Goal: Task Accomplishment & Management: Manage account settings

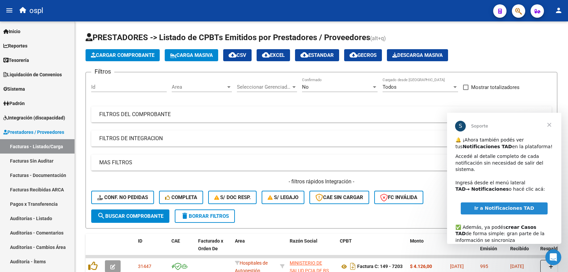
click at [548, 124] on span "Cerrar" at bounding box center [550, 125] width 24 height 24
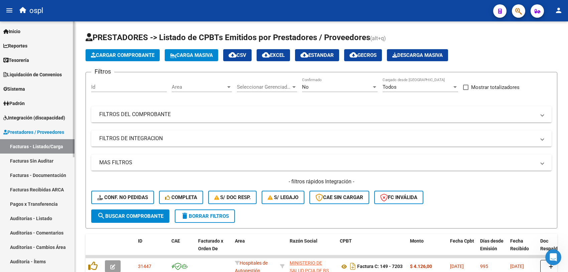
scroll to position [42, 0]
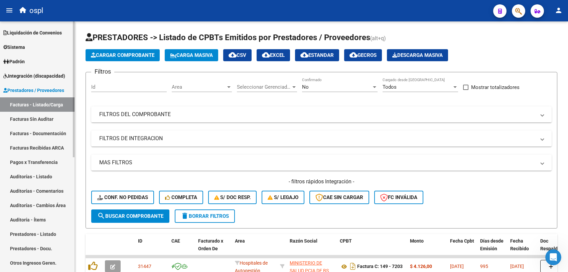
click at [17, 74] on span "Integración (discapacidad)" at bounding box center [34, 75] width 62 height 7
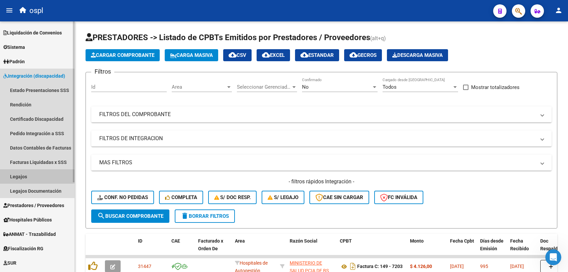
click at [34, 179] on link "Legajos" at bounding box center [37, 176] width 75 height 14
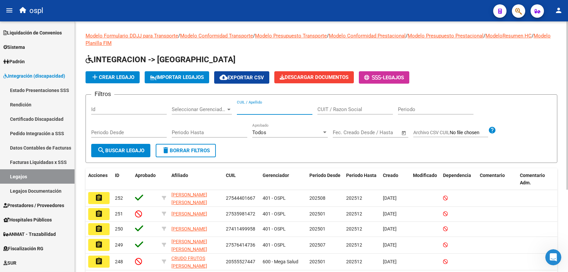
click at [270, 108] on input "CUIL / Apellido" at bounding box center [275, 109] width 76 height 6
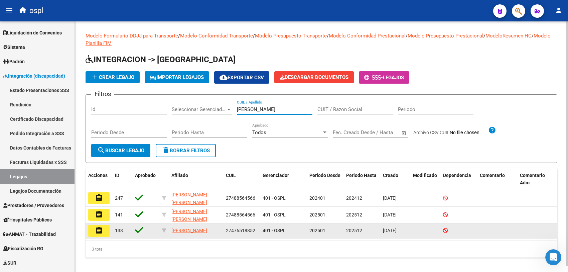
type input "[PERSON_NAME]"
click at [102, 231] on mat-icon "assignment" at bounding box center [99, 230] width 8 height 8
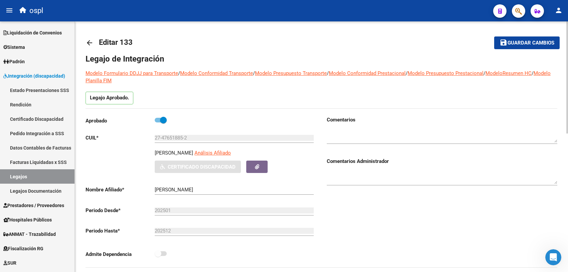
type input "[PERSON_NAME]"
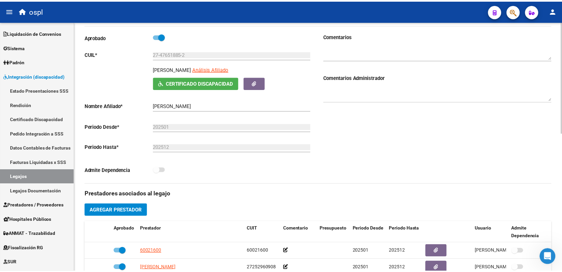
scroll to position [167, 0]
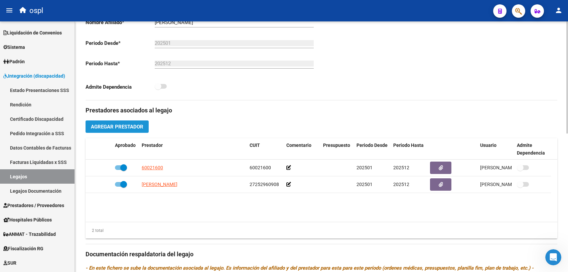
click at [121, 120] on button "Agregar Prestador" at bounding box center [117, 126] width 63 height 12
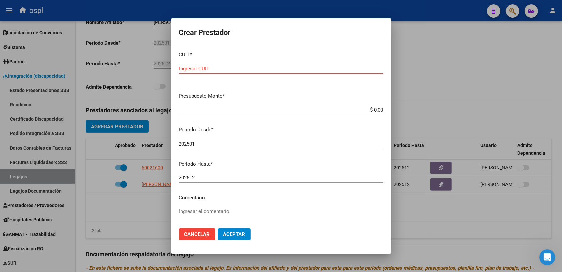
paste input "27-30990678-6"
type input "27-30990678-6"
click at [291, 201] on mat-dialog-content "CUIT * 27-30990678-6 Ingresar CUIT ARCA Padrón Presupuesto Monto * $ 0,00 Ingre…" at bounding box center [281, 134] width 221 height 177
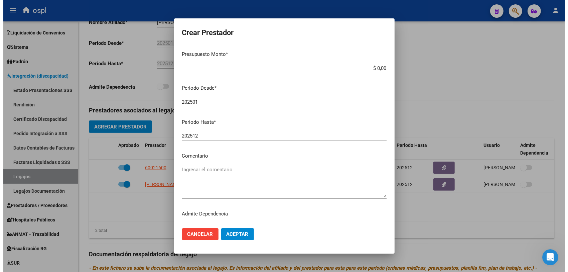
scroll to position [52, 0]
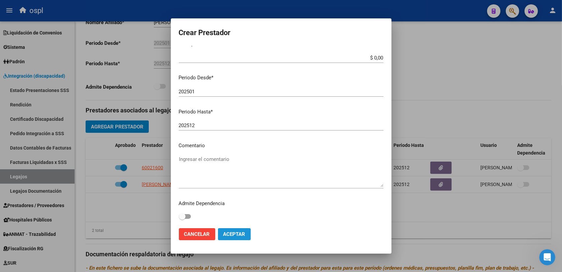
click at [241, 231] on span "Aceptar" at bounding box center [234, 234] width 22 height 6
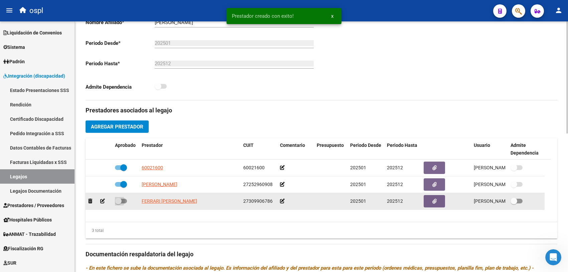
click at [122, 200] on span at bounding box center [121, 201] width 12 height 5
click at [118, 203] on input "checkbox" at bounding box center [118, 203] width 0 height 0
checkbox input "true"
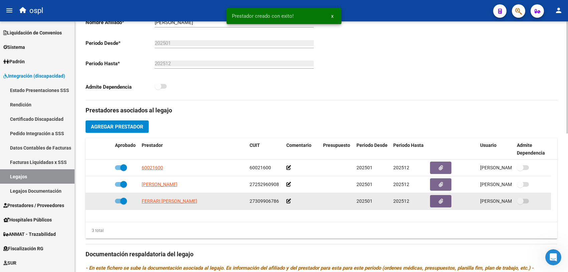
drag, startPoint x: 280, startPoint y: 200, endPoint x: 286, endPoint y: 201, distance: 6.1
click at [281, 200] on div "27309906786" at bounding box center [265, 201] width 31 height 8
click at [288, 201] on icon at bounding box center [289, 201] width 5 height 5
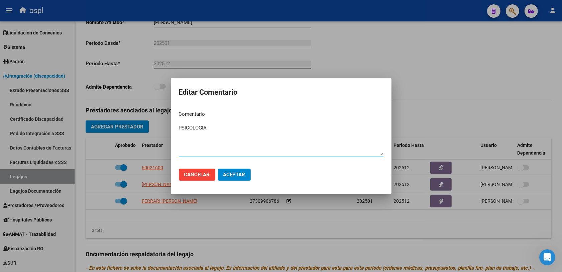
type textarea "PSICOLOGIA"
click at [233, 173] on span "Aceptar" at bounding box center [234, 175] width 22 height 6
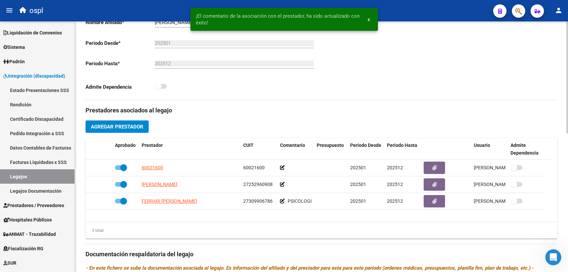
scroll to position [293, 0]
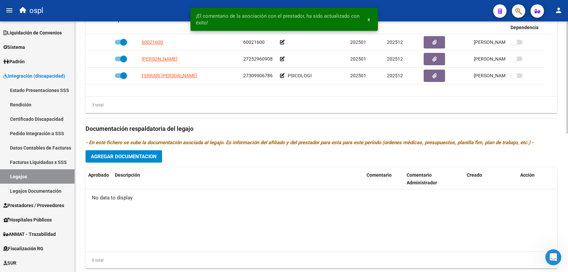
click at [130, 157] on span "Agregar Documentacion" at bounding box center [124, 156] width 66 height 6
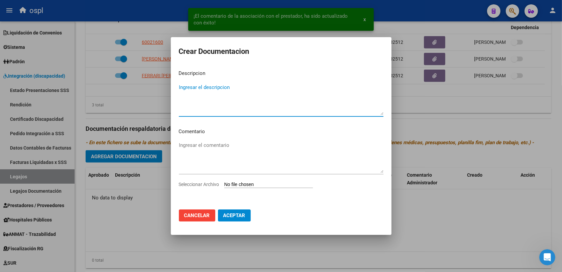
click at [241, 181] on div "Seleccionar Archivo" at bounding box center [281, 187] width 205 height 13
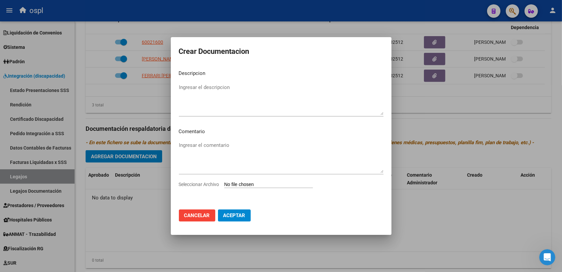
click at [240, 184] on input "Seleccionar Archivo" at bounding box center [268, 185] width 89 height 6
click at [196, 219] on button "Cancelar" at bounding box center [197, 215] width 36 height 12
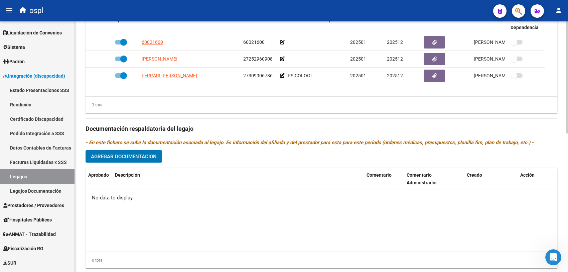
click at [124, 146] on div "Prestadores asociados al legajo Agregar Prestador Aprobado Prestador CUIT Comen…" at bounding box center [322, 124] width 472 height 299
click at [124, 152] on button "Agregar Documentacion" at bounding box center [124, 156] width 77 height 12
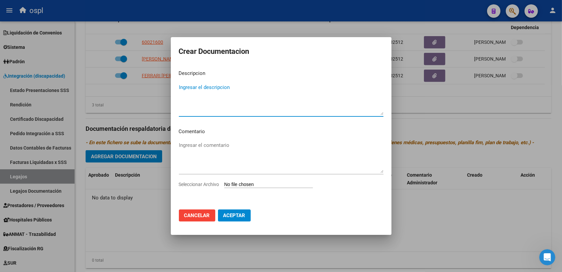
click at [257, 182] on input "Seleccionar Archivo" at bounding box center [268, 185] width 89 height 6
type input "C:\fakepath\Ps [PERSON_NAME] 25 (1).pdf"
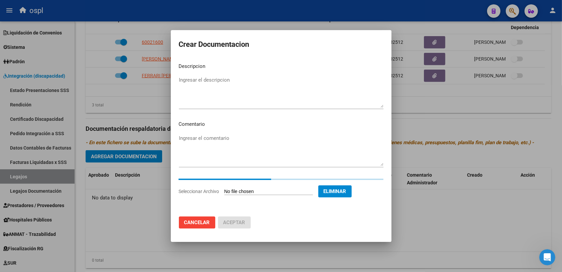
click at [247, 98] on textarea "Ingresar el descripcion" at bounding box center [281, 91] width 205 height 31
type textarea "p"
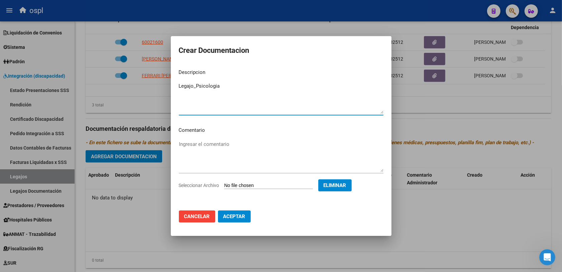
type textarea "Legajo_Psicologia"
click at [243, 220] on button "Aceptar" at bounding box center [234, 216] width 33 height 12
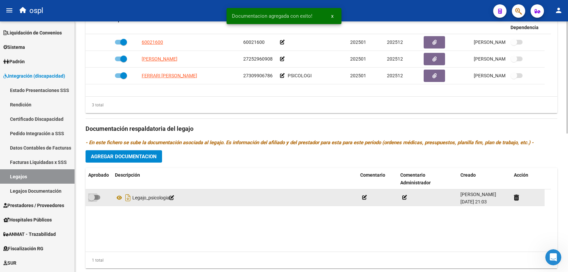
click at [92, 197] on span at bounding box center [91, 197] width 7 height 7
click at [92, 200] on input "checkbox" at bounding box center [91, 200] width 0 height 0
checkbox input "true"
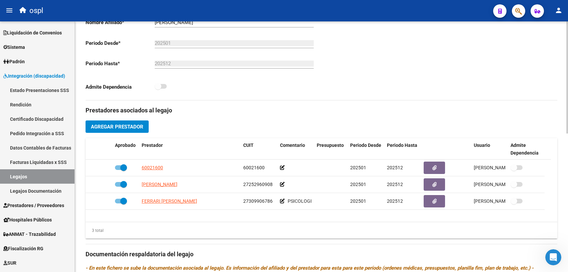
scroll to position [84, 0]
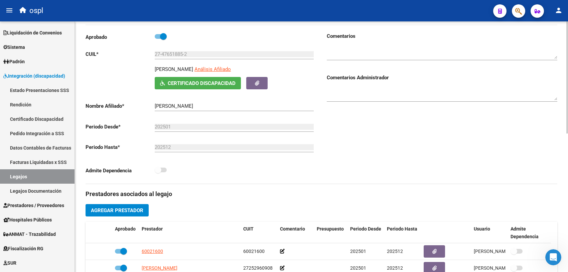
drag, startPoint x: 156, startPoint y: 69, endPoint x: 174, endPoint y: 69, distance: 18.1
click at [174, 69] on p "[PERSON_NAME]" at bounding box center [174, 69] width 38 height 7
copy p "AGUILAR"
drag, startPoint x: 177, startPoint y: 69, endPoint x: 213, endPoint y: 66, distance: 36.2
click at [193, 66] on p "[PERSON_NAME]" at bounding box center [174, 69] width 38 height 7
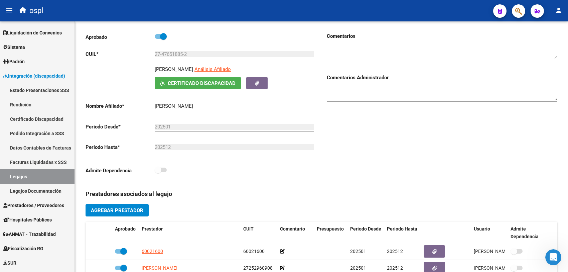
copy p "[PERSON_NAME]"
drag, startPoint x: 162, startPoint y: 54, endPoint x: 183, endPoint y: 54, distance: 20.7
click at [183, 54] on input "27-47651885-2" at bounding box center [234, 54] width 159 height 6
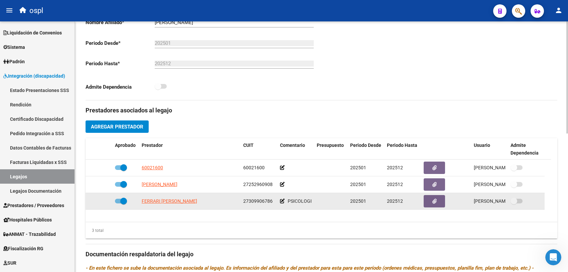
drag, startPoint x: 139, startPoint y: 203, endPoint x: 206, endPoint y: 202, distance: 66.9
click at [206, 202] on datatable-body-cell "FERRARI [PERSON_NAME]" at bounding box center [190, 201] width 102 height 16
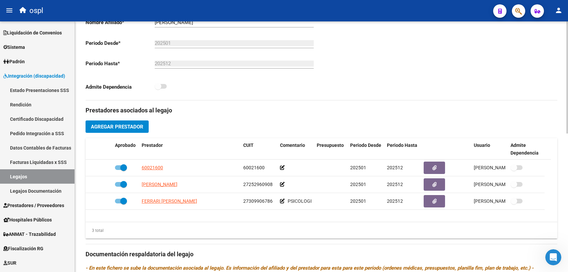
copy span "FERRARI [PERSON_NAME]"
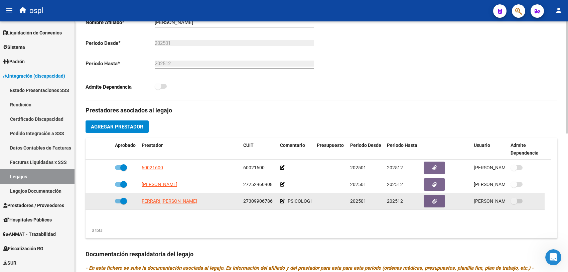
drag, startPoint x: 243, startPoint y: 201, endPoint x: 273, endPoint y: 201, distance: 30.1
click at [273, 201] on datatable-body-cell "27309906786" at bounding box center [259, 201] width 37 height 16
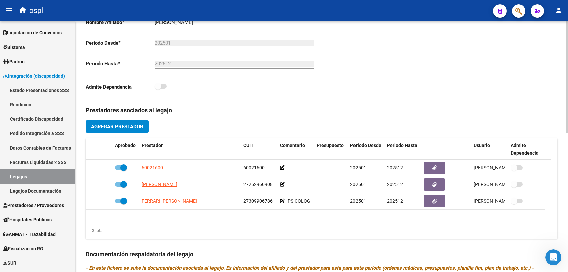
copy span "27309906786"
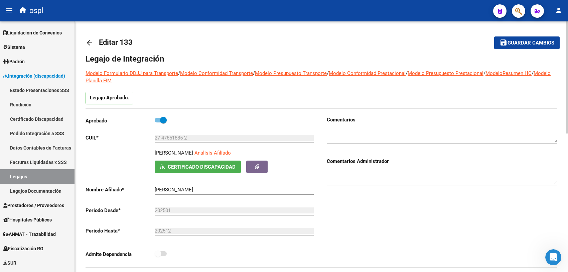
drag, startPoint x: 155, startPoint y: 151, endPoint x: 213, endPoint y: 149, distance: 58.2
click at [193, 149] on p "[PERSON_NAME]" at bounding box center [174, 152] width 38 height 7
copy p "[PERSON_NAME]"
drag, startPoint x: 191, startPoint y: 138, endPoint x: 154, endPoint y: 138, distance: 36.8
click at [154, 138] on app-form-text-field "CUIL * 27-47651885-2 Ingresar CUIL" at bounding box center [200, 138] width 228 height 6
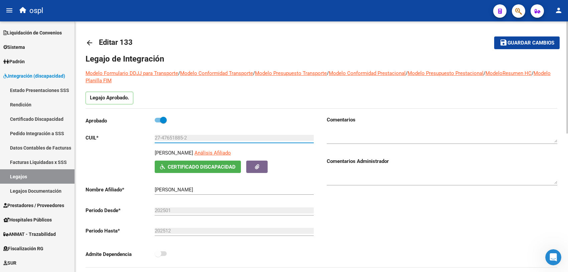
scroll to position [167, 0]
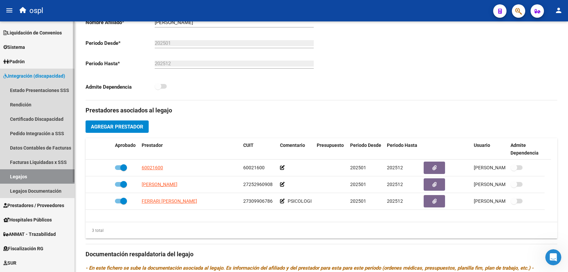
click at [24, 74] on span "Integración (discapacidad)" at bounding box center [34, 75] width 62 height 7
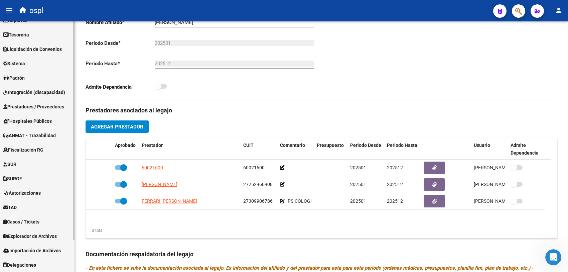
scroll to position [25, 0]
click at [38, 104] on span "Prestadores / Proveedores" at bounding box center [33, 106] width 61 height 7
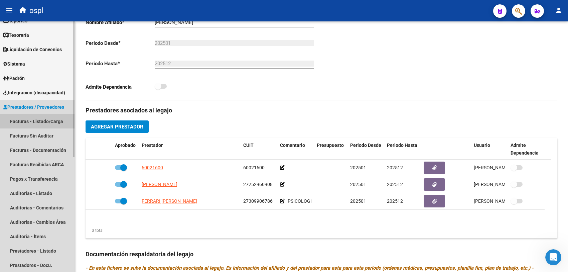
click at [45, 119] on link "Facturas - Listado/Carga" at bounding box center [37, 121] width 75 height 14
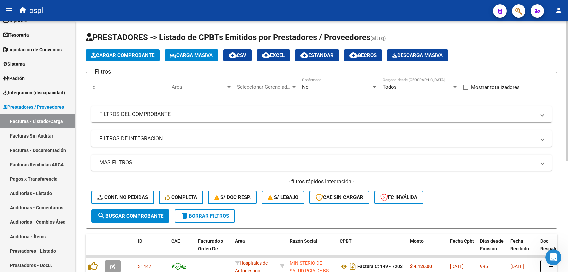
click at [186, 84] on span "Area" at bounding box center [199, 87] width 54 height 6
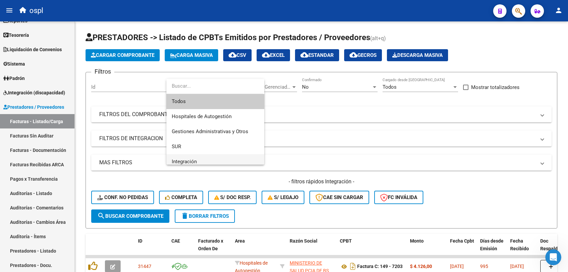
click at [198, 161] on span "Integración" at bounding box center [215, 161] width 87 height 15
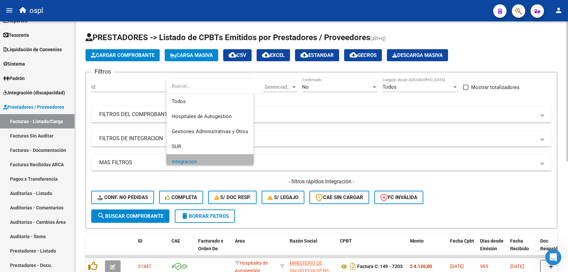
scroll to position [4, 0]
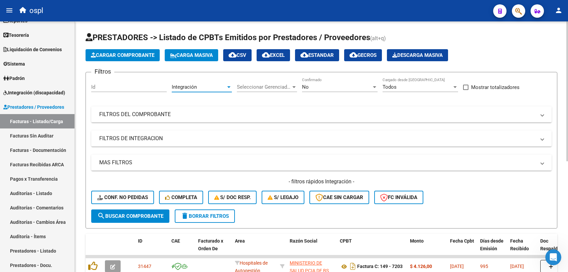
click at [334, 84] on div "No" at bounding box center [337, 87] width 70 height 6
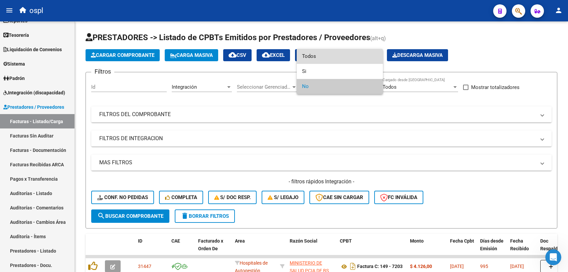
click at [319, 60] on span "Todos" at bounding box center [340, 56] width 76 height 15
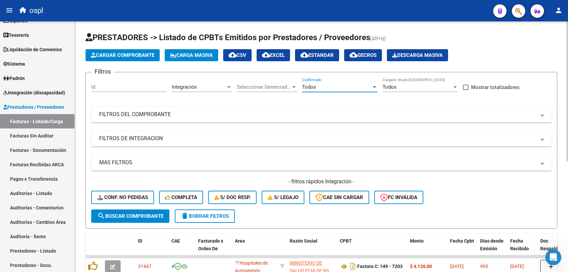
click at [152, 214] on span "search Buscar Comprobante" at bounding box center [130, 216] width 66 height 6
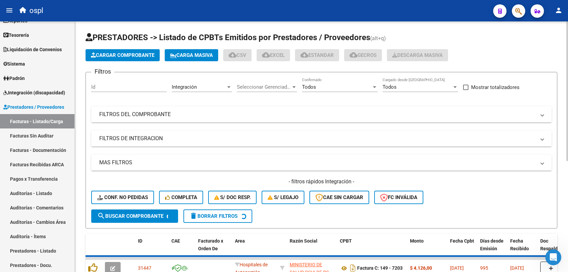
click at [394, 120] on mat-expansion-panel-header "FILTROS DEL COMPROBANTE" at bounding box center [321, 114] width 461 height 16
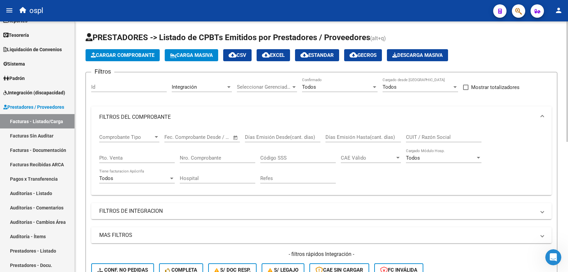
click at [412, 136] on input "CUIT / Razón Social" at bounding box center [444, 137] width 76 height 6
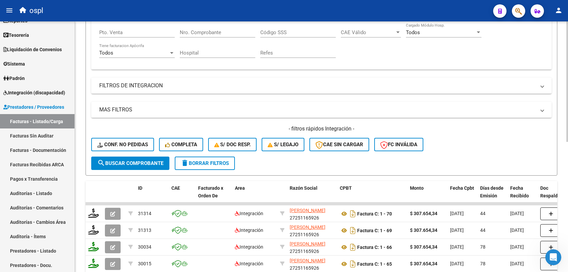
scroll to position [209, 0]
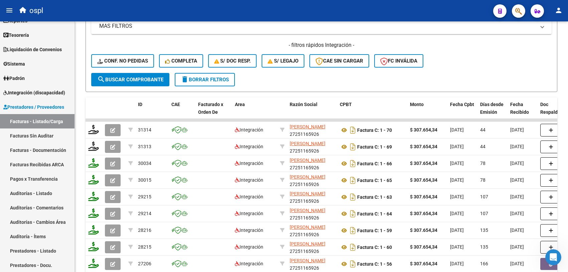
type input "[PERSON_NAME]"
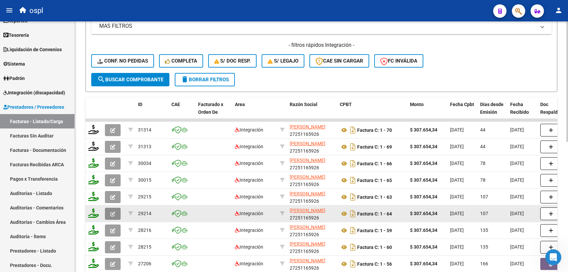
click at [116, 213] on button "button" at bounding box center [113, 214] width 16 height 12
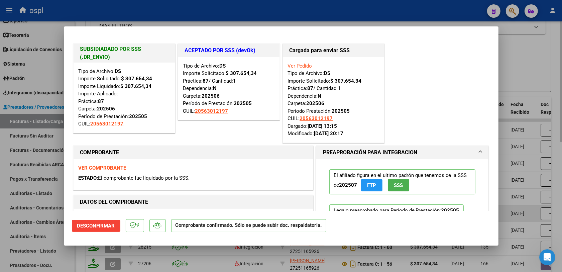
type input "$ 0,00"
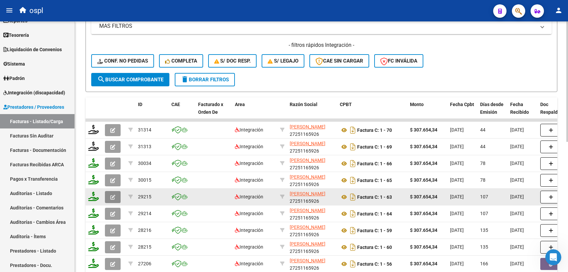
click at [114, 198] on button "button" at bounding box center [113, 197] width 16 height 12
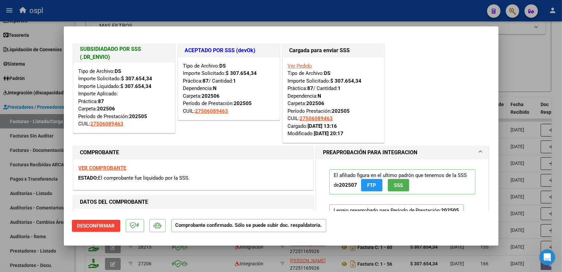
type input "$ 0,00"
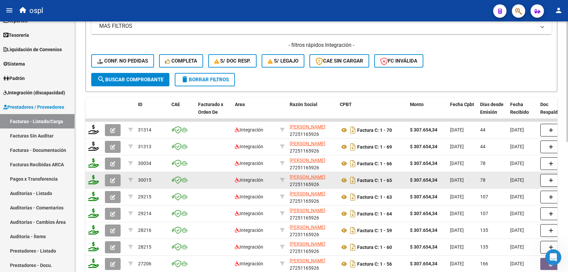
click at [118, 181] on button "button" at bounding box center [113, 180] width 16 height 12
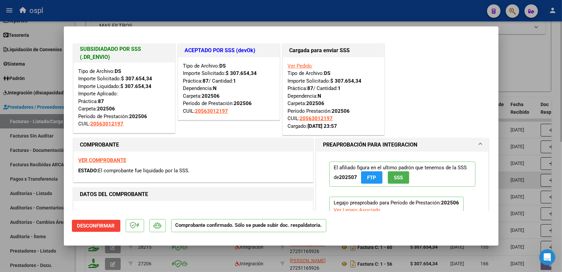
type input "$ 0,00"
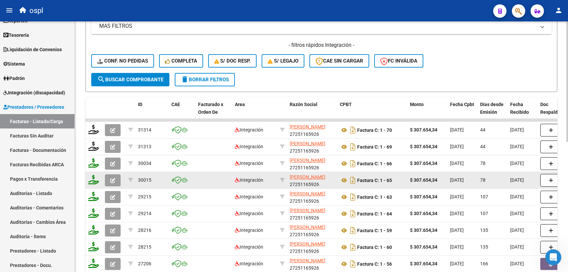
click at [118, 180] on button "button" at bounding box center [113, 180] width 16 height 12
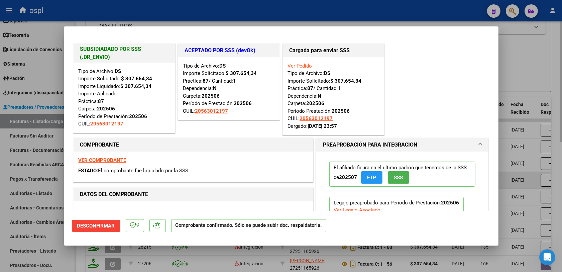
type input "$ 0,00"
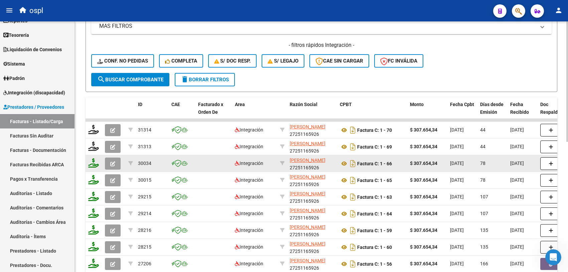
click at [114, 163] on icon "button" at bounding box center [112, 163] width 5 height 5
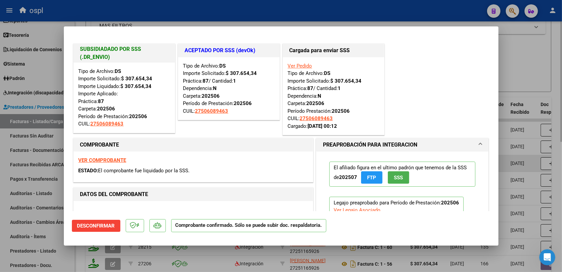
type input "$ 0,00"
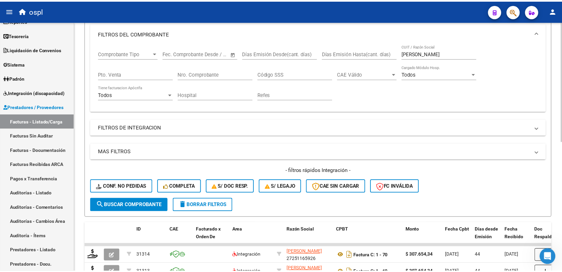
scroll to position [0, 0]
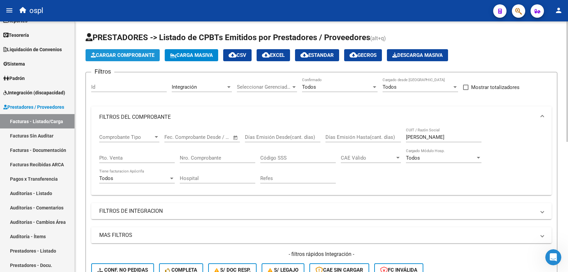
click at [126, 54] on span "Cargar Comprobante" at bounding box center [123, 55] width 64 height 6
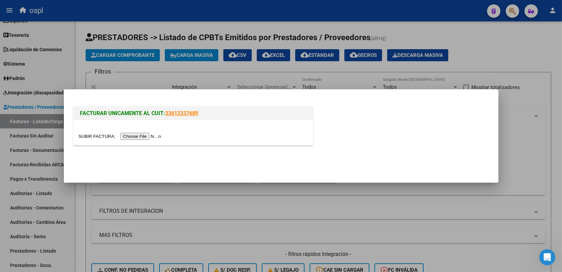
click at [137, 138] on input "file" at bounding box center [121, 136] width 85 height 7
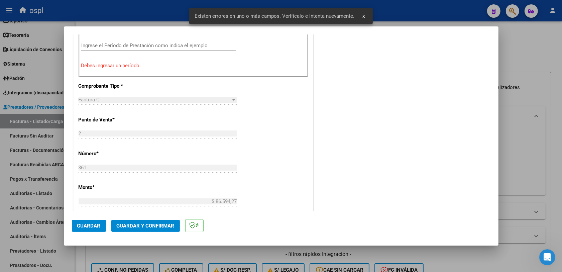
scroll to position [221, 0]
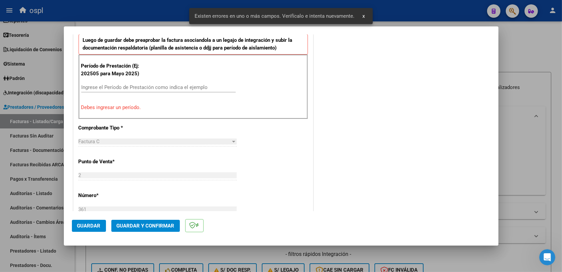
click at [130, 89] on input "Ingrese el Período de Prestación como indica el ejemplo" at bounding box center [158, 87] width 154 height 6
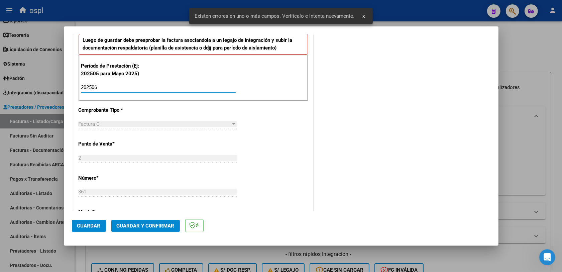
type input "202506"
click at [96, 225] on span "Guardar" at bounding box center [88, 226] width 23 height 6
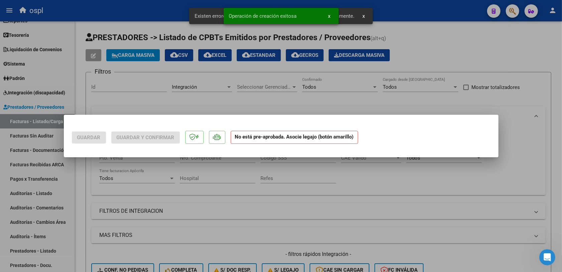
scroll to position [0, 0]
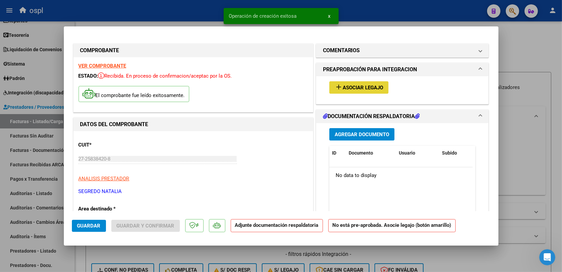
click at [375, 86] on span "Asociar Legajo" at bounding box center [363, 88] width 40 height 6
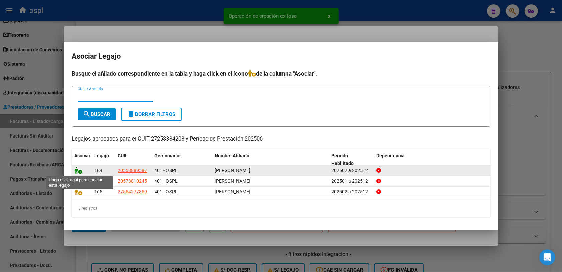
click at [80, 169] on icon at bounding box center [79, 170] width 8 height 7
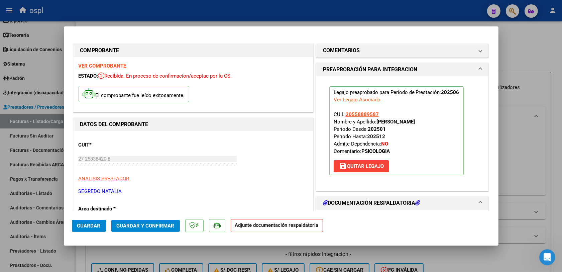
click at [145, 223] on span "Guardar y Confirmar" at bounding box center [146, 226] width 58 height 6
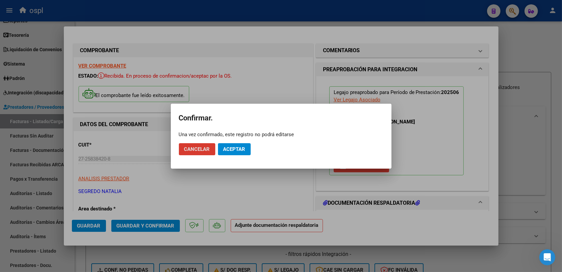
click at [230, 144] on button "Aceptar" at bounding box center [234, 149] width 33 height 12
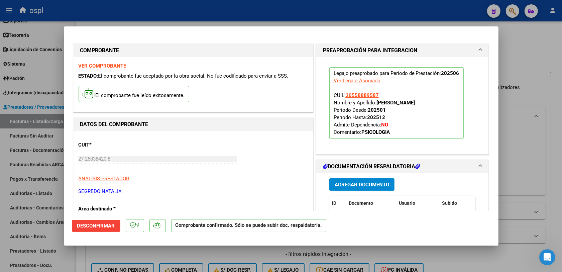
click at [46, 36] on div at bounding box center [281, 136] width 562 height 272
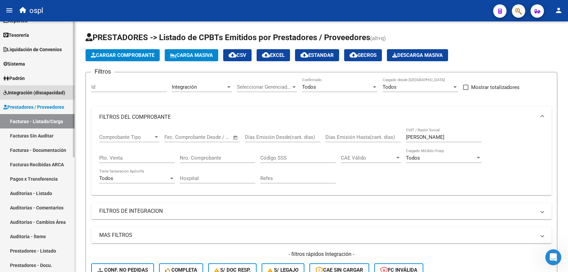
click at [36, 91] on span "Integración (discapacidad)" at bounding box center [34, 92] width 62 height 7
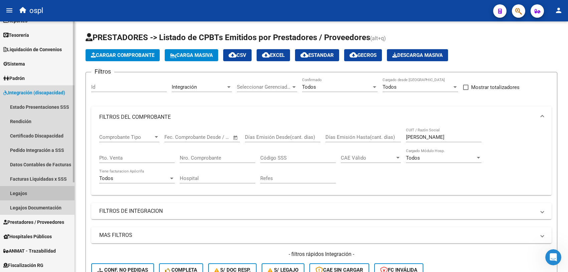
click at [31, 192] on link "Legajos" at bounding box center [37, 193] width 75 height 14
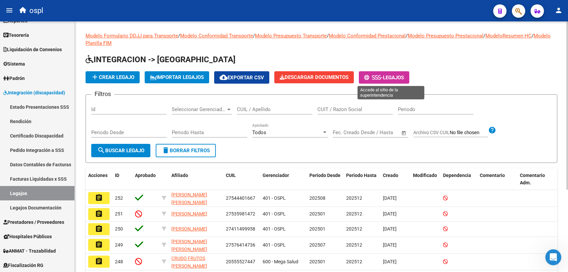
click at [383, 75] on span "-" at bounding box center [373, 78] width 19 height 6
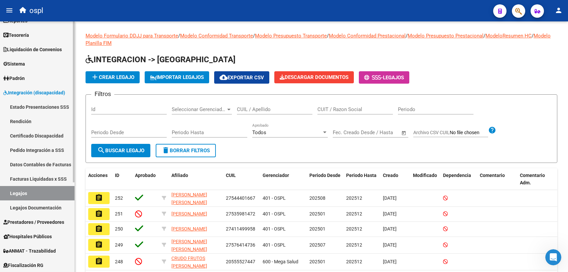
click at [38, 106] on link "Estado Presentaciones SSS" at bounding box center [37, 107] width 75 height 14
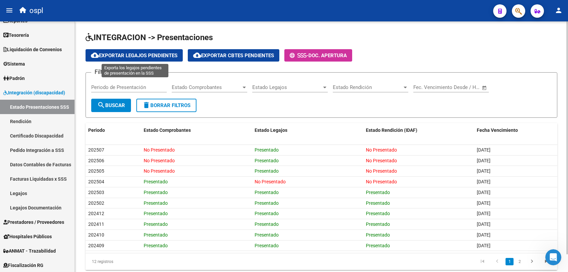
click at [161, 53] on span "cloud_download Exportar Legajos Pendientes" at bounding box center [134, 55] width 87 height 6
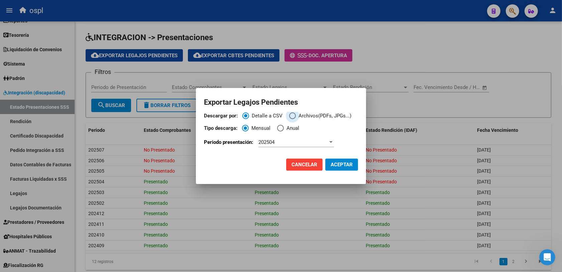
click at [303, 113] on span "Archivos(PDFs, JPGs...)" at bounding box center [324, 116] width 56 height 8
click at [296, 113] on input "Archivos(PDFs, JPGs...)" at bounding box center [292, 115] width 7 height 7
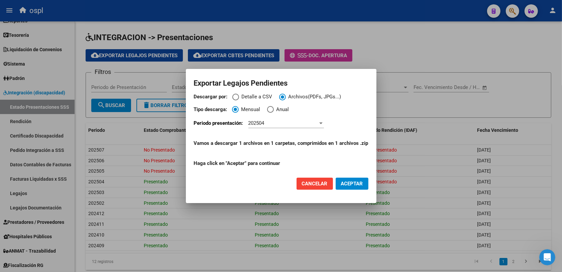
click at [349, 184] on span "ACEPTAR" at bounding box center [352, 184] width 22 height 6
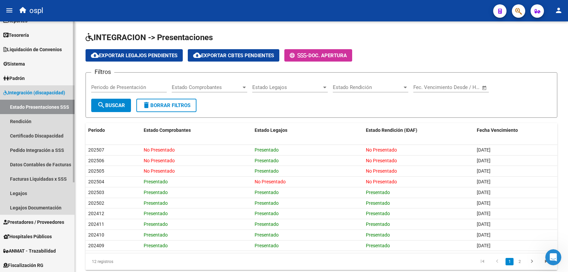
click at [24, 94] on span "Integración (discapacidad)" at bounding box center [34, 92] width 62 height 7
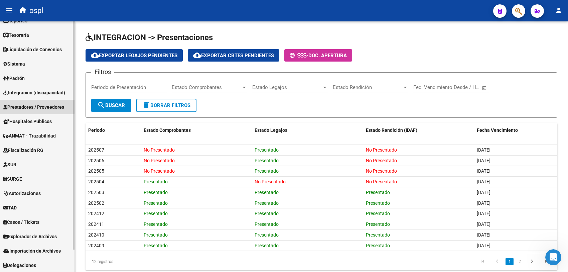
click at [24, 105] on span "Prestadores / Proveedores" at bounding box center [33, 106] width 61 height 7
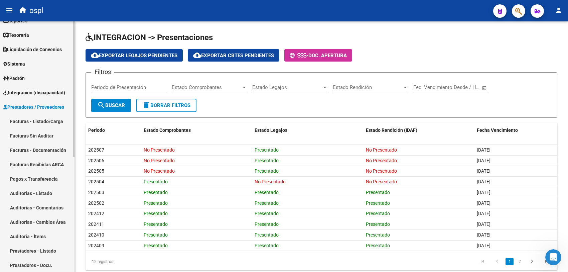
click at [25, 118] on link "Facturas - Listado/Carga" at bounding box center [37, 121] width 75 height 14
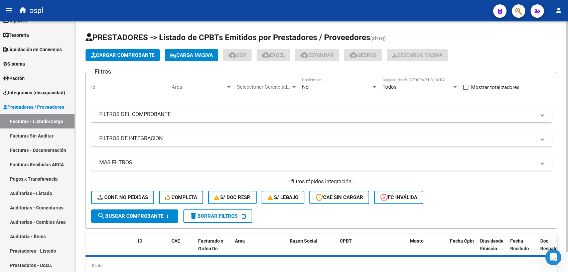
click at [124, 57] on span "Cargar Comprobante" at bounding box center [123, 55] width 64 height 6
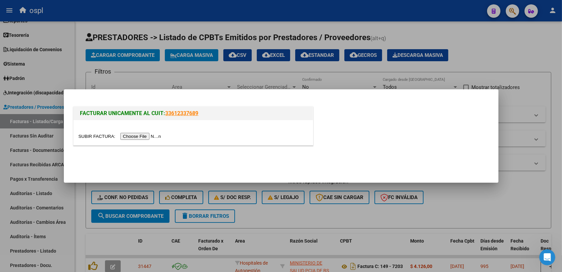
click at [147, 138] on input "file" at bounding box center [121, 136] width 85 height 7
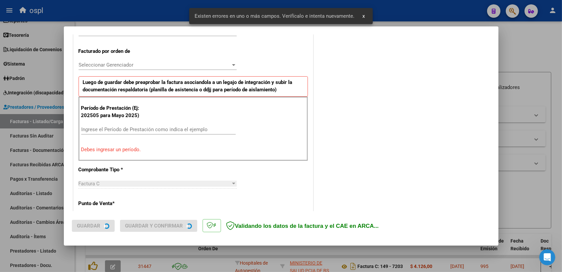
scroll to position [179, 0]
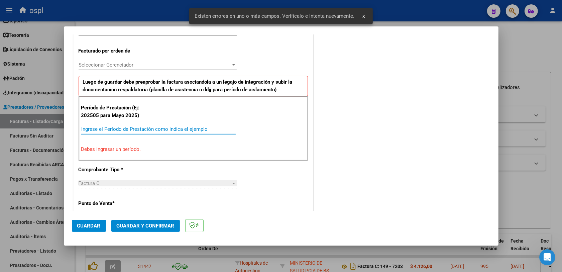
click at [129, 131] on input "Ingrese el Período de Prestación como indica el ejemplo" at bounding box center [158, 129] width 154 height 6
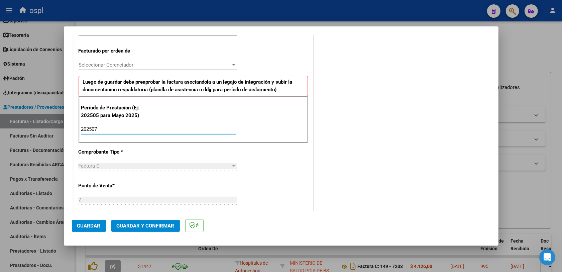
type input "202507"
click at [91, 226] on span "Guardar" at bounding box center [88, 226] width 23 height 6
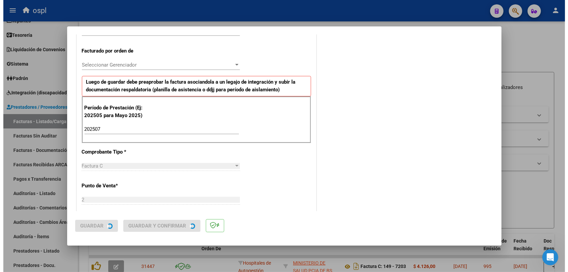
scroll to position [0, 0]
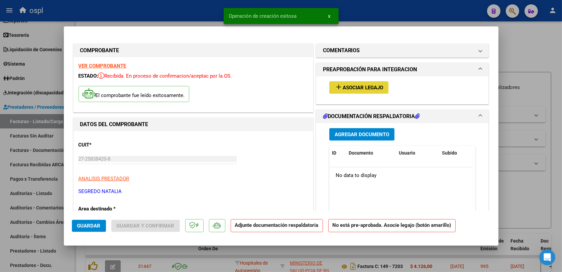
click at [364, 89] on span "Asociar Legajo" at bounding box center [363, 88] width 40 height 6
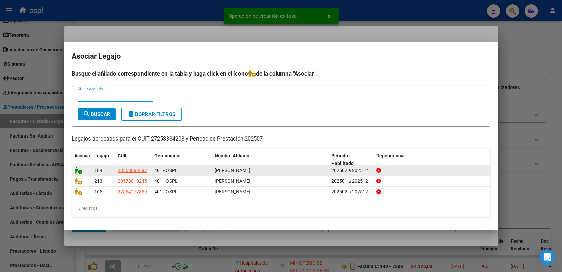
click at [79, 171] on icon at bounding box center [79, 170] width 8 height 7
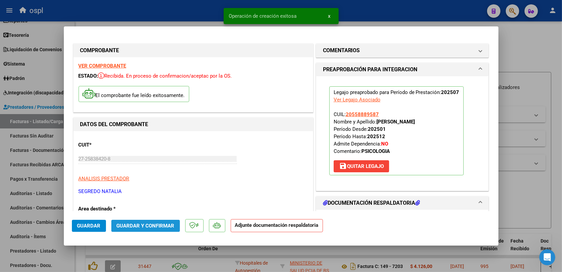
click at [152, 226] on span "Guardar y Confirmar" at bounding box center [146, 226] width 58 height 6
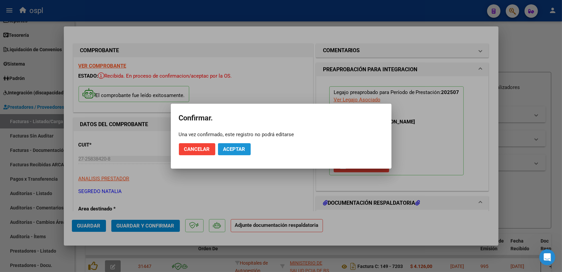
click at [236, 150] on span "Aceptar" at bounding box center [234, 149] width 22 height 6
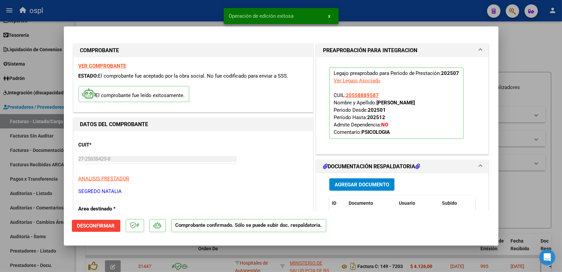
click at [522, 191] on div at bounding box center [281, 136] width 562 height 272
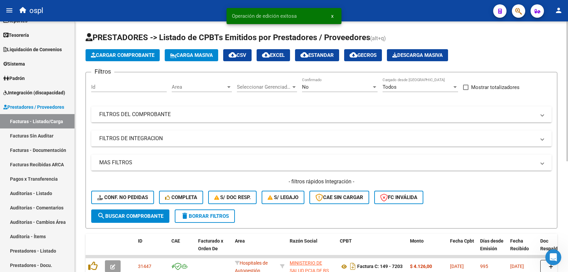
click at [211, 89] on span "Area" at bounding box center [199, 87] width 54 height 6
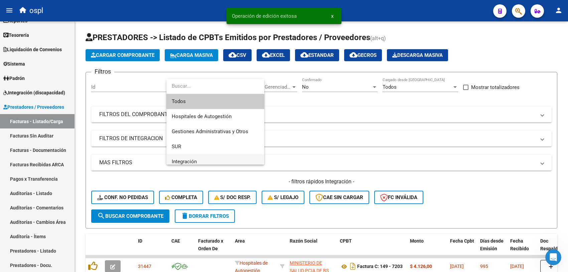
click at [198, 160] on span "Integración" at bounding box center [215, 161] width 87 height 15
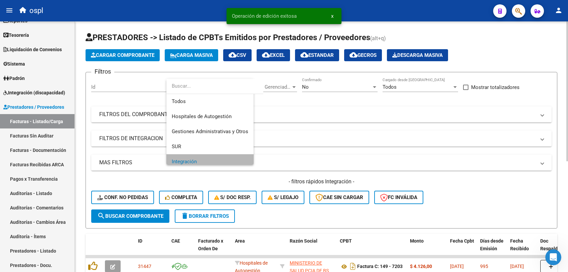
scroll to position [4, 0]
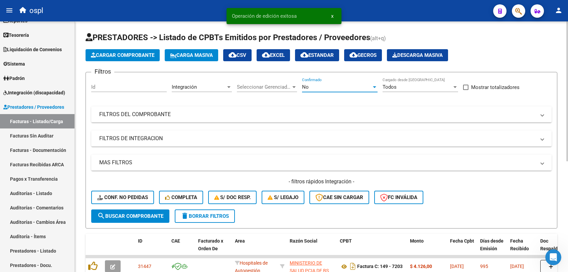
click at [351, 88] on div "No" at bounding box center [337, 87] width 70 height 6
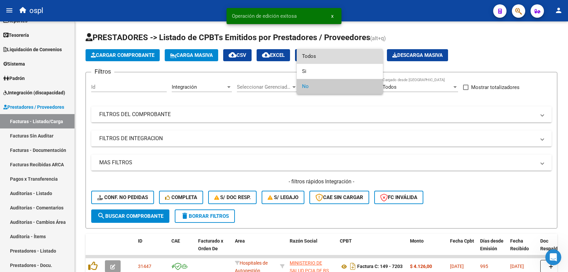
click at [320, 56] on span "Todos" at bounding box center [340, 56] width 76 height 15
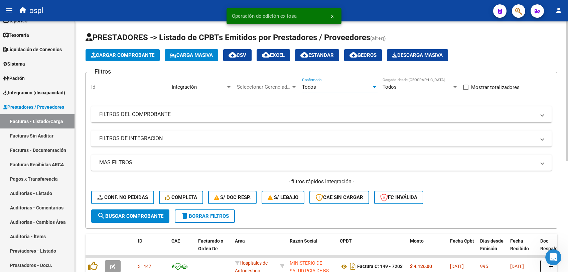
click at [145, 213] on span "search Buscar Comprobante" at bounding box center [130, 216] width 66 height 6
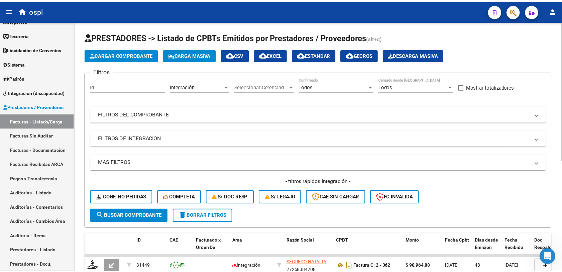
scroll to position [42, 0]
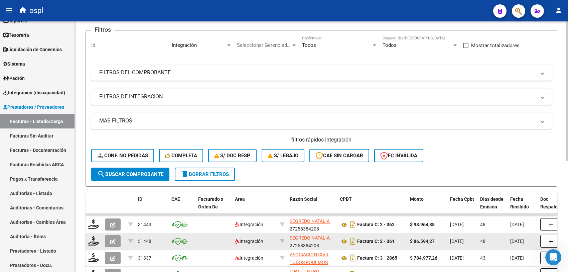
click at [113, 239] on icon "button" at bounding box center [112, 241] width 5 height 5
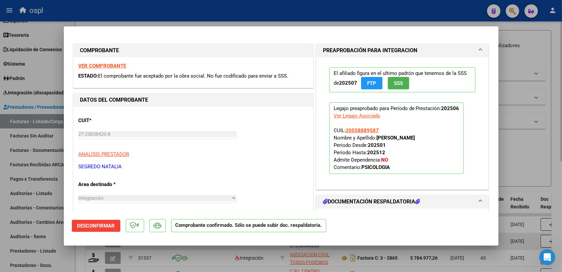
type input "$ 0,00"
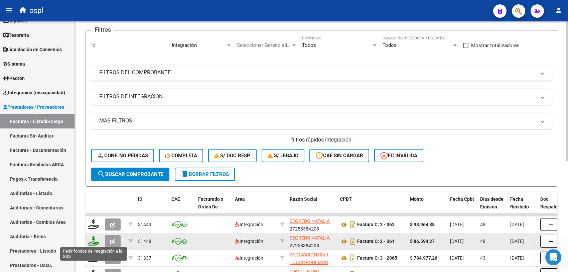
click at [94, 241] on icon at bounding box center [93, 240] width 11 height 9
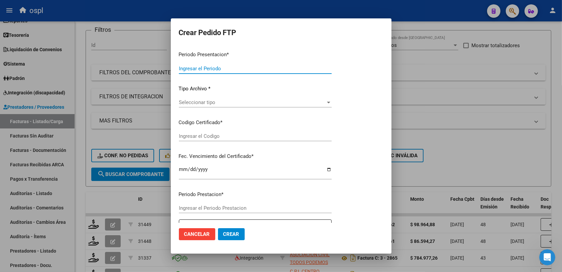
type input "202508"
type input "202506"
type input "$ 86.594,27"
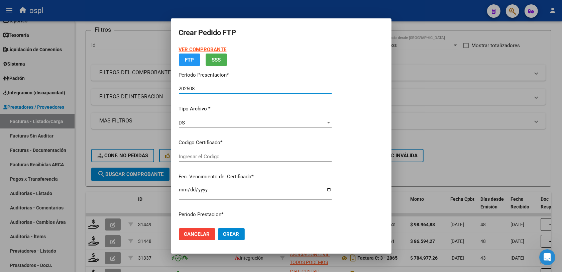
type input "ARG02000558889582021030920260309BS423"
type input "[DATE]"
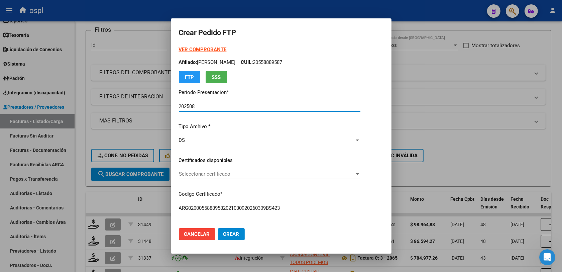
click at [207, 169] on div "Seleccionar certificado Seleccionar certificado" at bounding box center [270, 174] width 182 height 10
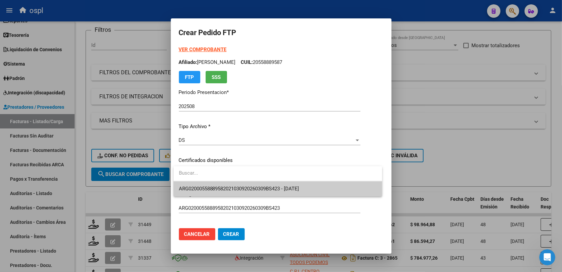
click at [211, 186] on span "ARG02000558889582021030920260309BS423 - [DATE]" at bounding box center [239, 189] width 120 height 6
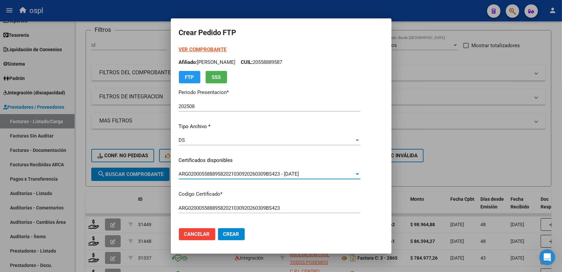
click at [306, 196] on p "Codigo Certificado *" at bounding box center [270, 194] width 182 height 8
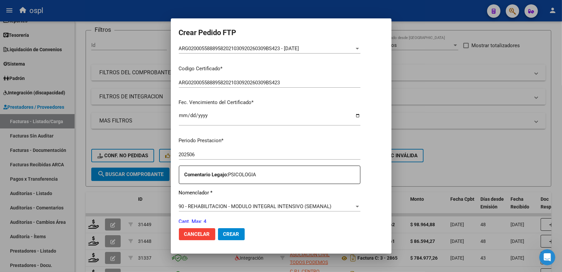
scroll to position [167, 0]
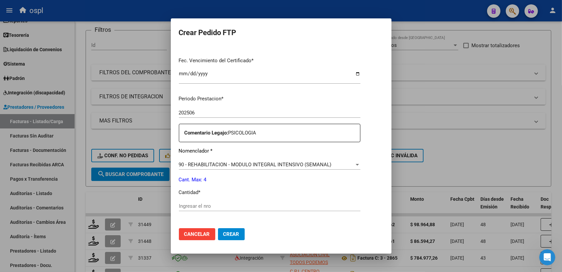
click at [210, 208] on input "Ingresar el nro" at bounding box center [270, 206] width 182 height 6
type input "4"
click at [225, 231] on span "Crear" at bounding box center [231, 234] width 16 height 6
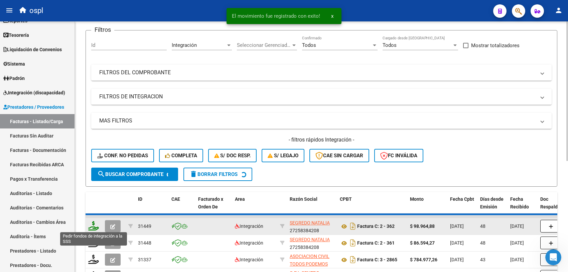
click at [94, 223] on icon at bounding box center [93, 225] width 11 height 9
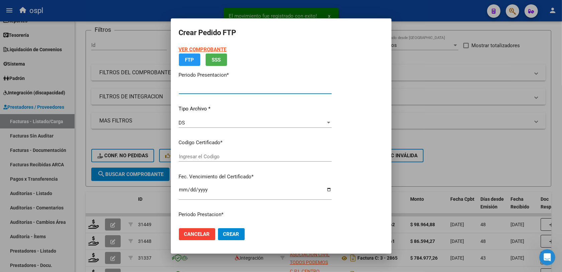
type input "202508"
type input "202507"
type input "$ 98.964,88"
type input "ARG02000558889582021030920260309BS423"
type input "[DATE]"
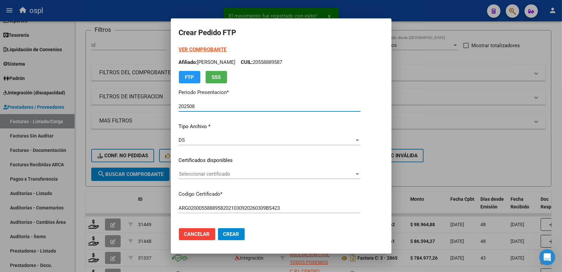
click at [201, 155] on div "VER COMPROBANTE ARCA Padrón Afiliado: [PERSON_NAME]: 20558889587 FTP SSS Period…" at bounding box center [270, 151] width 182 height 211
click at [205, 178] on div "Seleccionar certificado Seleccionar certificado" at bounding box center [270, 174] width 182 height 10
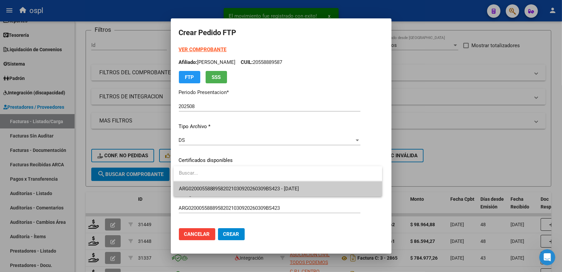
click at [217, 188] on span "ARG02000558889582021030920260309BS423 - [DATE]" at bounding box center [239, 189] width 120 height 6
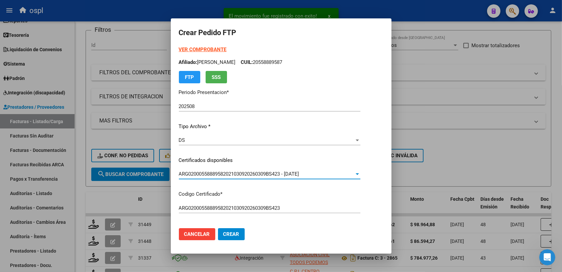
click at [326, 218] on div "ARG02000558889582021030920260309BS423 Ingresar el Codigo" at bounding box center [270, 211] width 182 height 16
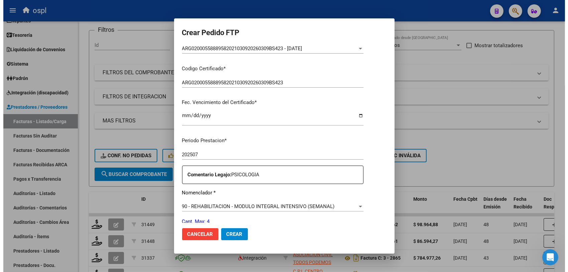
scroll to position [209, 0]
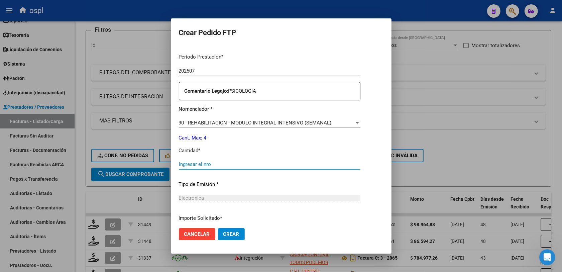
click at [212, 166] on input "Ingresar el nro" at bounding box center [270, 164] width 182 height 6
type input "4"
click at [237, 232] on span "Crear" at bounding box center [231, 234] width 16 height 6
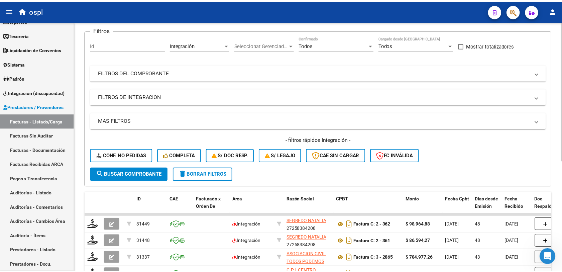
scroll to position [0, 0]
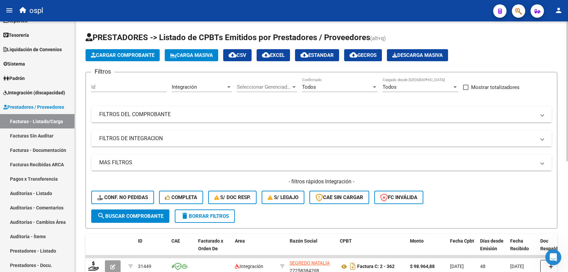
click at [122, 54] on span "Cargar Comprobante" at bounding box center [123, 55] width 64 height 6
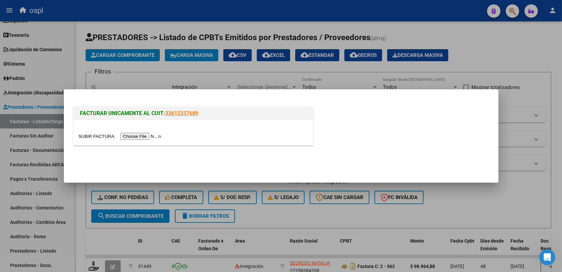
click at [149, 136] on input "file" at bounding box center [121, 136] width 85 height 7
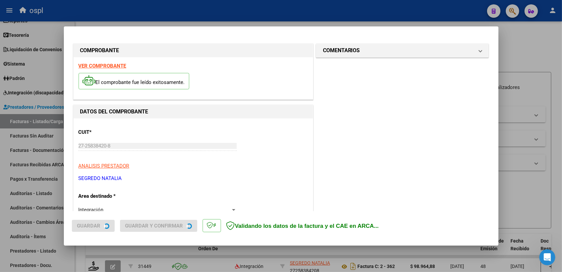
scroll to position [179, 0]
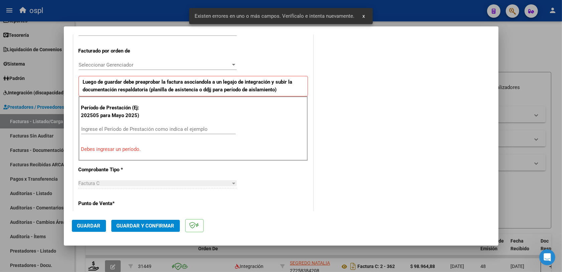
click at [110, 126] on input "Ingrese el Período de Prestación como indica el ejemplo" at bounding box center [158, 129] width 154 height 6
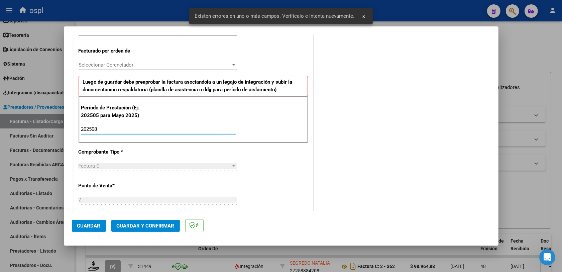
type input "202508"
click at [92, 223] on span "Guardar" at bounding box center [88, 226] width 23 height 6
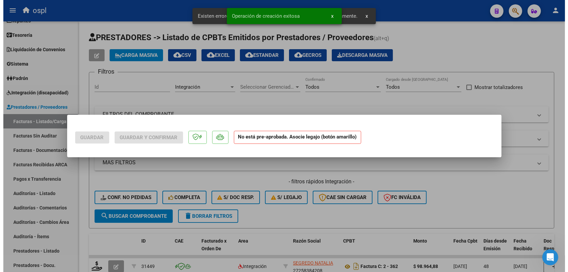
scroll to position [0, 0]
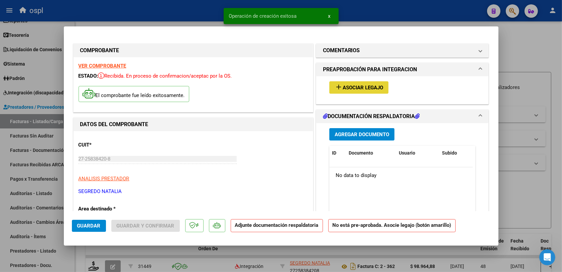
click at [372, 89] on span "Asociar Legajo" at bounding box center [363, 88] width 40 height 6
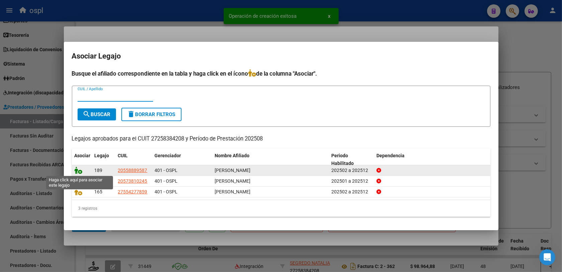
click at [80, 171] on icon at bounding box center [79, 170] width 8 height 7
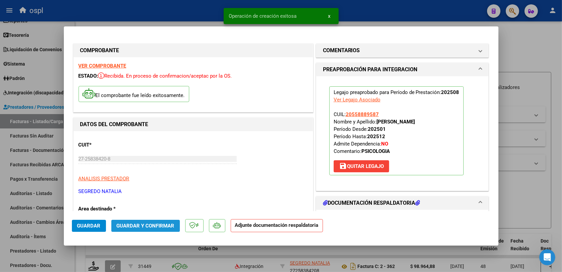
click at [162, 228] on span "Guardar y Confirmar" at bounding box center [146, 226] width 58 height 6
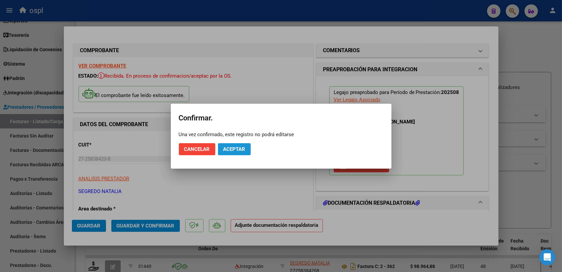
drag, startPoint x: 231, startPoint y: 149, endPoint x: 351, endPoint y: 180, distance: 124.0
click at [232, 149] on span "Aceptar" at bounding box center [234, 149] width 22 height 6
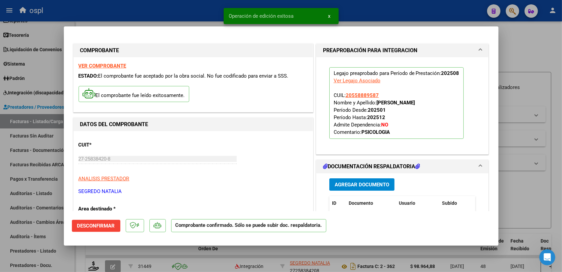
click at [530, 206] on div at bounding box center [281, 136] width 562 height 272
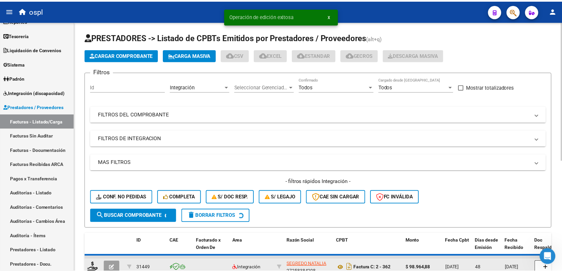
scroll to position [42, 0]
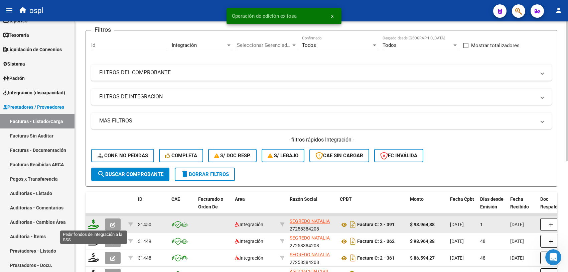
click at [93, 223] on icon at bounding box center [93, 223] width 11 height 9
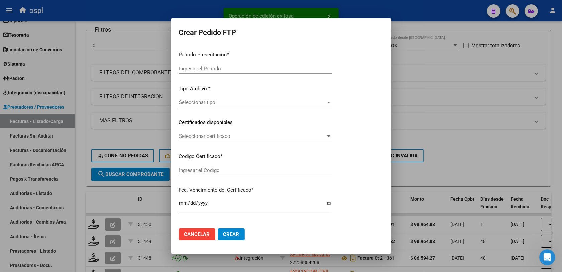
type input "202508"
type input "$ 98.964,88"
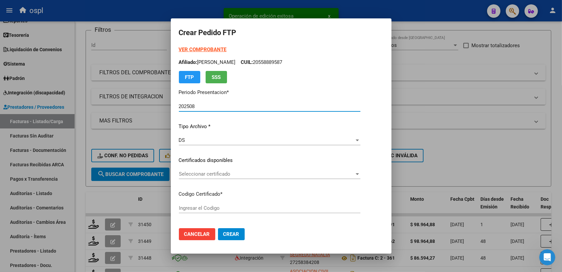
type input "ARG02000558889582021030920260309BS423"
type input "[DATE]"
click at [220, 175] on span "Seleccionar certificado" at bounding box center [267, 174] width 176 height 6
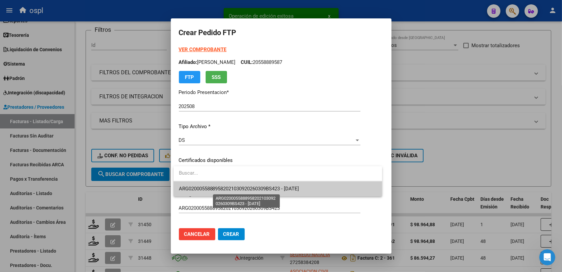
click at [255, 187] on span "ARG02000558889582021030920260309BS423 - [DATE]" at bounding box center [239, 189] width 120 height 6
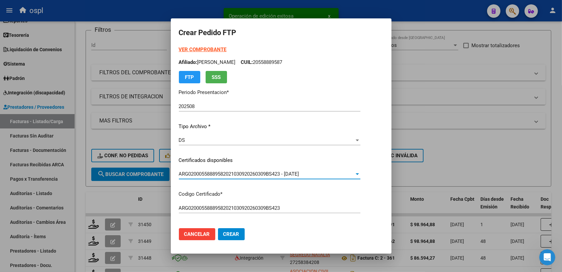
click at [320, 198] on div "VER COMPROBANTE ARCA Padrón Afiliado: [PERSON_NAME]: 20558889587 FTP SSS Period…" at bounding box center [270, 151] width 182 height 211
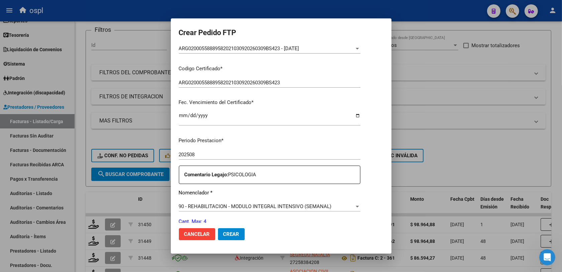
scroll to position [167, 0]
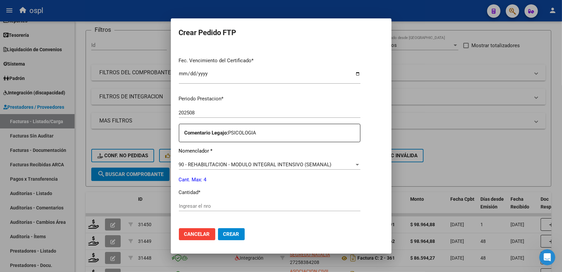
click at [208, 205] on input "Ingresar el nro" at bounding box center [270, 206] width 182 height 6
type input "4"
click at [229, 230] on button "Crear" at bounding box center [231, 234] width 27 height 12
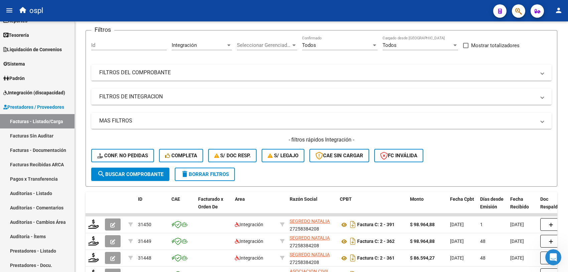
click at [509, 10] on div at bounding box center [516, 11] width 19 height 14
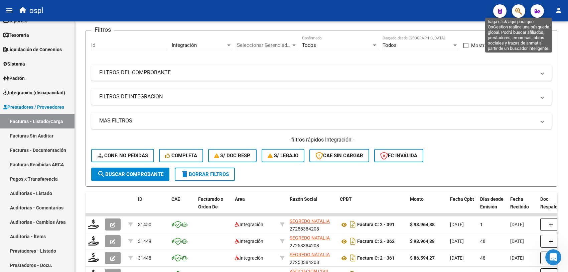
click at [520, 9] on icon "button" at bounding box center [519, 11] width 7 height 8
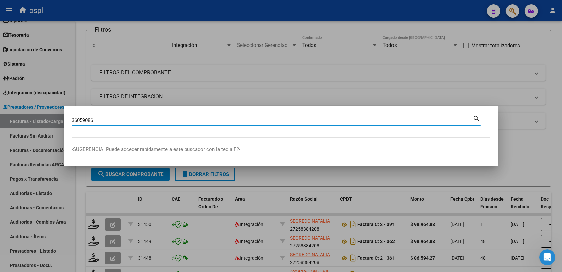
type input "36059086"
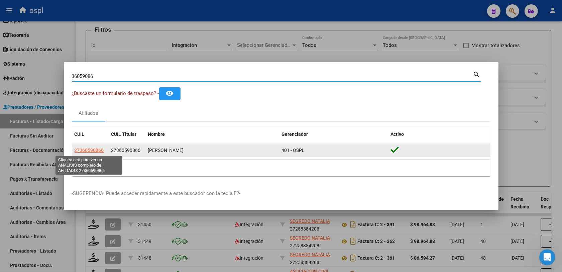
click at [95, 151] on span "27360590866" at bounding box center [89, 149] width 29 height 5
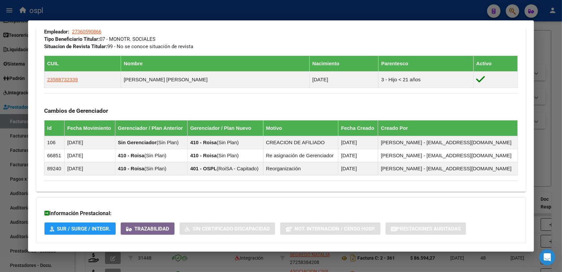
scroll to position [372, 0]
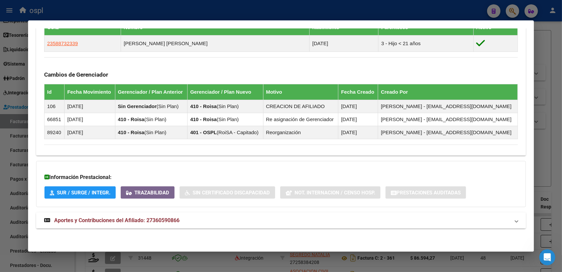
click at [142, 219] on span "Aportes y Contribuciones del Afiliado: 27360590866" at bounding box center [116, 220] width 125 height 6
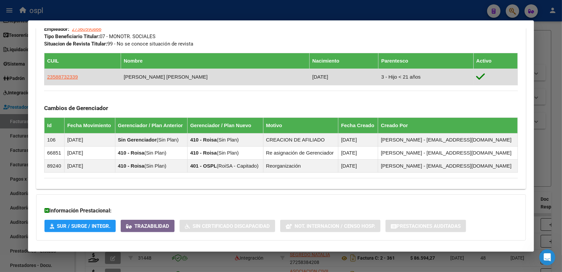
scroll to position [253, 0]
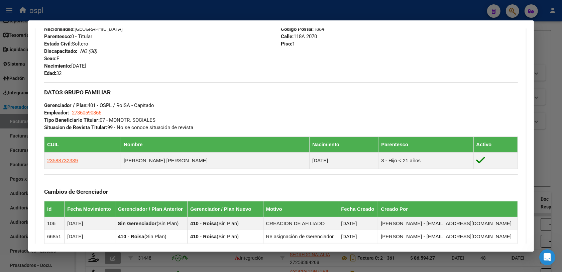
click at [79, 262] on div at bounding box center [281, 136] width 562 height 272
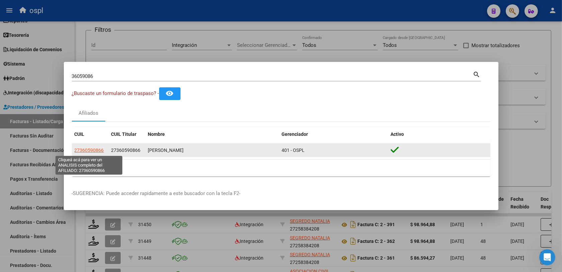
click at [91, 147] on span "27360590866" at bounding box center [89, 149] width 29 height 5
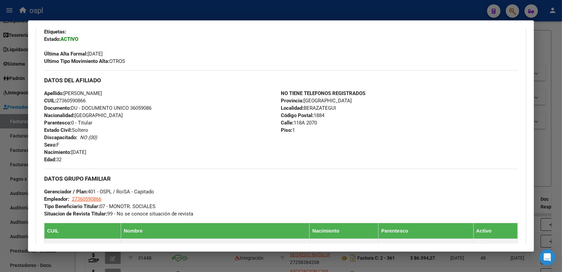
scroll to position [293, 0]
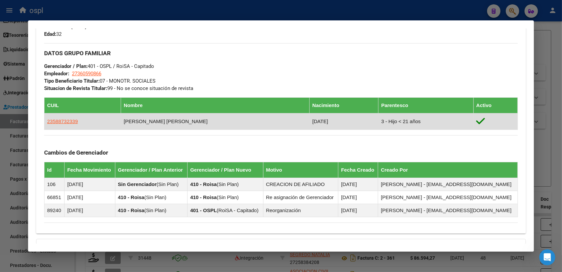
click at [66, 123] on span "23588732339" at bounding box center [62, 121] width 31 height 6
type textarea "23588732339"
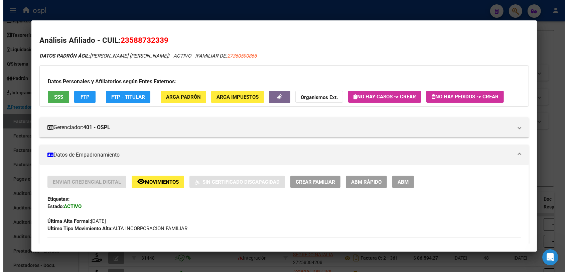
scroll to position [42, 0]
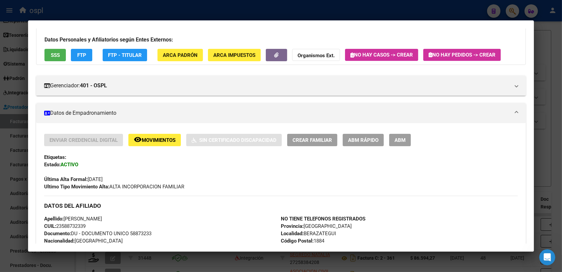
click at [76, 258] on div at bounding box center [281, 136] width 562 height 272
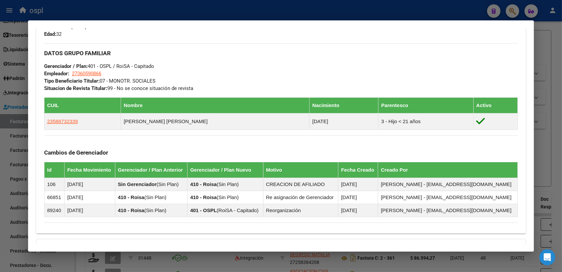
click at [539, 57] on div at bounding box center [281, 136] width 562 height 272
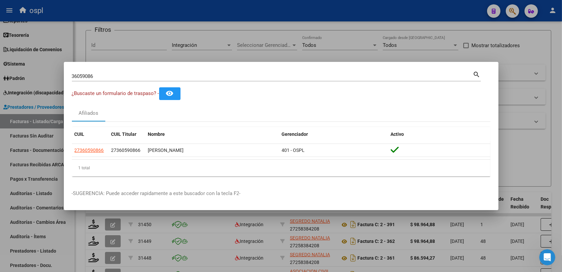
drag, startPoint x: 73, startPoint y: 41, endPoint x: 69, endPoint y: 71, distance: 30.7
click at [74, 40] on div at bounding box center [281, 136] width 562 height 272
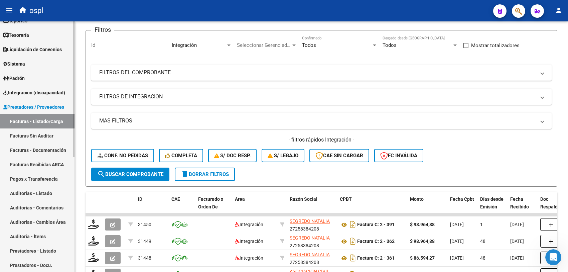
click at [29, 90] on span "Integración (discapacidad)" at bounding box center [34, 92] width 62 height 7
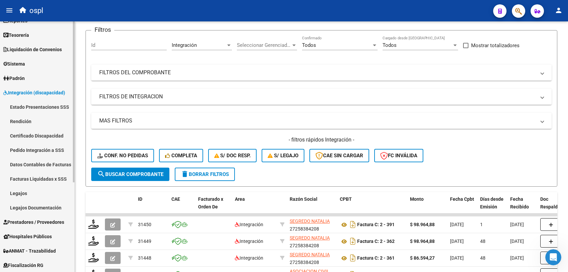
click at [34, 191] on link "Legajos" at bounding box center [37, 193] width 75 height 14
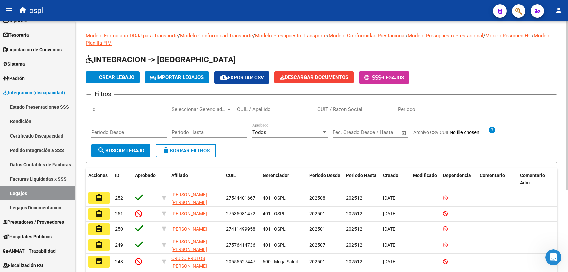
click at [247, 109] on input "CUIL / Apellido" at bounding box center [275, 109] width 76 height 6
paste input "58873233"
type input "58873233"
click at [139, 148] on span "search Buscar Legajo" at bounding box center [120, 150] width 47 height 6
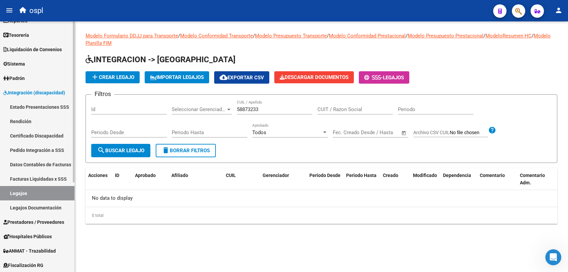
click at [32, 133] on link "Certificado Discapacidad" at bounding box center [37, 135] width 75 height 14
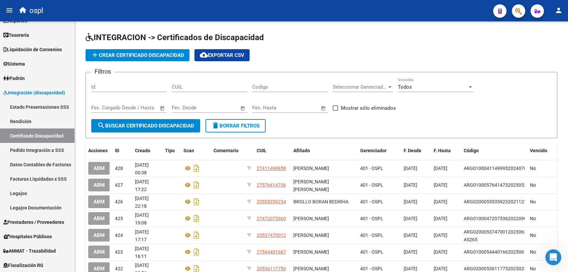
click at [522, 8] on button "button" at bounding box center [518, 10] width 13 height 13
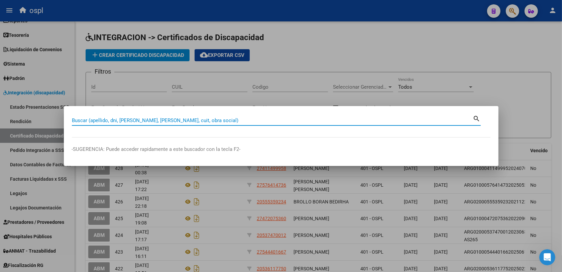
paste input "58873233"
type input "58873233"
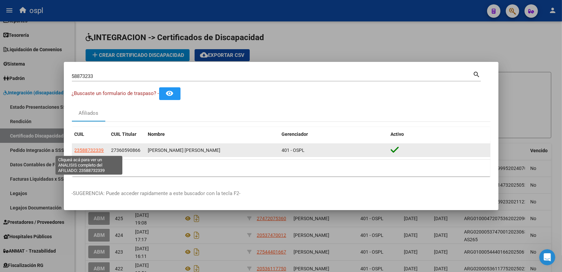
click at [102, 149] on span "23588732339" at bounding box center [89, 149] width 29 height 5
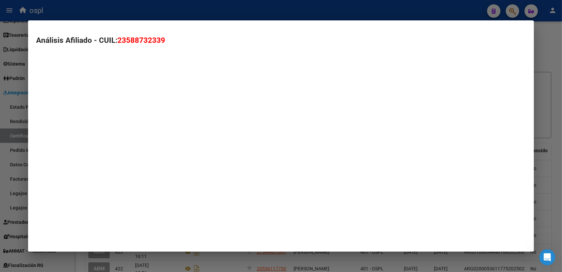
click at [103, 149] on mat-dialog-container "Análisis Afiliado - CUIL: 23588732339" at bounding box center [281, 135] width 506 height 231
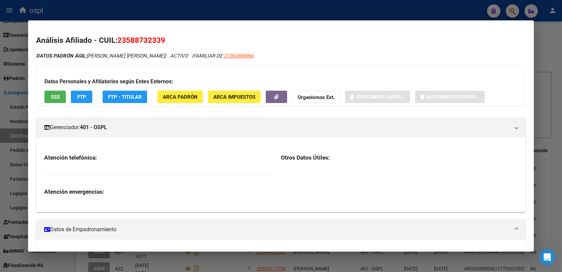
drag, startPoint x: 396, startPoint y: 11, endPoint x: 340, endPoint y: 32, distance: 60.4
click at [396, 10] on div at bounding box center [281, 136] width 562 height 272
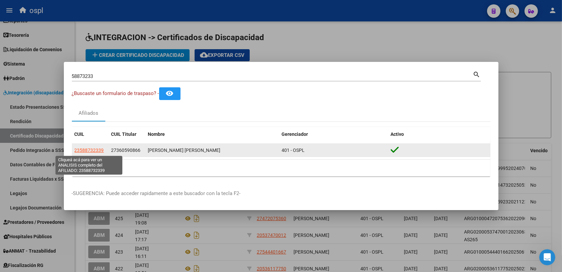
drag, startPoint x: 105, startPoint y: 151, endPoint x: 75, endPoint y: 151, distance: 29.4
click at [75, 151] on div "23588732339" at bounding box center [90, 150] width 31 height 8
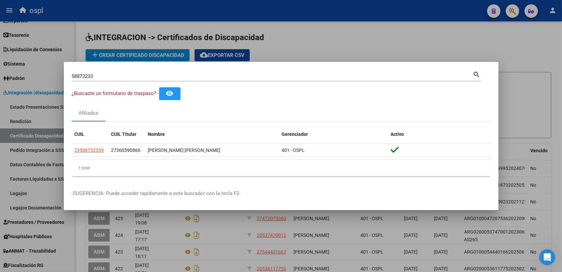
copy span "23588732339"
click at [306, 36] on div at bounding box center [281, 136] width 562 height 272
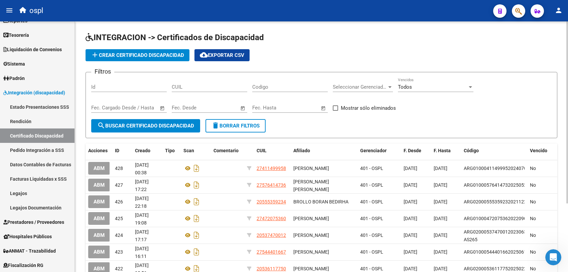
click at [206, 86] on input "CUIL" at bounding box center [210, 87] width 76 height 6
paste input "23-58873233-9"
type input "23-58873233-9"
click at [152, 127] on span "search Buscar Certificado Discapacidad" at bounding box center [145, 126] width 97 height 6
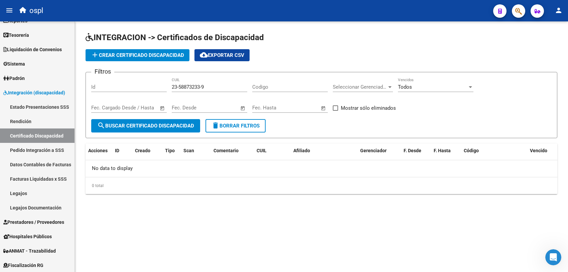
click at [158, 52] on span "add Crear Certificado Discapacidad" at bounding box center [137, 55] width 93 height 6
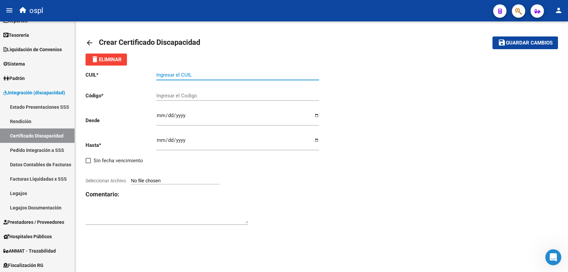
click at [192, 76] on input "Ingresar el CUIL" at bounding box center [237, 75] width 163 height 6
paste input "23-58873233-9"
type input "23-58873233-9"
click at [389, 144] on div "CUIL * 23-58873233-9 Ingresar el CUIL Código * Ingresar el Codigo Desde Ingresa…" at bounding box center [322, 149] width 472 height 166
click at [184, 98] on input "Ingresar el Codigo" at bounding box center [237, 96] width 163 height 6
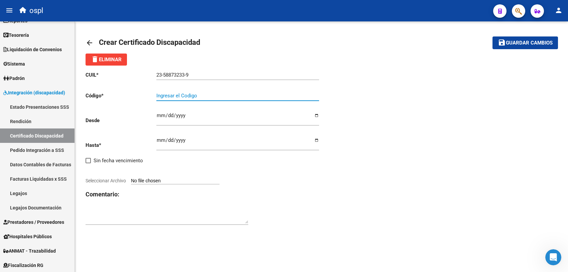
paste input "ARG-02-00058873233-20240531-20290531-BUE-316"
click at [167, 93] on input "ARG-02-00058873233-20240531-20290531-BUE-316" at bounding box center [237, 96] width 163 height 6
click at [173, 94] on input "ARG02-00058873233-20240531-20290531-BUE-316" at bounding box center [237, 96] width 163 height 6
click at [205, 96] on input "ARG0200058873233-20240531-20290531-BUE-316" at bounding box center [237, 96] width 163 height 6
click at [227, 93] on input "ARG020005887323320240531-20290531-BUE-316" at bounding box center [237, 96] width 163 height 6
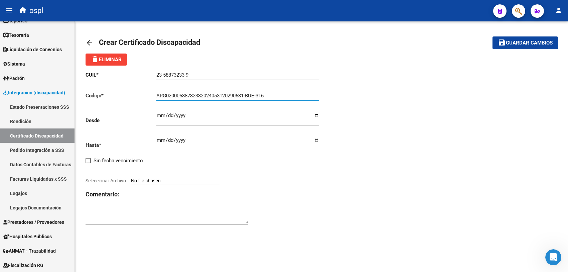
click at [249, 95] on input "ARG02000588732332024053120290531-BUE-316" at bounding box center [237, 96] width 163 height 6
click at [259, 94] on input "ARG02000588732332024053120290531BUE-316" at bounding box center [237, 96] width 163 height 6
click at [285, 93] on input "ARG02000588732332024053120290531BUE316" at bounding box center [237, 96] width 163 height 6
type input "ARG02000588732332024053120290531BUE316"
click at [161, 114] on input "Ingresar fec. Desde" at bounding box center [237, 118] width 163 height 11
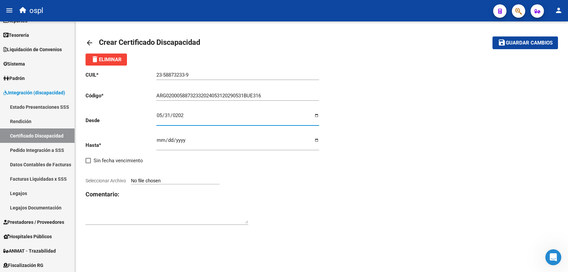
type input "[DATE]"
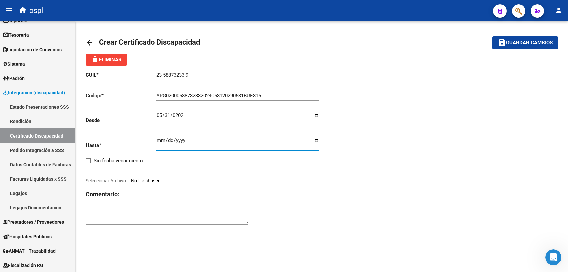
click at [157, 139] on input "Ingresar fec. Hasta" at bounding box center [237, 142] width 163 height 11
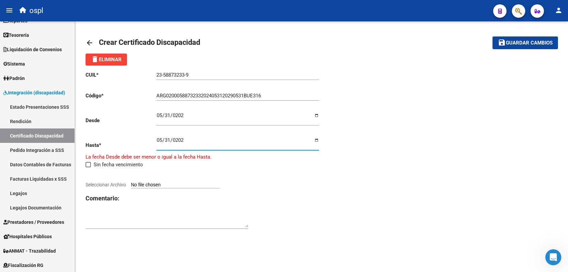
type input "[DATE]"
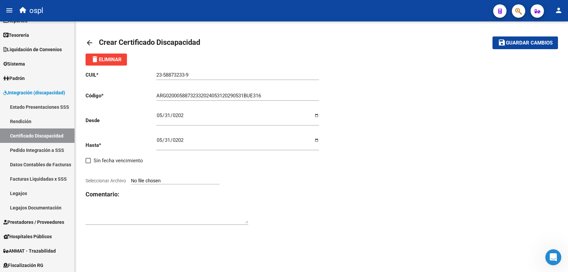
click at [288, 174] on div at bounding box center [204, 173] width 236 height 7
click at [159, 178] on app-file-uploader "Seleccionar Archivo" at bounding box center [155, 181] width 139 height 6
click at [171, 180] on input "Seleccionar Archivo" at bounding box center [175, 181] width 89 height 6
type input "C:\fakepath\CUD.pdf"
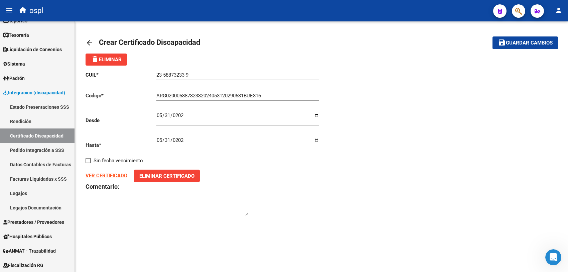
click at [517, 45] on span "Guardar cambios" at bounding box center [529, 43] width 47 height 6
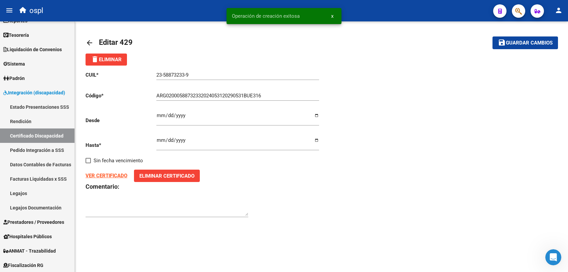
click at [93, 40] on mat-icon "arrow_back" at bounding box center [90, 43] width 8 height 8
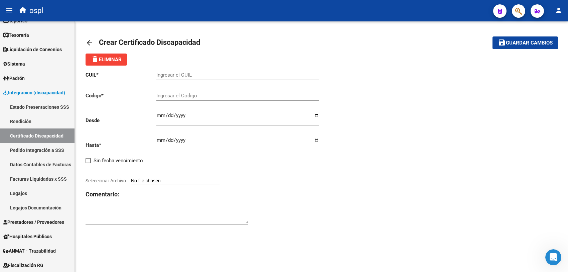
click at [520, 6] on span "button" at bounding box center [519, 11] width 7 height 14
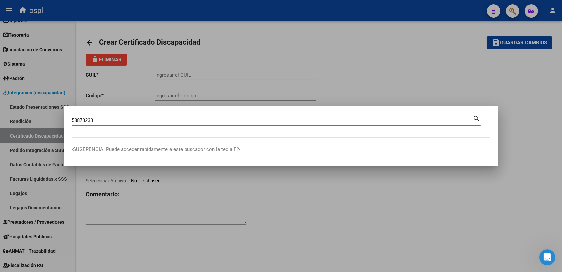
type input "58873233"
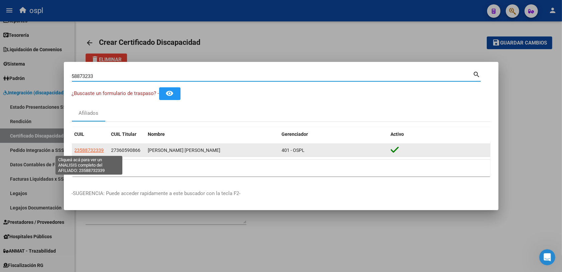
click at [99, 150] on span "23588732339" at bounding box center [89, 149] width 29 height 5
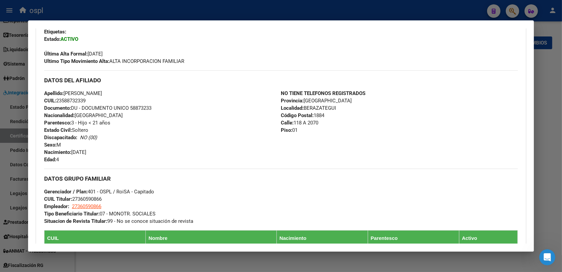
scroll to position [251, 0]
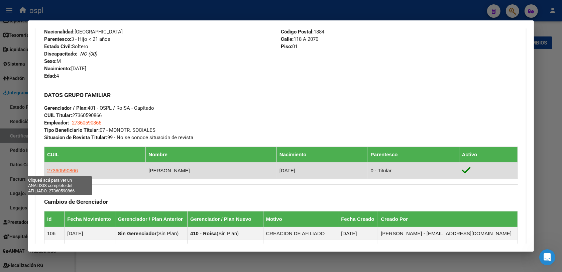
click at [61, 170] on span "27360590866" at bounding box center [62, 171] width 31 height 6
type textarea "27360590866"
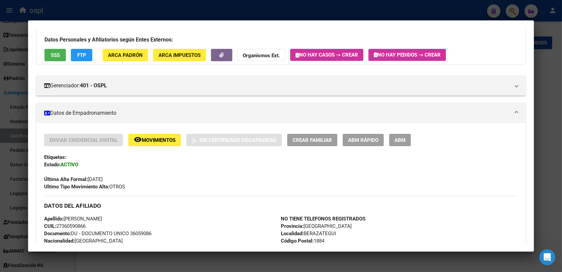
scroll to position [84, 0]
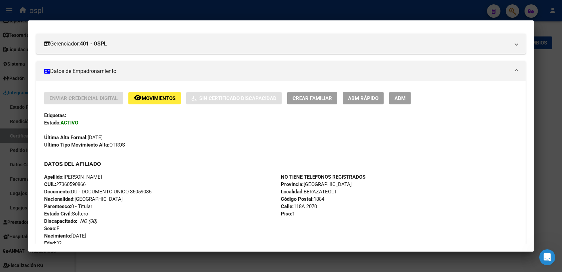
drag, startPoint x: 55, startPoint y: 183, endPoint x: 87, endPoint y: 183, distance: 31.8
click at [87, 183] on div "Apellido: [PERSON_NAME] CUIL: 27360590866 Documento: DU - DOCUMENTO UNICO 36059…" at bounding box center [162, 210] width 237 height 74
copy span "27360590866"
click at [213, 262] on div at bounding box center [281, 136] width 562 height 272
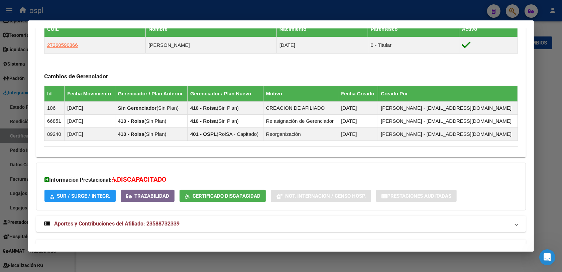
click at [124, 224] on span "Aportes y Contribuciones del Afiliado: 23588732339" at bounding box center [116, 223] width 125 height 6
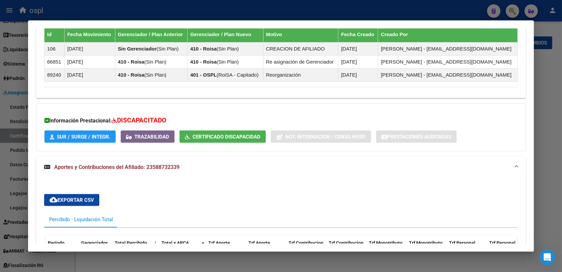
scroll to position [562, 0]
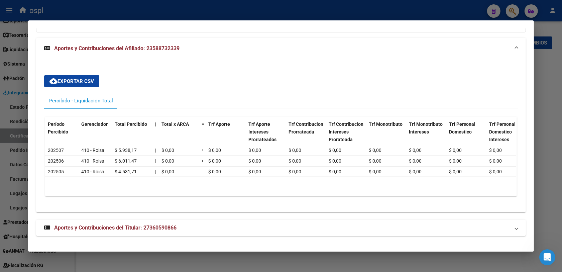
click at [149, 232] on strong "Aportes y Contribuciones del Titular: 27360590866" at bounding box center [110, 228] width 132 height 8
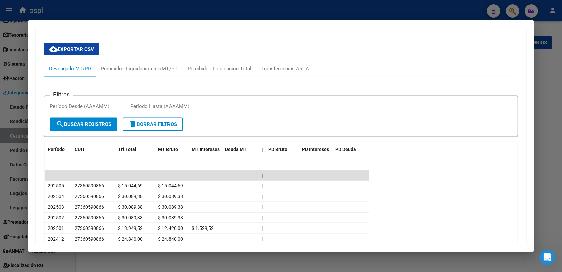
scroll to position [810, 0]
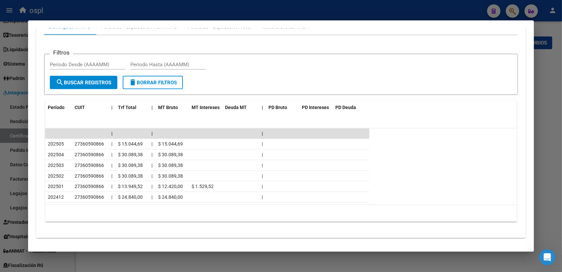
click at [182, 258] on div at bounding box center [281, 136] width 562 height 272
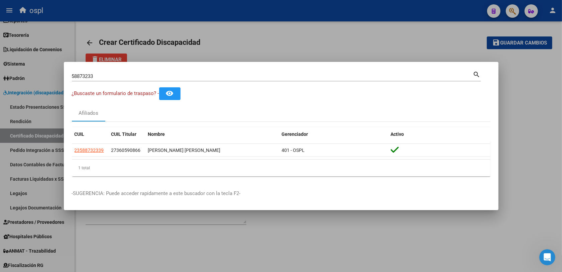
click at [233, 229] on div at bounding box center [281, 136] width 562 height 272
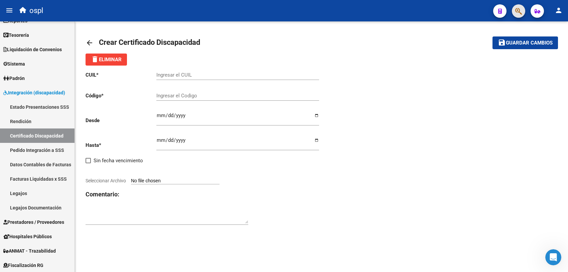
click at [523, 12] on button "button" at bounding box center [518, 10] width 13 height 13
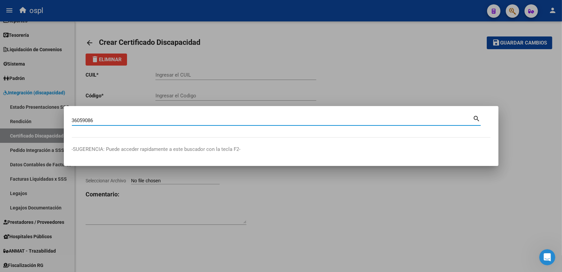
type input "36059086"
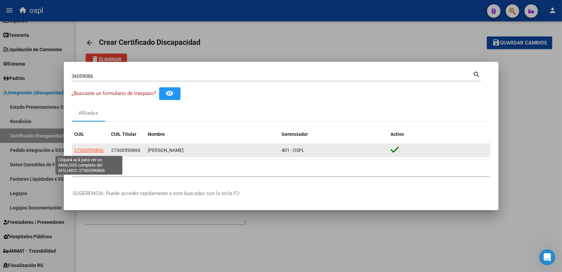
click at [84, 148] on span "27360590866" at bounding box center [89, 149] width 29 height 5
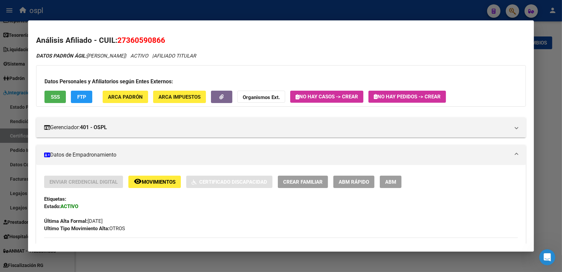
scroll to position [84, 0]
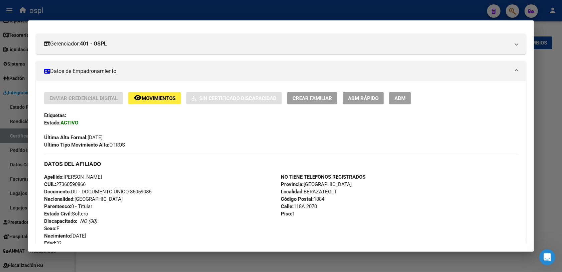
drag, startPoint x: 56, startPoint y: 183, endPoint x: 85, endPoint y: 182, distance: 29.8
click at [85, 182] on span "CUIL: 27360590866" at bounding box center [64, 184] width 41 height 6
copy span "27360590866"
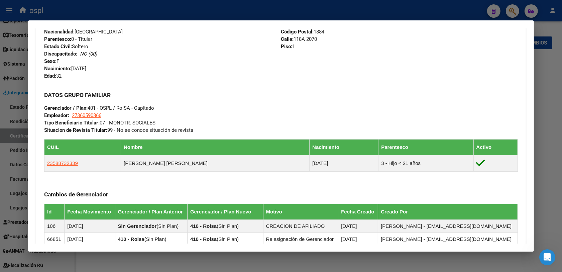
scroll to position [372, 0]
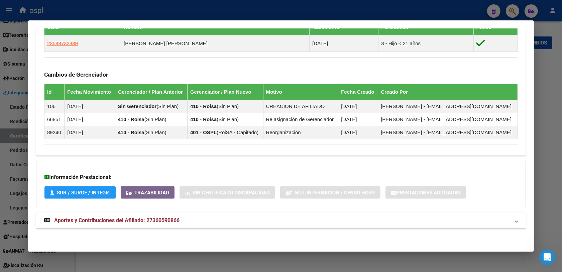
click at [147, 223] on span "Aportes y Contribuciones del Afiliado: 27360590866" at bounding box center [116, 220] width 125 height 6
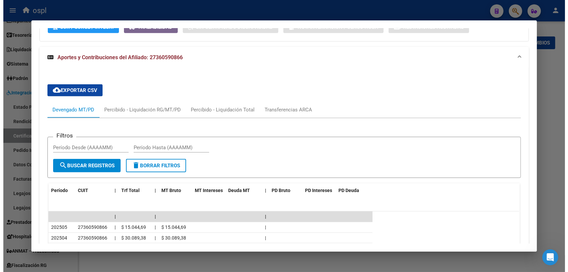
scroll to position [578, 0]
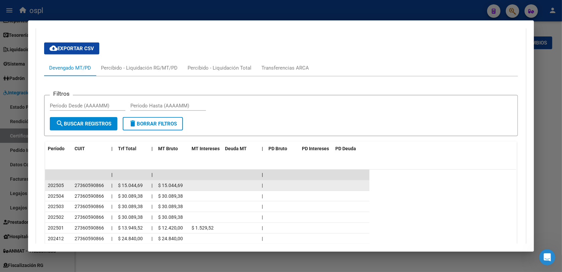
drag, startPoint x: 69, startPoint y: 186, endPoint x: 105, endPoint y: 186, distance: 36.4
click at [105, 186] on datatable-body-cell "27360590866" at bounding box center [90, 185] width 37 height 10
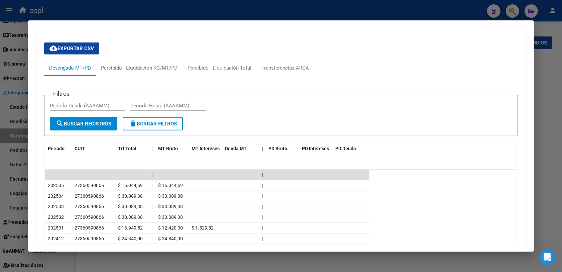
click at [238, 263] on div at bounding box center [281, 136] width 562 height 272
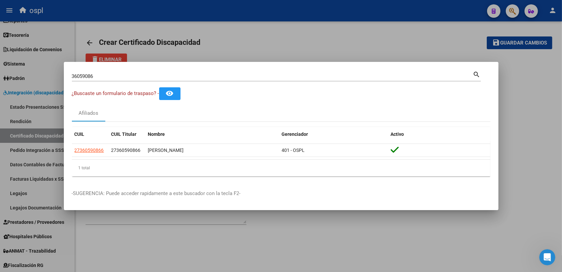
click at [250, 233] on div at bounding box center [281, 136] width 562 height 272
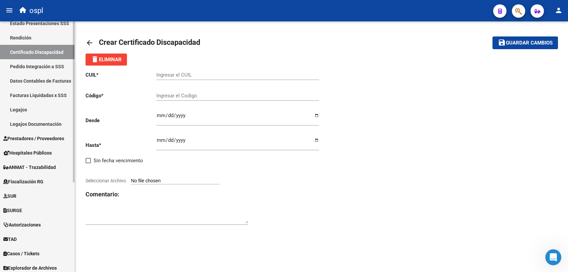
scroll to position [140, 0]
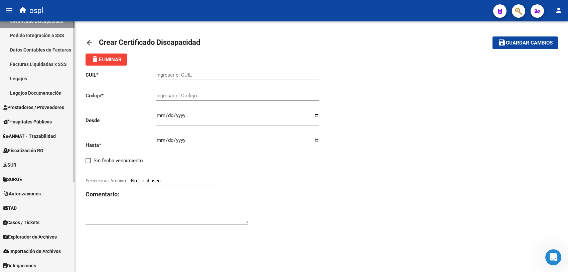
click at [36, 234] on span "Explorador de Archivos" at bounding box center [30, 236] width 54 height 7
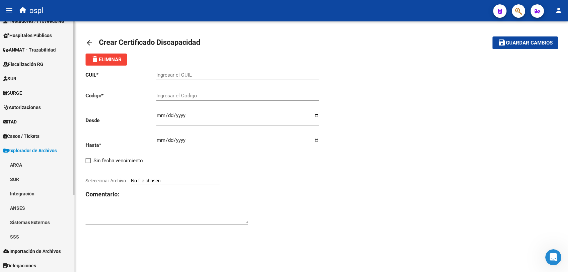
scroll to position [0, 0]
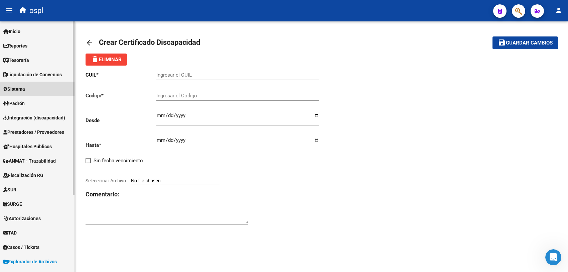
click at [24, 86] on span "Sistema" at bounding box center [14, 88] width 22 height 7
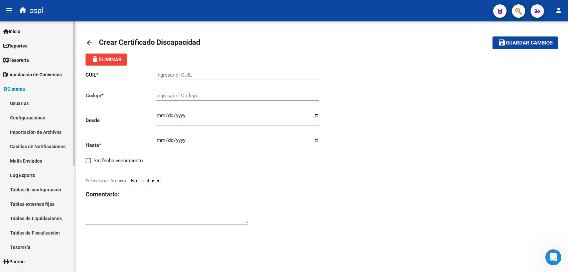
click at [32, 87] on link "Sistema" at bounding box center [37, 89] width 75 height 14
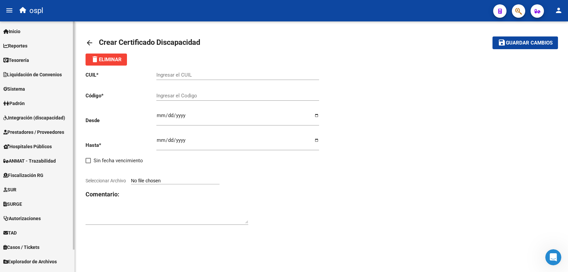
click at [33, 74] on span "Liquidación de Convenios" at bounding box center [32, 74] width 59 height 7
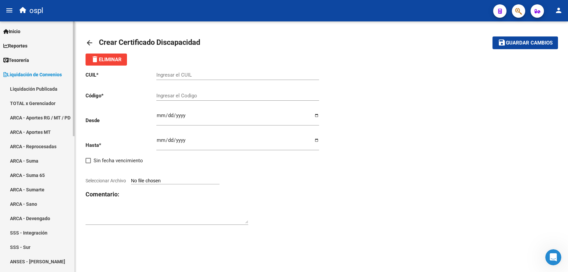
click at [47, 114] on link "ARCA - Aportes RG / MT / PD" at bounding box center [37, 117] width 75 height 14
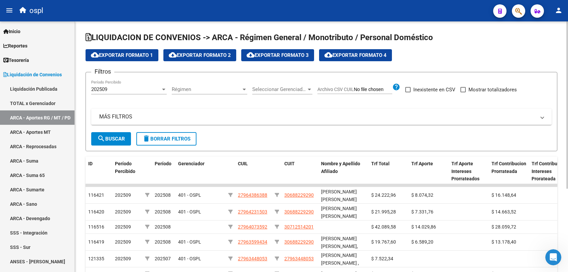
click at [136, 93] on div "202509 Período Percibido" at bounding box center [129, 87] width 76 height 14
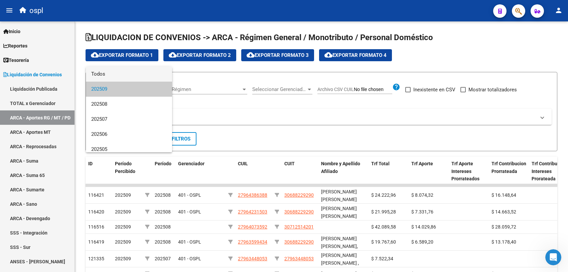
click at [121, 74] on span "Todos" at bounding box center [129, 74] width 76 height 15
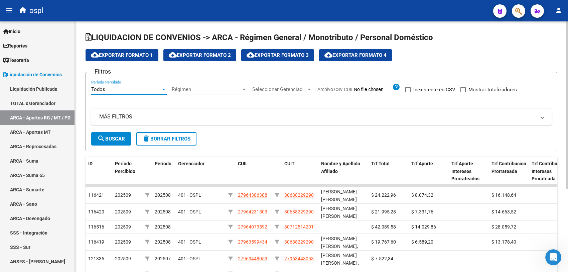
click at [166, 117] on mat-panel-title "MÁS FILTROS" at bounding box center [317, 116] width 437 height 7
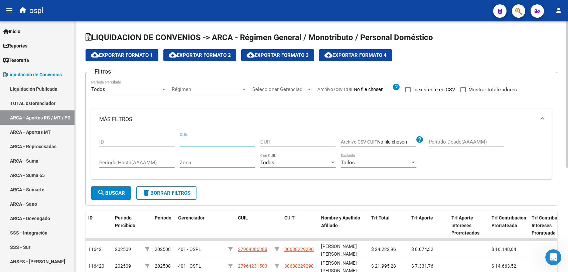
click at [185, 141] on input "CUIL" at bounding box center [218, 142] width 76 height 6
paste input "27-36059086-6"
type input "27-36059086-6"
click at [113, 192] on span "search Buscar" at bounding box center [111, 193] width 28 height 6
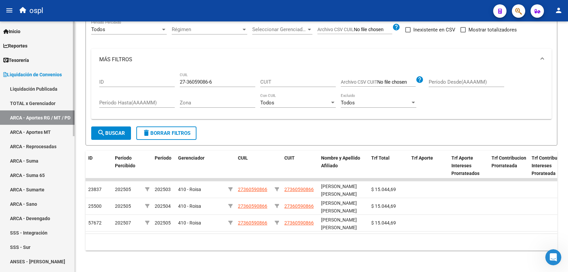
click at [19, 132] on link "ARCA - Aportes MT" at bounding box center [37, 132] width 75 height 14
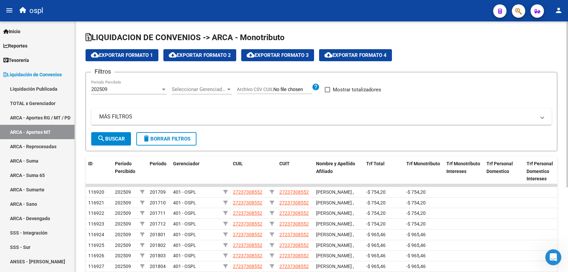
click at [135, 91] on div "202509" at bounding box center [126, 89] width 70 height 6
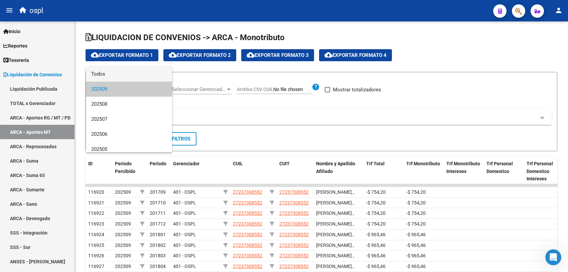
click at [130, 74] on span "Todos" at bounding box center [129, 74] width 76 height 15
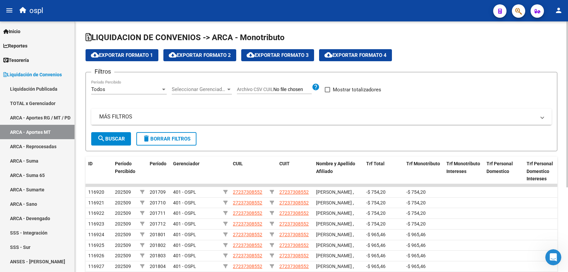
click at [211, 111] on mat-expansion-panel-header "MÁS FILTROS" at bounding box center [321, 117] width 461 height 16
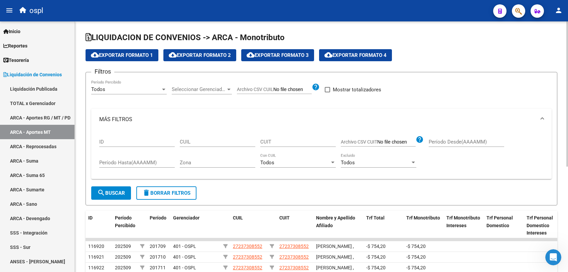
click at [189, 138] on div "CUIL" at bounding box center [218, 139] width 76 height 14
paste input "27-36059086-6"
type input "27-36059086-6"
click at [118, 192] on span "search Buscar" at bounding box center [111, 193] width 28 height 6
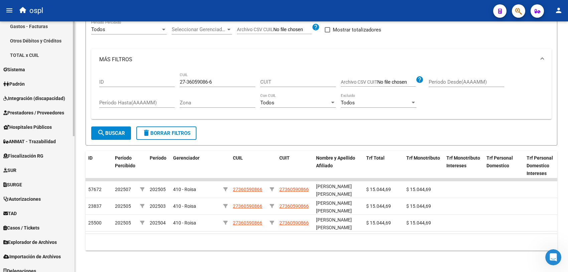
scroll to position [298, 0]
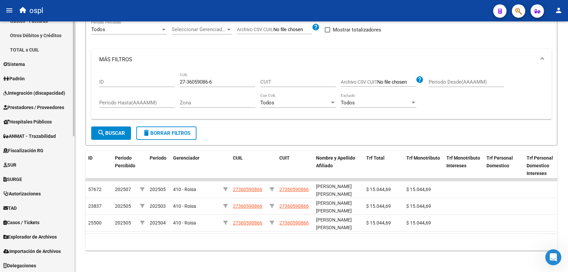
click at [39, 231] on link "Explorador de Archivos" at bounding box center [37, 236] width 75 height 14
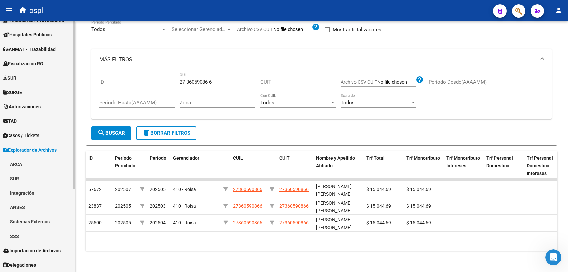
scroll to position [111, 0]
click at [29, 251] on span "Importación de Archivos" at bounding box center [32, 250] width 58 height 7
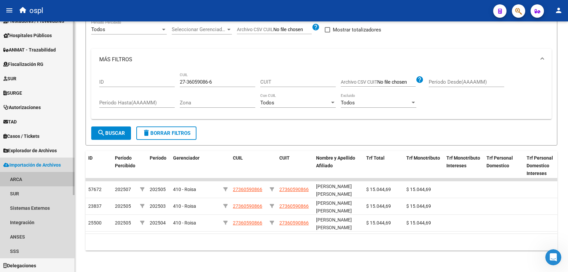
click at [24, 178] on link "ARCA" at bounding box center [37, 179] width 75 height 14
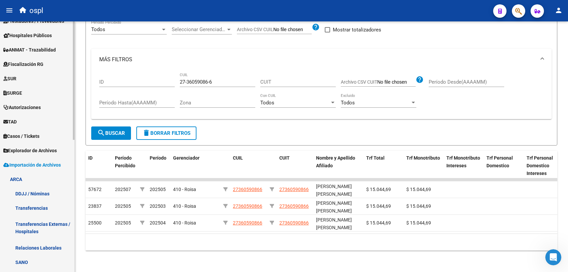
click at [46, 208] on link "Transferencias" at bounding box center [37, 208] width 75 height 14
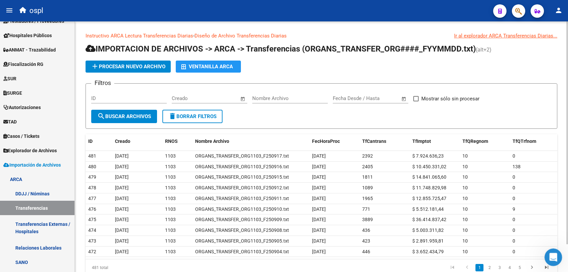
click at [549, 258] on icon "Abrir Intercom Messenger" at bounding box center [552, 256] width 11 height 11
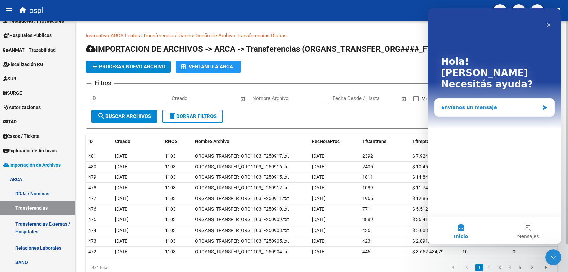
drag, startPoint x: 461, startPoint y: 109, endPoint x: 462, endPoint y: 102, distance: 6.4
click at [462, 107] on div "Hola! [PERSON_NAME] ayuda?" at bounding box center [495, 74] width 120 height 132
click at [462, 100] on div "Envíanos un mensaje" at bounding box center [495, 108] width 120 height 18
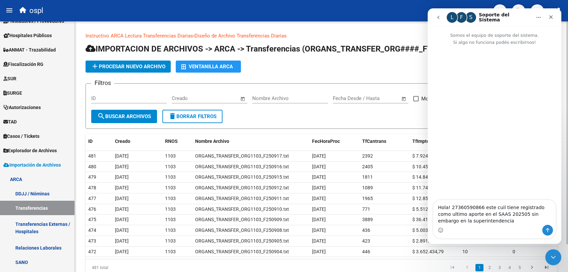
type textarea "Hola! 27360590866 este cuil tiene registrado como ultimo aporte en el SAAS 2025…"
click at [553, 16] on icon "Cerrar" at bounding box center [551, 16] width 5 height 5
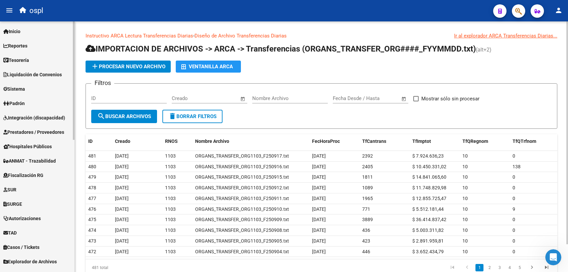
click at [32, 117] on span "Integración (discapacidad)" at bounding box center [34, 117] width 62 height 7
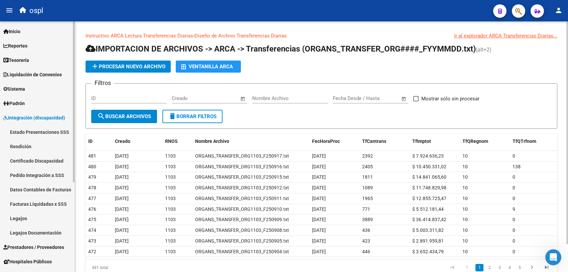
click at [19, 118] on span "Integración (discapacidad)" at bounding box center [34, 117] width 62 height 7
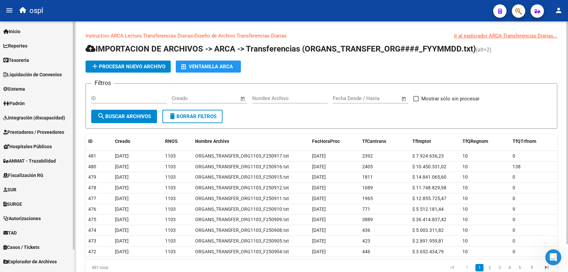
click at [32, 134] on span "Prestadores / Proveedores" at bounding box center [33, 131] width 61 height 7
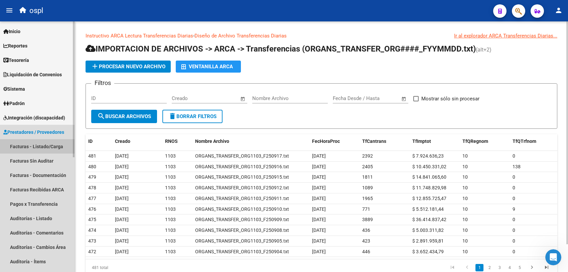
click at [33, 143] on link "Facturas - Listado/Carga" at bounding box center [37, 146] width 75 height 14
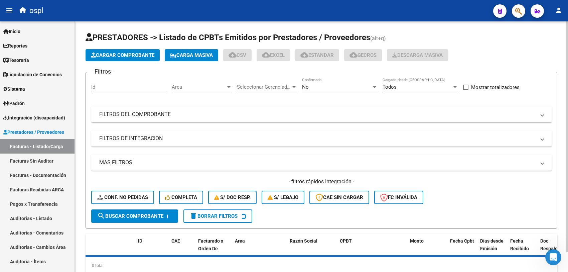
click at [357, 117] on mat-panel-title "FILTROS DEL COMPROBANTE" at bounding box center [317, 114] width 437 height 7
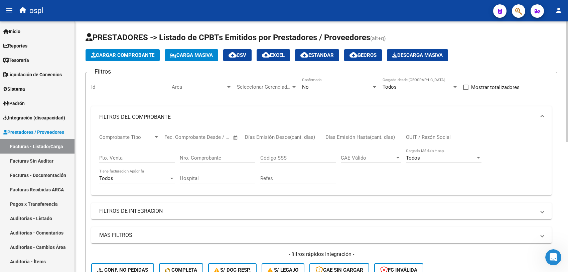
click at [410, 134] on input "CUIT / Razón Social" at bounding box center [444, 137] width 76 height 6
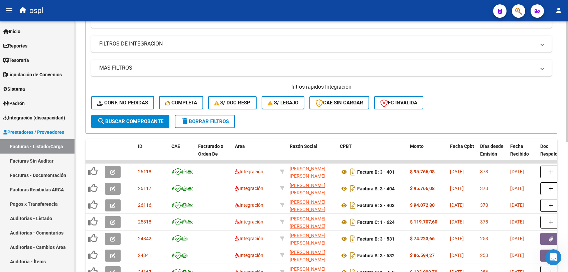
scroll to position [251, 0]
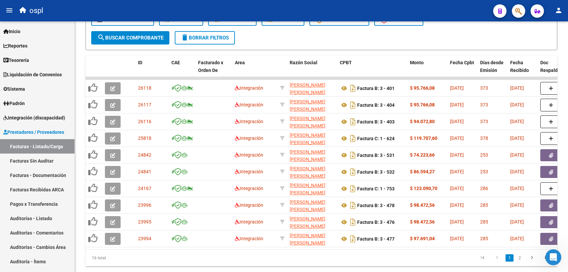
type input "[PERSON_NAME]"
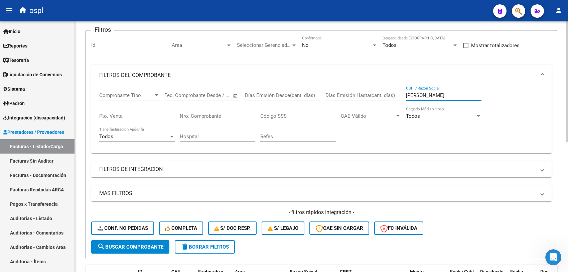
scroll to position [0, 0]
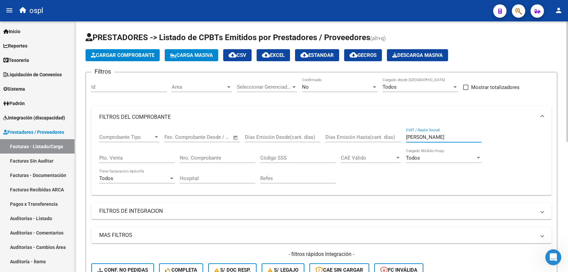
click at [114, 54] on span "Cargar Comprobante" at bounding box center [123, 55] width 64 height 6
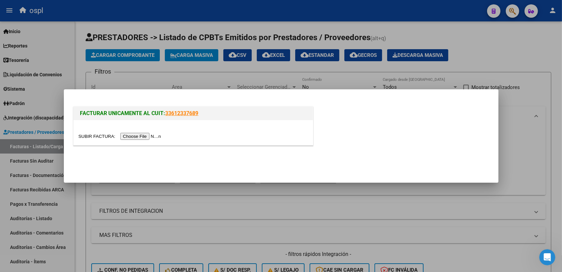
click at [139, 135] on input "file" at bounding box center [121, 136] width 85 height 7
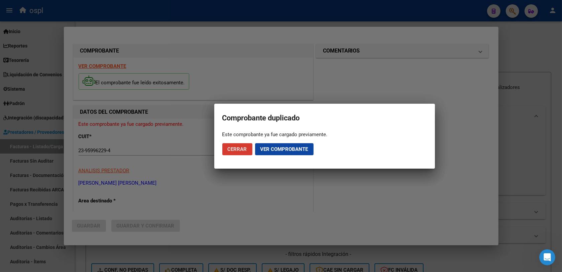
click at [227, 147] on button "Cerrar" at bounding box center [237, 149] width 30 height 12
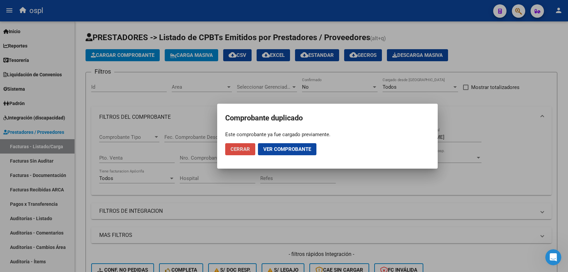
click at [228, 149] on button "Cerrar" at bounding box center [240, 149] width 30 height 12
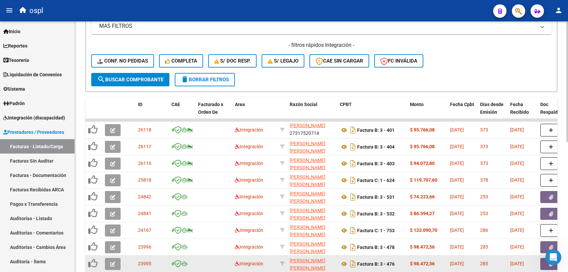
scroll to position [251, 0]
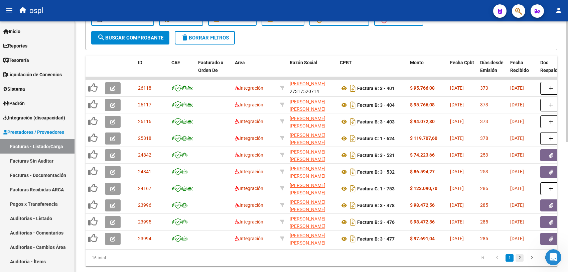
click at [522, 260] on link "2" at bounding box center [520, 257] width 8 height 7
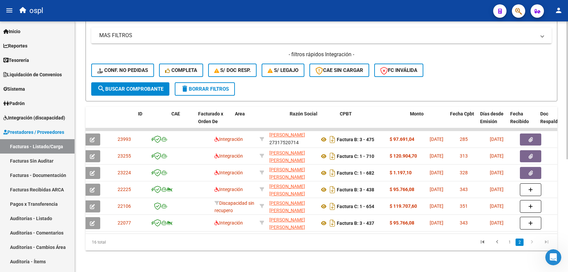
scroll to position [0, 0]
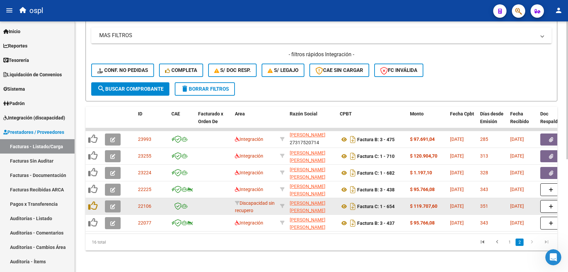
click at [115, 203] on button "button" at bounding box center [113, 206] width 16 height 12
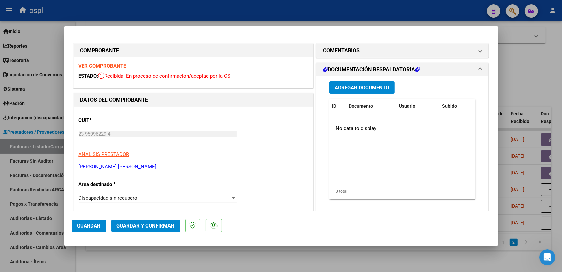
click at [248, 253] on div at bounding box center [281, 136] width 562 height 272
type input "$ 0,00"
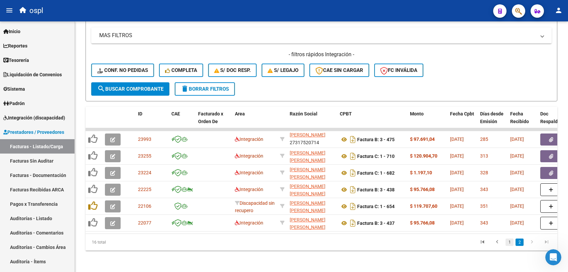
click at [510, 242] on link "1" at bounding box center [510, 241] width 8 height 7
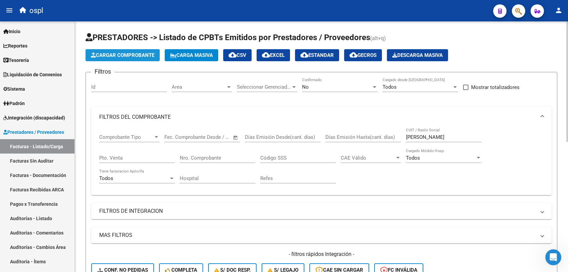
click at [108, 57] on button "Cargar Comprobante" at bounding box center [123, 55] width 74 height 12
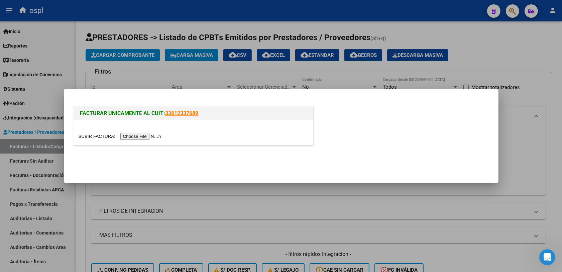
click at [141, 140] on div at bounding box center [193, 132] width 239 height 25
click at [141, 137] on input "file" at bounding box center [121, 136] width 85 height 7
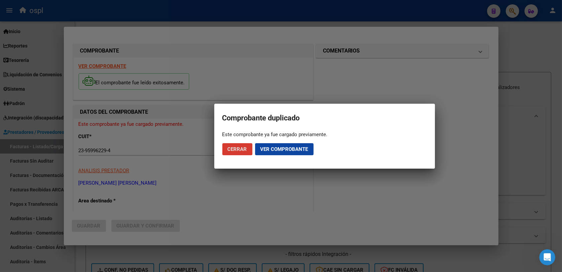
click at [231, 146] on span "Cerrar" at bounding box center [237, 149] width 19 height 6
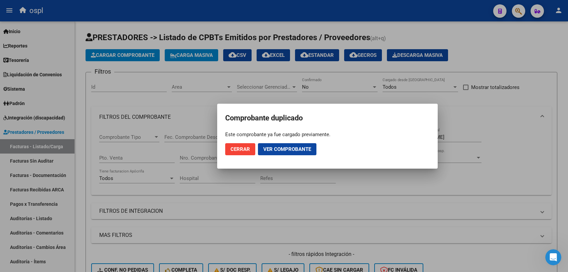
click at [534, 142] on div at bounding box center [284, 136] width 568 height 272
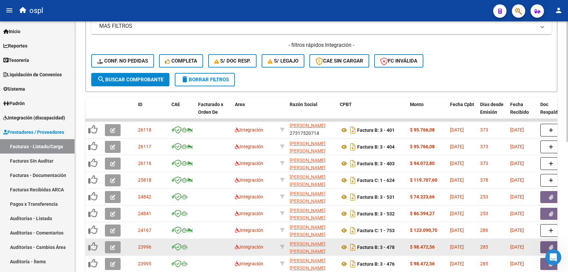
scroll to position [271, 0]
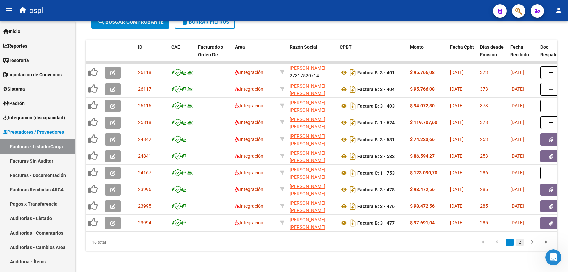
click at [519, 243] on link "2" at bounding box center [520, 241] width 8 height 7
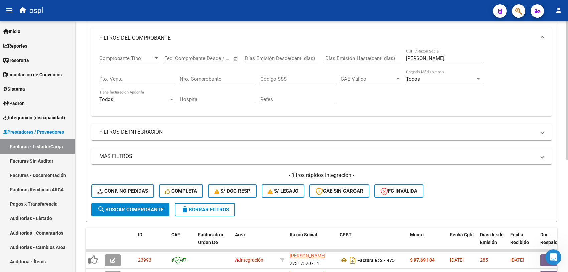
scroll to position [0, 0]
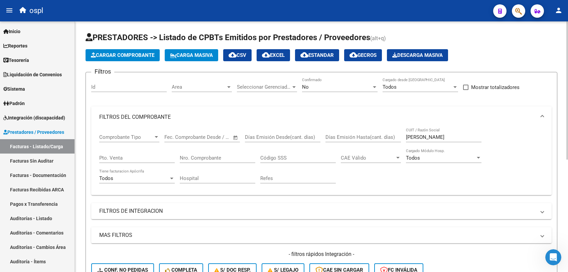
click at [418, 139] on input "[PERSON_NAME]" at bounding box center [444, 137] width 76 height 6
paste input "23959962294"
type input "23959962294"
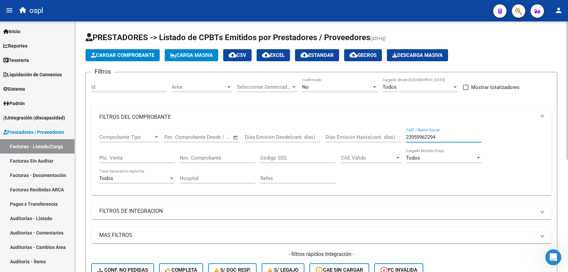
scroll to position [42, 0]
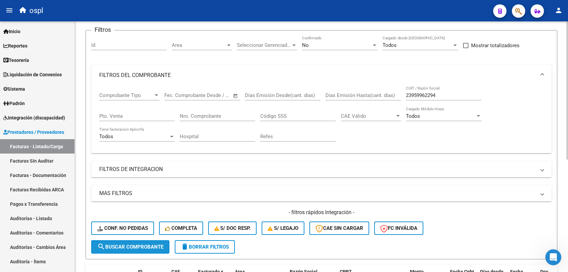
click at [125, 244] on span "search Buscar Comprobante" at bounding box center [130, 247] width 66 height 6
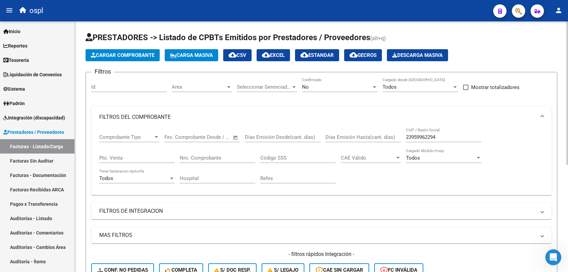
click at [344, 91] on div "No Confirmado" at bounding box center [340, 85] width 76 height 14
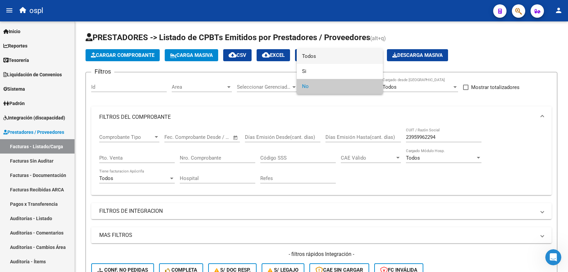
click at [321, 55] on span "Todos" at bounding box center [340, 56] width 76 height 15
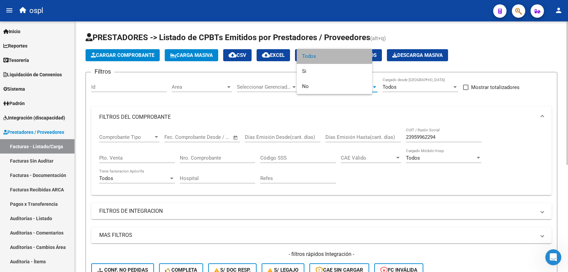
scroll to position [84, 0]
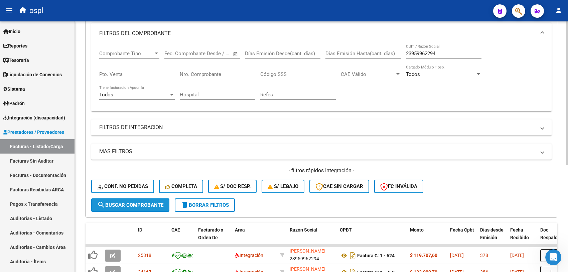
click at [140, 199] on button "search Buscar Comprobante" at bounding box center [130, 204] width 78 height 13
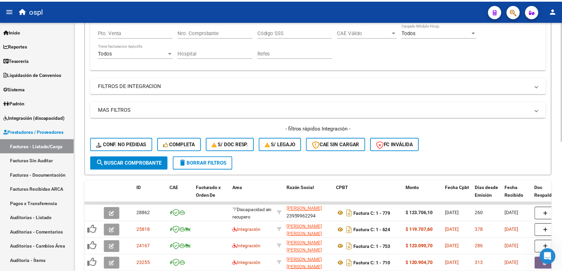
scroll to position [167, 0]
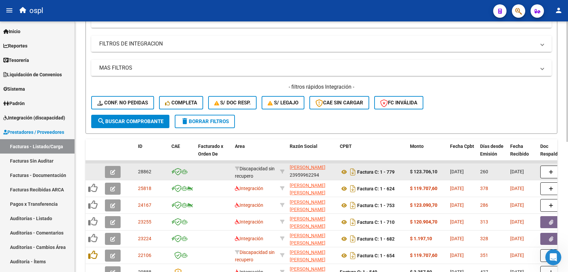
click at [118, 170] on button "button" at bounding box center [113, 172] width 16 height 12
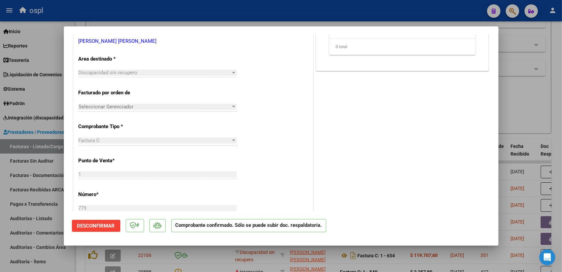
scroll to position [251, 0]
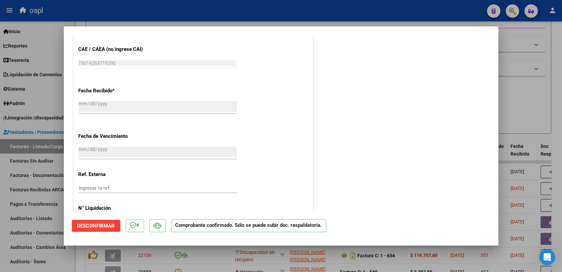
click at [513, 105] on div at bounding box center [281, 136] width 562 height 272
type input "$ 0,00"
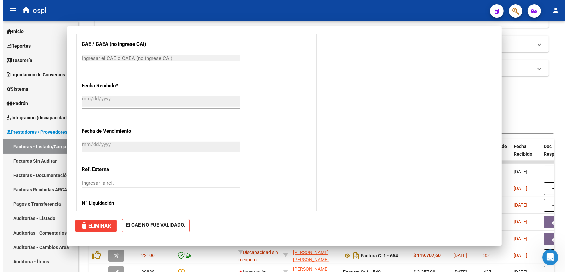
scroll to position [371, 0]
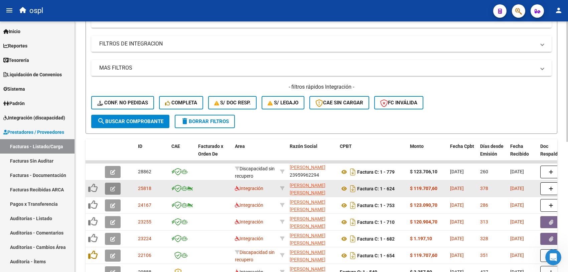
click at [113, 188] on icon "button" at bounding box center [112, 188] width 5 height 5
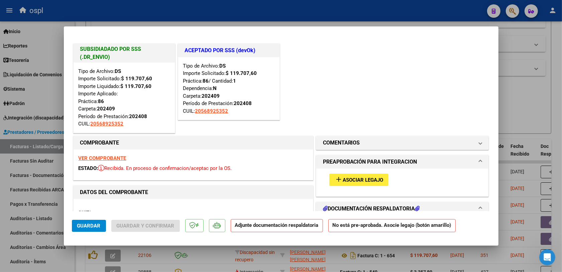
click at [523, 101] on div at bounding box center [281, 136] width 562 height 272
type input "$ 0,00"
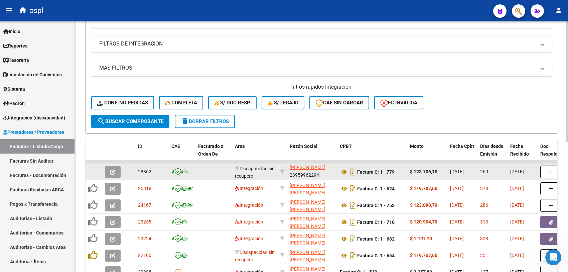
drag, startPoint x: 411, startPoint y: 170, endPoint x: 437, endPoint y: 169, distance: 26.1
click at [437, 169] on strong "$ 123.706,10" at bounding box center [423, 171] width 27 height 5
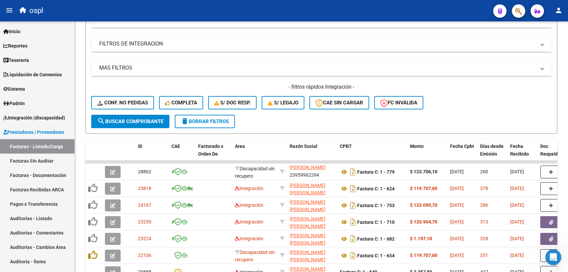
copy strong "$ 123.706,10"
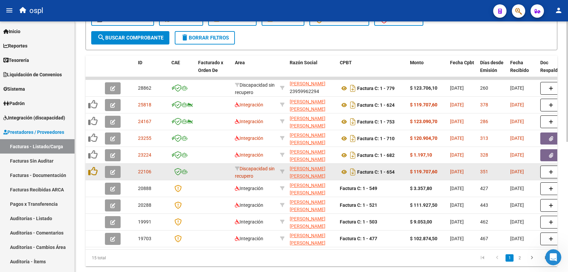
drag, startPoint x: 410, startPoint y: 170, endPoint x: 437, endPoint y: 170, distance: 27.1
click at [437, 170] on strong "$ 119.707,60" at bounding box center [423, 171] width 27 height 5
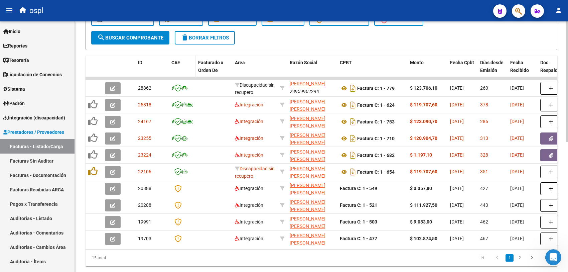
copy strong "$ 119.707,60"
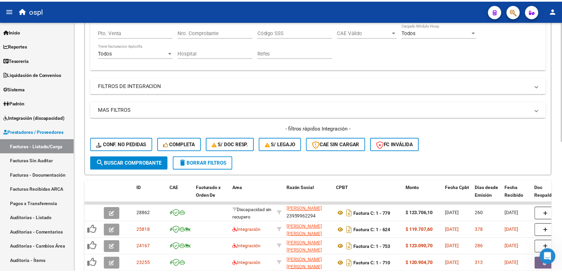
scroll to position [0, 0]
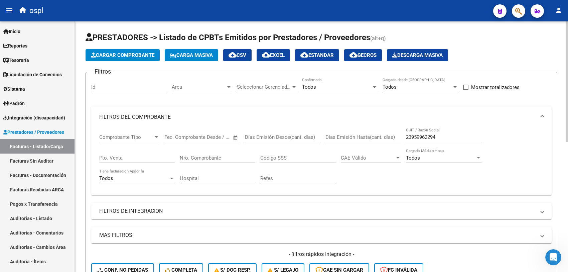
click at [106, 52] on span "Cargar Comprobante" at bounding box center [123, 55] width 64 height 6
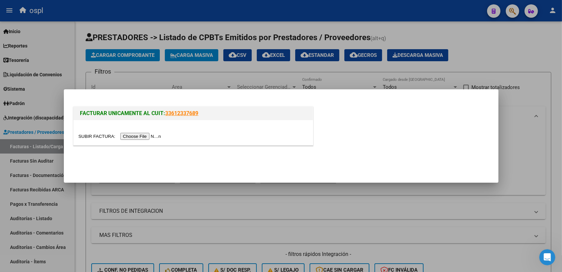
click at [135, 135] on input "file" at bounding box center [121, 136] width 85 height 7
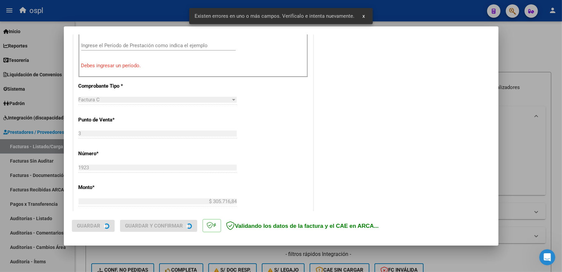
scroll to position [179, 0]
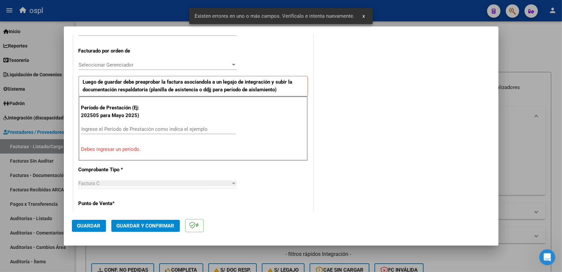
click at [125, 130] on input "Ingrese el Período de Prestación como indica el ejemplo" at bounding box center [158, 129] width 154 height 6
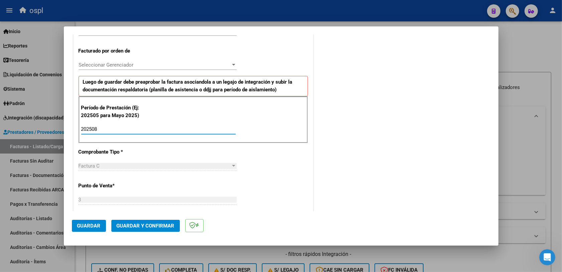
type input "202508"
click at [284, 159] on div "CUIT * 27-31742330-1 Ingresar CUIT ANALISIS PRESTADOR [PERSON_NAME] DEL [PERSON…" at bounding box center [193, 226] width 239 height 575
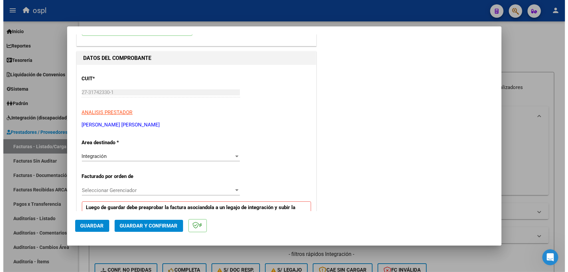
scroll to position [0, 0]
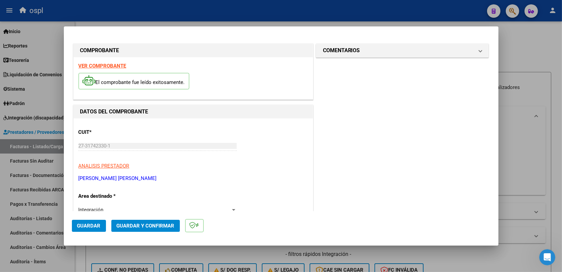
click at [253, 165] on p "ANALISIS PRESTADOR" at bounding box center [193, 166] width 229 height 8
drag, startPoint x: 84, startPoint y: 226, endPoint x: 98, endPoint y: 217, distance: 16.2
click at [85, 226] on span "Guardar" at bounding box center [88, 226] width 23 height 6
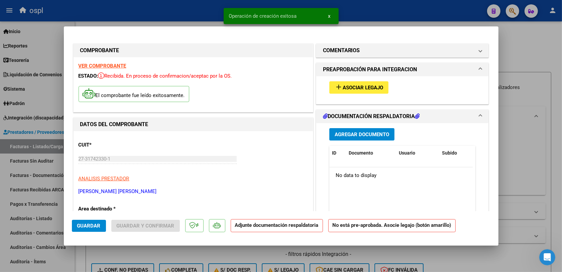
click at [352, 85] on span "Asociar Legajo" at bounding box center [363, 88] width 40 height 6
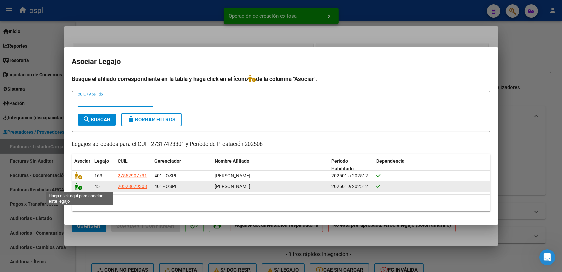
click at [79, 187] on icon at bounding box center [79, 186] width 8 height 7
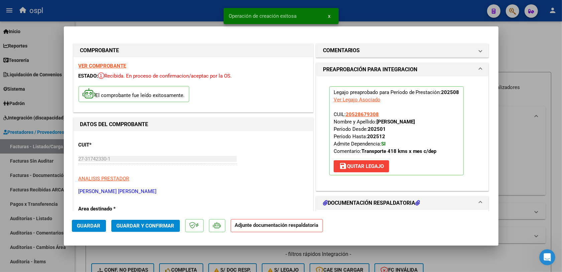
click at [144, 223] on span "Guardar y Confirmar" at bounding box center [146, 226] width 58 height 6
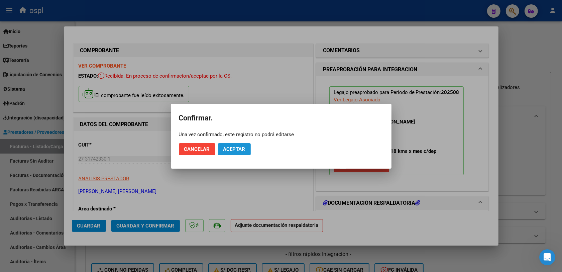
click at [233, 149] on span "Aceptar" at bounding box center [234, 149] width 22 height 6
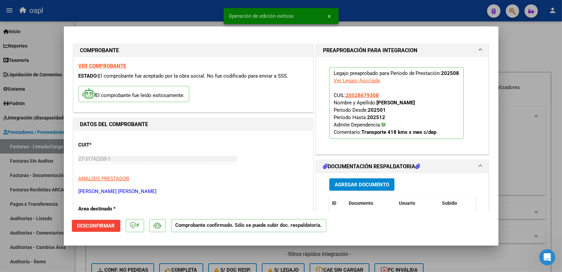
click at [527, 123] on div at bounding box center [281, 136] width 562 height 272
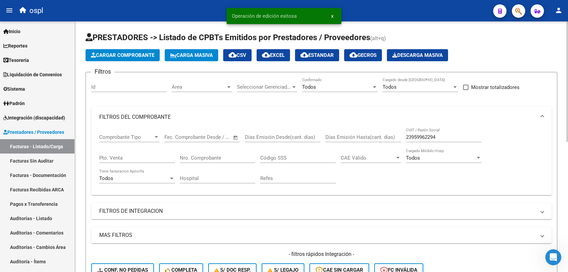
click at [207, 90] on div "Area Area" at bounding box center [202, 85] width 60 height 14
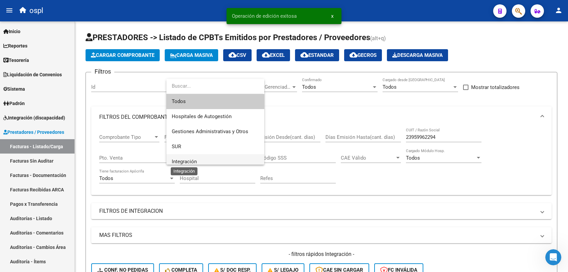
click at [196, 161] on span "Integración" at bounding box center [184, 161] width 25 height 6
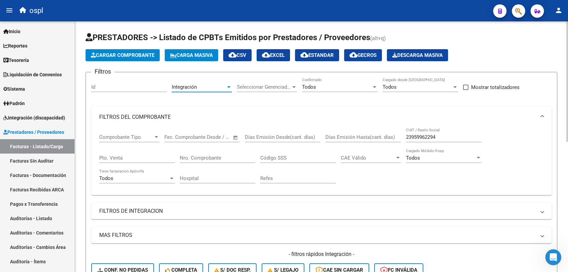
scroll to position [42, 0]
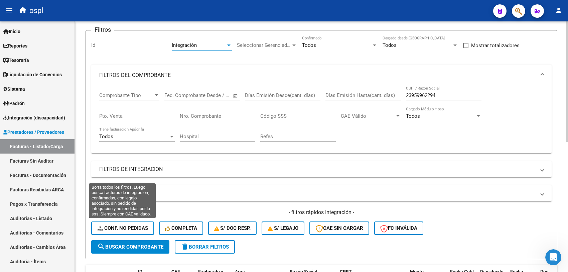
click at [132, 244] on span "search Buscar Comprobante" at bounding box center [130, 247] width 66 height 6
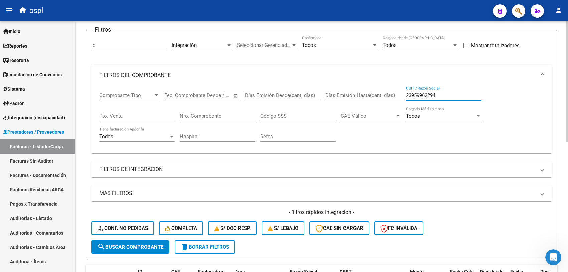
click at [437, 94] on input "23959962294" at bounding box center [444, 95] width 76 height 6
click at [139, 244] on span "search Buscar Comprobante" at bounding box center [130, 247] width 66 height 6
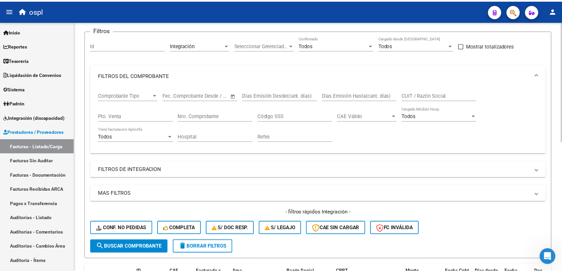
scroll to position [125, 0]
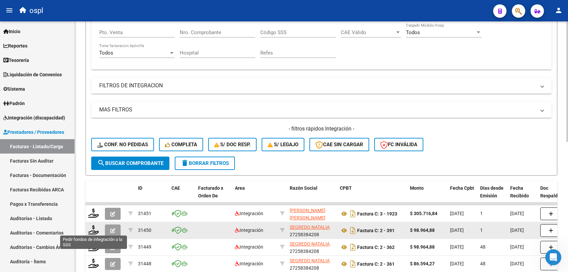
click at [113, 228] on icon "button" at bounding box center [112, 230] width 5 height 5
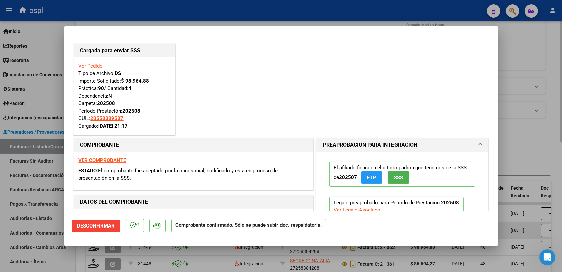
type input "$ 0,00"
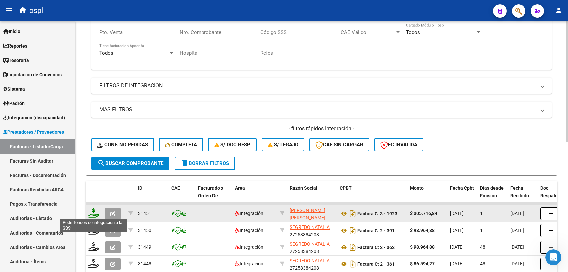
click at [94, 211] on icon at bounding box center [93, 212] width 11 height 9
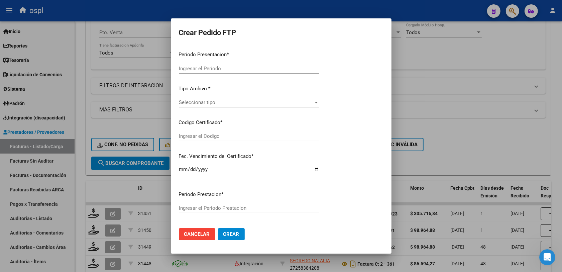
type input "202508"
type input "$ 305.716,84"
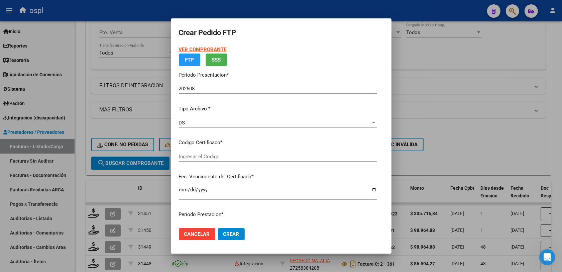
type input "ARG02000528679302021120220261202COR234"
type input "[DATE]"
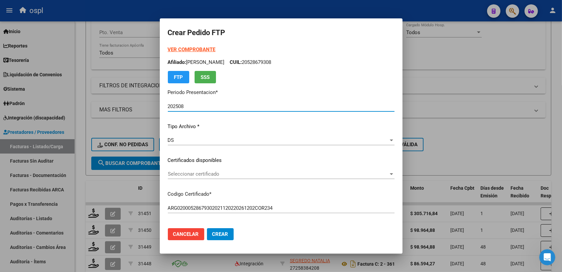
click at [187, 174] on span "Seleccionar certificado" at bounding box center [278, 174] width 221 height 6
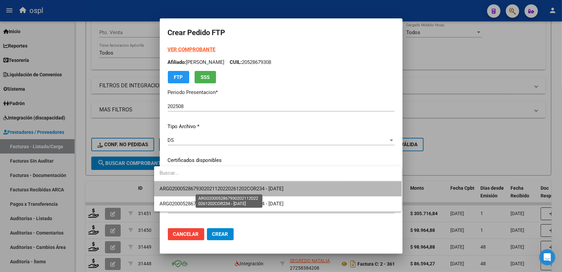
click at [206, 188] on span "ARG02000528679302021120220261202COR234 - [DATE]" at bounding box center [222, 189] width 124 height 6
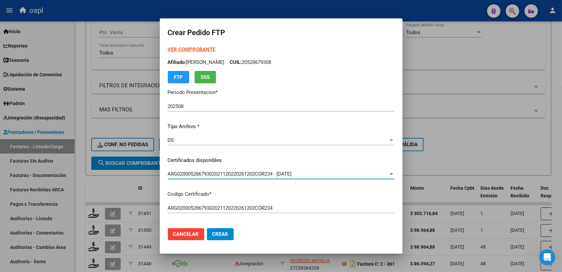
click at [305, 226] on mat-dialog-actions "Cancelar Crear" at bounding box center [281, 234] width 227 height 23
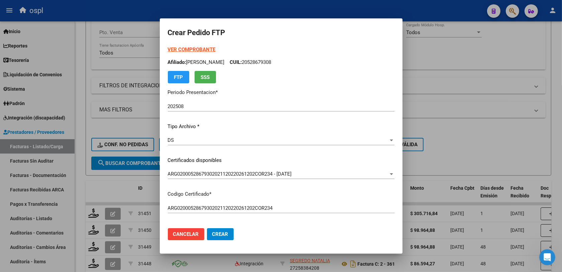
click at [271, 174] on span "ARG02000528679302021120220261202COR234 - [DATE]" at bounding box center [230, 174] width 124 height 6
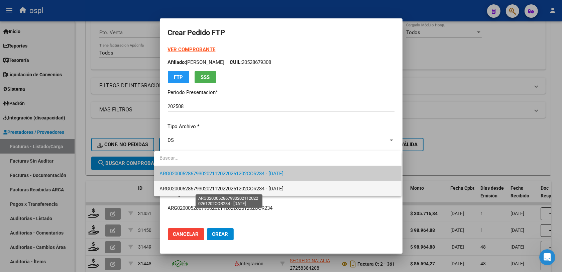
click at [282, 189] on span "ARG02000528679302021120220261202COR234 - [DATE]" at bounding box center [222, 189] width 124 height 6
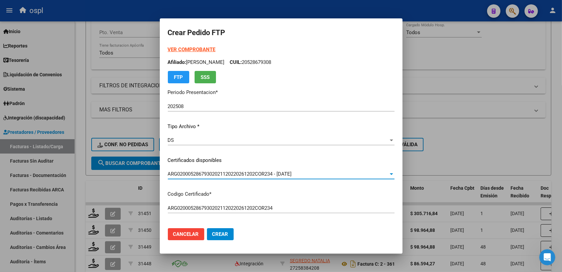
click at [284, 226] on mat-dialog-actions "Cancelar Crear" at bounding box center [281, 234] width 227 height 23
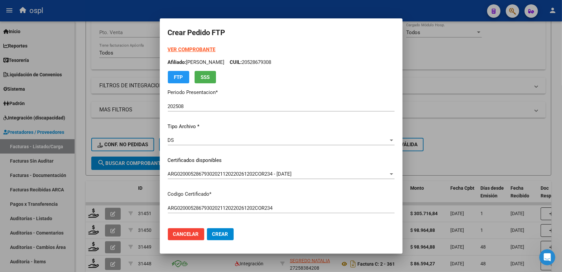
click at [291, 191] on p "Codigo Certificado *" at bounding box center [281, 194] width 227 height 8
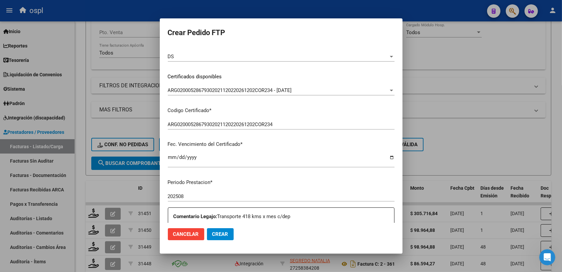
scroll to position [167, 0]
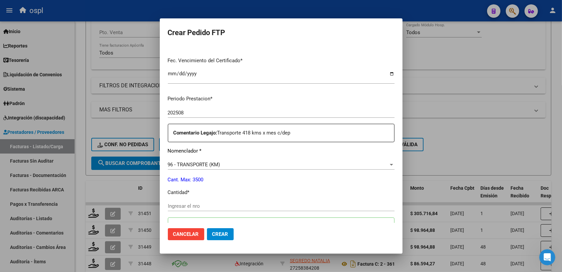
click at [186, 206] on input "Ingresar el nro" at bounding box center [281, 206] width 227 height 6
type input "418"
click at [274, 182] on p "Cant. Max: 3500" at bounding box center [281, 180] width 227 height 8
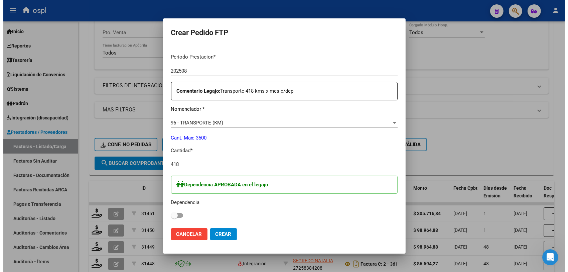
scroll to position [251, 0]
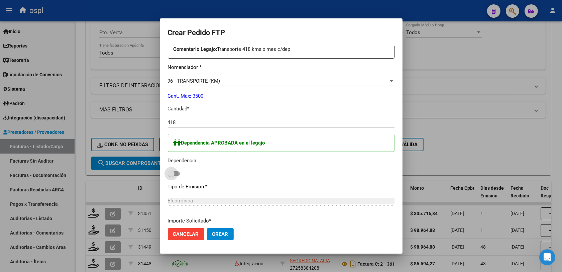
click at [168, 177] on label at bounding box center [174, 174] width 12 height 8
click at [171, 176] on input "checkbox" at bounding box center [171, 176] width 0 height 0
checkbox input "true"
click at [215, 235] on span "Crear" at bounding box center [220, 234] width 16 height 6
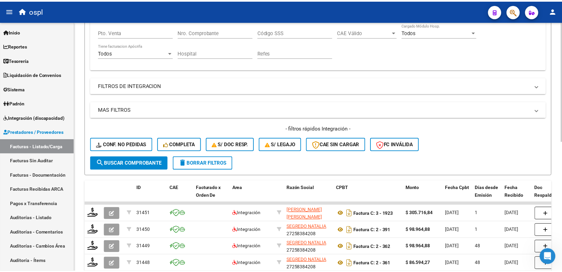
scroll to position [0, 0]
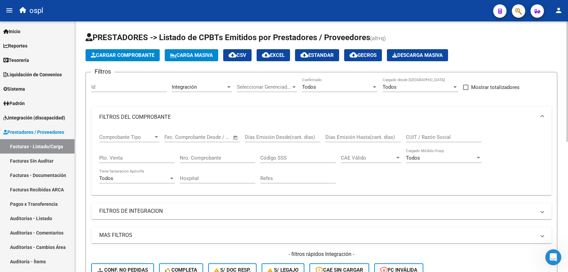
click at [117, 56] on span "Cargar Comprobante" at bounding box center [123, 55] width 64 height 6
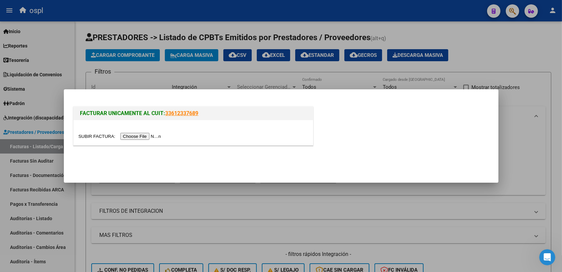
click at [136, 135] on input "file" at bounding box center [121, 136] width 85 height 7
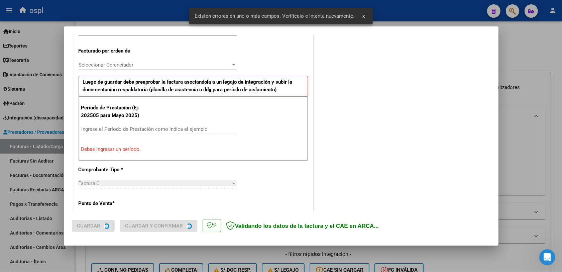
scroll to position [221, 0]
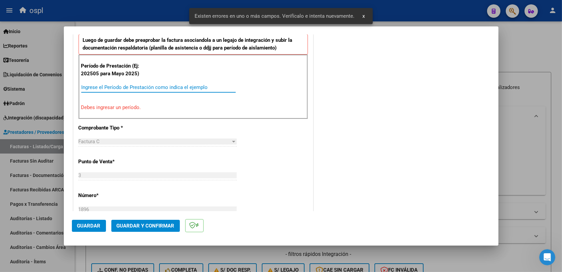
click at [124, 89] on input "Ingrese el Período de Prestación como indica el ejemplo" at bounding box center [158, 87] width 154 height 6
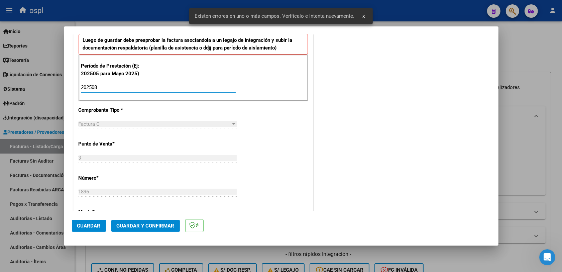
type input "202508"
click at [95, 223] on span "Guardar" at bounding box center [88, 226] width 23 height 6
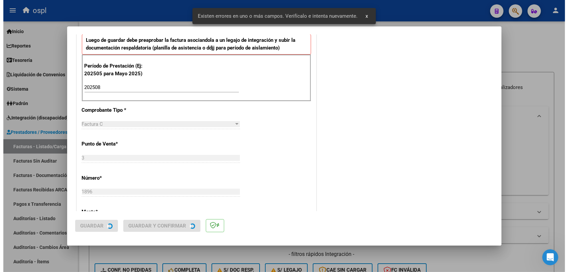
scroll to position [0, 0]
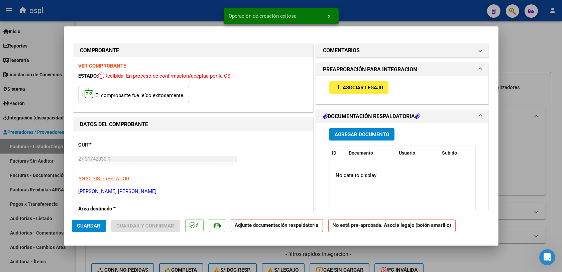
click at [350, 85] on span "Asociar Legajo" at bounding box center [363, 88] width 40 height 6
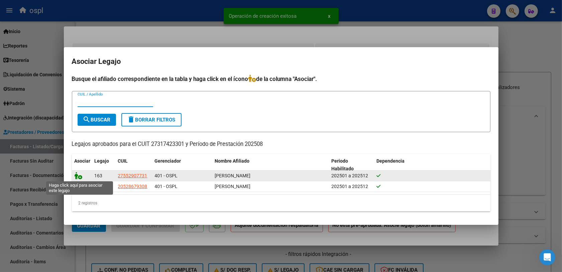
click at [79, 176] on icon at bounding box center [79, 175] width 8 height 7
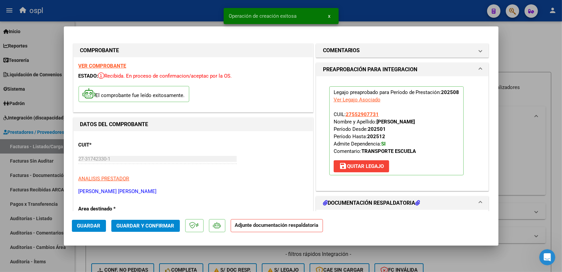
click at [148, 224] on span "Guardar y Confirmar" at bounding box center [146, 226] width 58 height 6
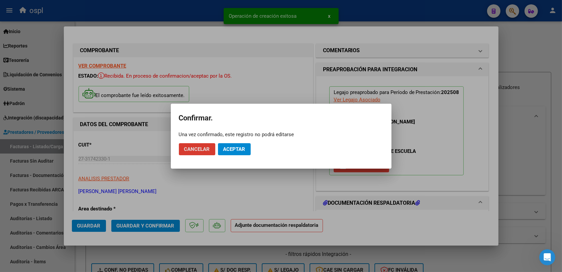
click at [230, 151] on span "Aceptar" at bounding box center [234, 149] width 22 height 6
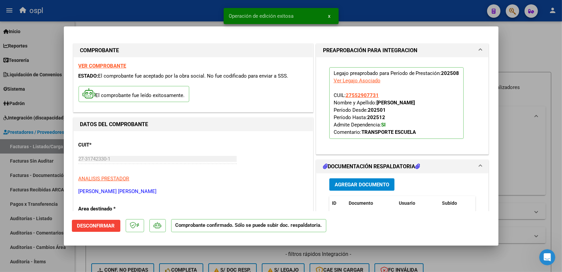
click at [228, 250] on div at bounding box center [281, 136] width 562 height 272
type input "$ 0,00"
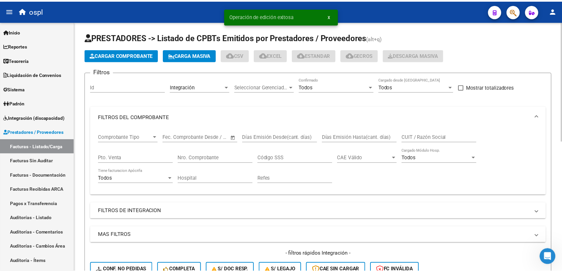
scroll to position [125, 0]
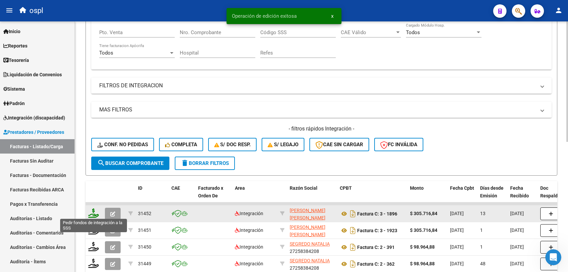
click at [92, 211] on icon at bounding box center [93, 212] width 11 height 9
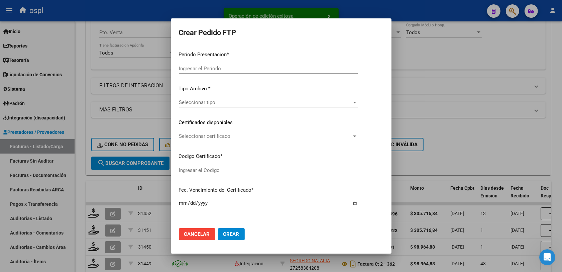
type input "202508"
type input "$ 305.716,84"
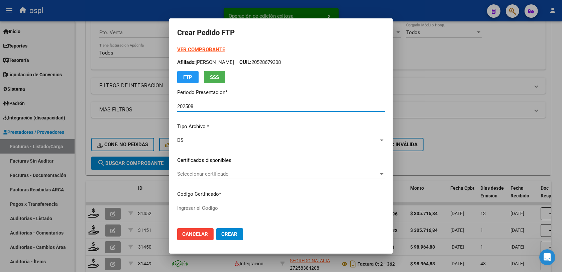
type input "ARG01000552907732022102520271025COR234"
type input "[DATE]"
type input "140010600"
click at [200, 176] on span "Seleccionar certificado" at bounding box center [278, 174] width 202 height 6
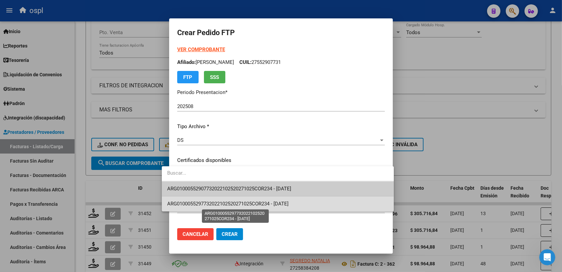
click at [246, 206] on span "ARG0100055297732022102520271025COR234 - [DATE]" at bounding box center [227, 204] width 121 height 6
type input "ARG0100055297732022102520271025COR234"
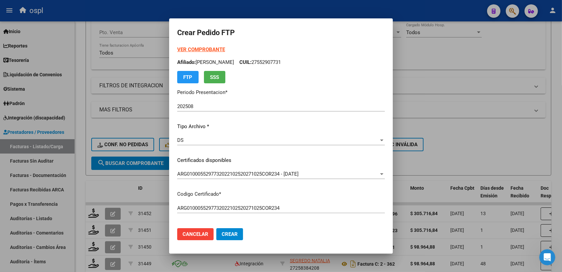
click at [285, 224] on mat-dialog-actions "Cancelar Crear" at bounding box center [281, 234] width 208 height 23
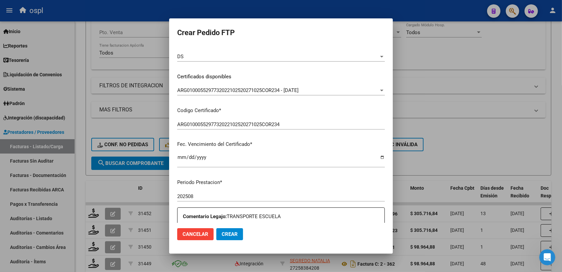
scroll to position [167, 0]
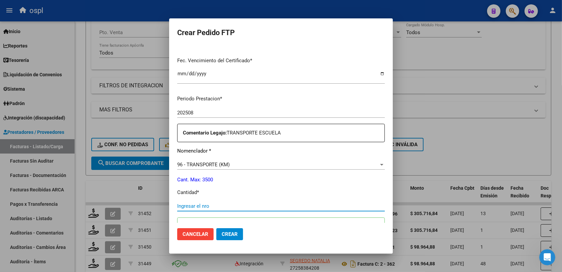
click at [188, 208] on input "Ingresar el nro" at bounding box center [281, 206] width 208 height 6
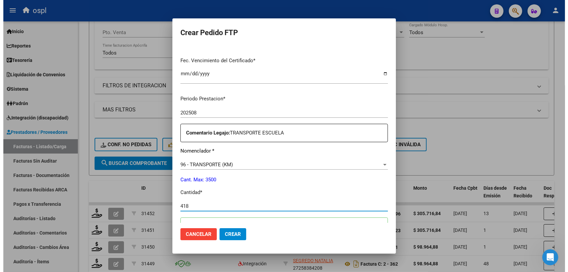
scroll to position [251, 0]
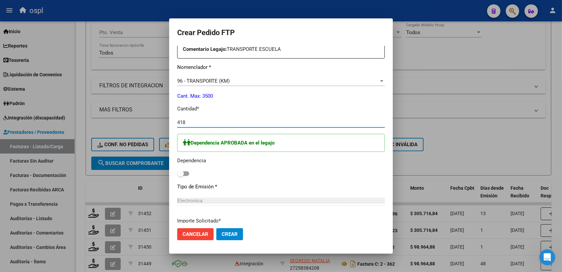
type input "418"
click at [177, 172] on span at bounding box center [183, 173] width 12 height 5
click at [180, 176] on input "checkbox" at bounding box center [180, 176] width 0 height 0
checkbox input "true"
click at [222, 233] on span "Crear" at bounding box center [230, 234] width 16 height 6
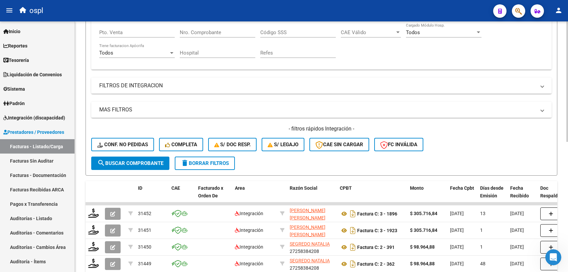
scroll to position [0, 0]
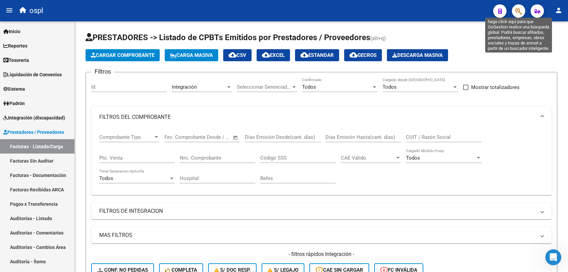
click at [518, 11] on icon "button" at bounding box center [519, 11] width 7 height 8
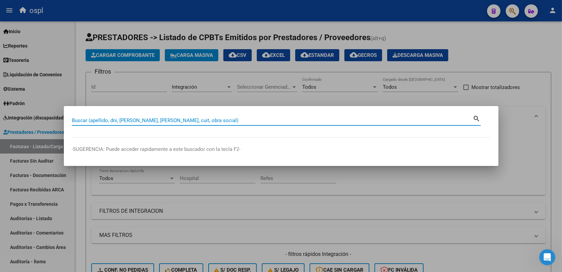
paste input "50.081.813"
click at [79, 123] on input "50.081.813" at bounding box center [272, 120] width 401 height 6
click at [87, 119] on input "50081.813" at bounding box center [272, 120] width 401 height 6
type input "50081813"
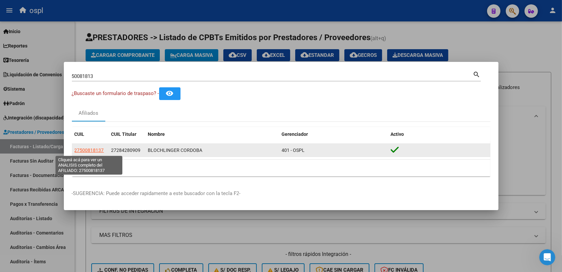
drag, startPoint x: 104, startPoint y: 150, endPoint x: 75, endPoint y: 150, distance: 29.1
click at [75, 150] on div "27500818137" at bounding box center [90, 150] width 31 height 8
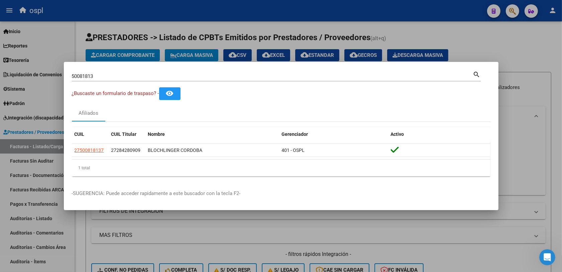
click at [204, 247] on div at bounding box center [281, 136] width 562 height 272
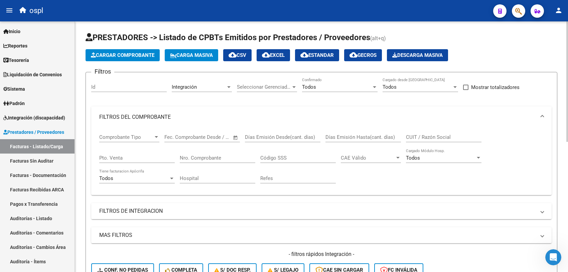
click at [150, 207] on mat-panel-title "FILTROS DE INTEGRACION" at bounding box center [317, 210] width 437 height 7
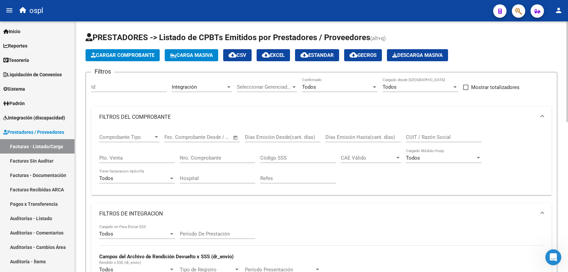
scroll to position [84, 0]
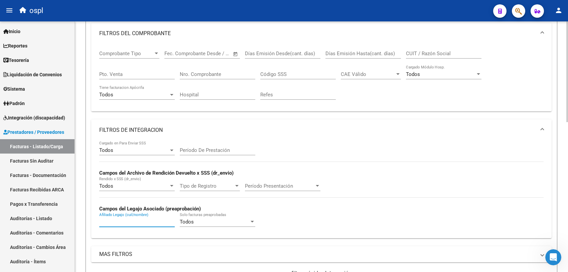
click at [119, 220] on input "Afiliado Legajo (cuil/nombre)" at bounding box center [137, 222] width 76 height 6
paste input "50.081.813"
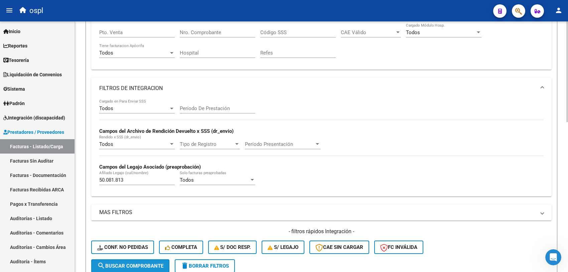
drag, startPoint x: 127, startPoint y: 263, endPoint x: 151, endPoint y: 248, distance: 27.9
click at [128, 263] on span "search Buscar Comprobante" at bounding box center [130, 266] width 66 height 6
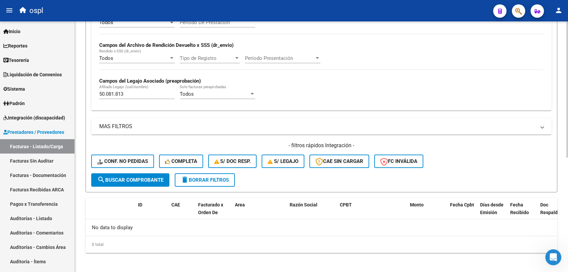
scroll to position [170, 0]
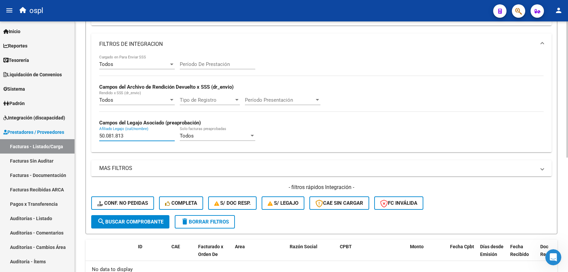
drag, startPoint x: 134, startPoint y: 136, endPoint x: 85, endPoint y: 134, distance: 49.2
click at [86, 134] on form "Filtros Id Integración Area Seleccionar Gerenciador Seleccionar Gerenciador Tod…" at bounding box center [322, 68] width 472 height 332
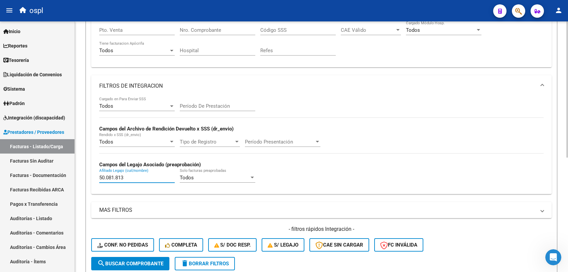
paste input "text"
type input "50.081.813"
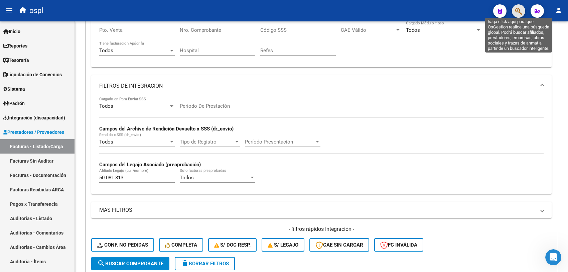
click at [517, 8] on icon "button" at bounding box center [519, 11] width 7 height 8
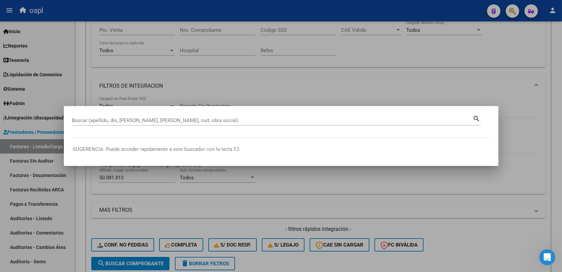
paste input "50.081.813"
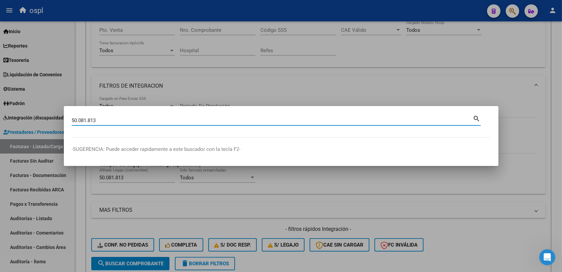
click at [78, 119] on input "50.081.813" at bounding box center [272, 120] width 401 height 6
click at [87, 121] on input "50081.813" at bounding box center [272, 120] width 401 height 6
type input "50081813"
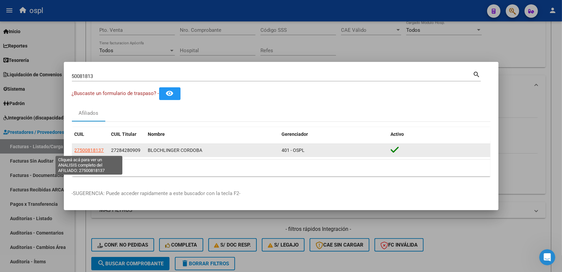
drag, startPoint x: 105, startPoint y: 149, endPoint x: 76, endPoint y: 149, distance: 29.1
click at [76, 149] on div "27500818137" at bounding box center [90, 150] width 31 height 8
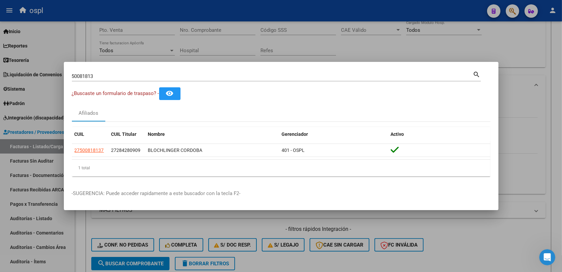
click at [148, 221] on div at bounding box center [281, 136] width 562 height 272
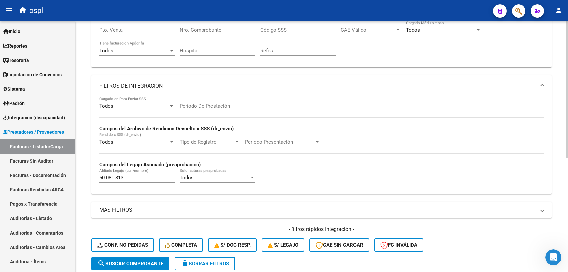
click at [109, 179] on div "50.081.813 Afiliado Legajo (cuil/nombre)" at bounding box center [137, 175] width 76 height 14
click at [111, 176] on input "50.081.813" at bounding box center [137, 178] width 76 height 6
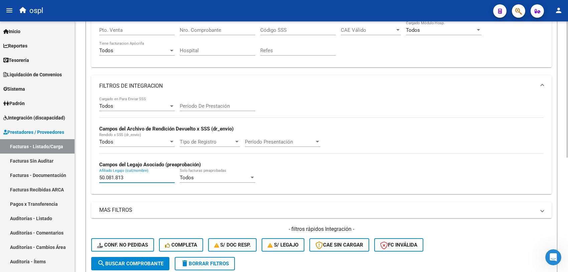
paste input "27500818137"
type input "27500818137"
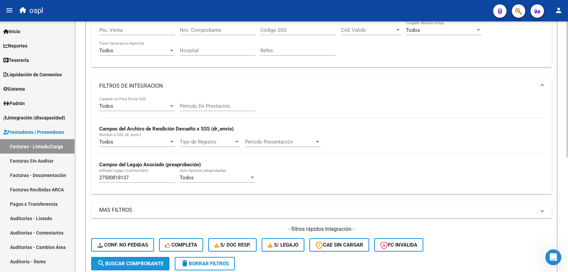
drag, startPoint x: 142, startPoint y: 259, endPoint x: 160, endPoint y: 252, distance: 18.9
click at [142, 260] on span "search Buscar Comprobante" at bounding box center [130, 263] width 66 height 6
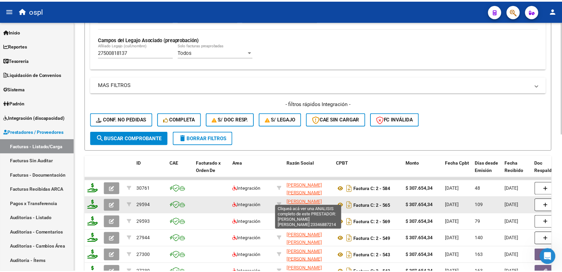
scroll to position [1, 0]
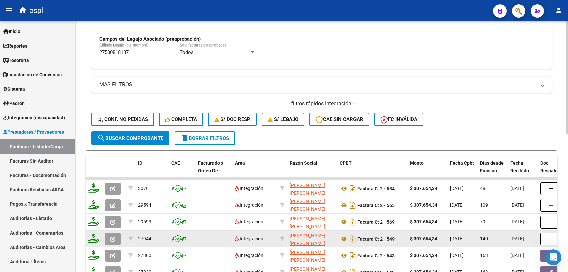
click at [111, 236] on icon "button" at bounding box center [112, 238] width 5 height 5
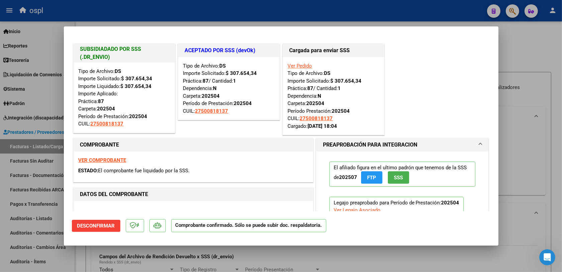
scroll to position [1, 0]
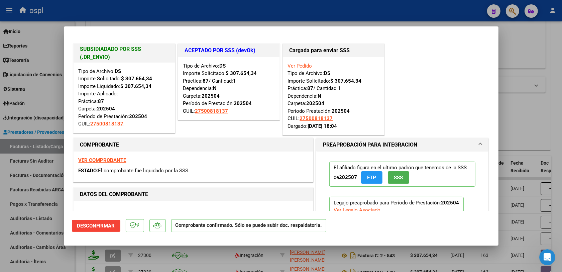
click at [200, 250] on div at bounding box center [281, 136] width 562 height 272
type input "$ 0,00"
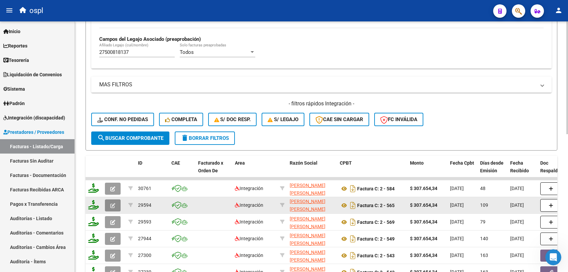
click at [115, 202] on button "button" at bounding box center [113, 205] width 16 height 12
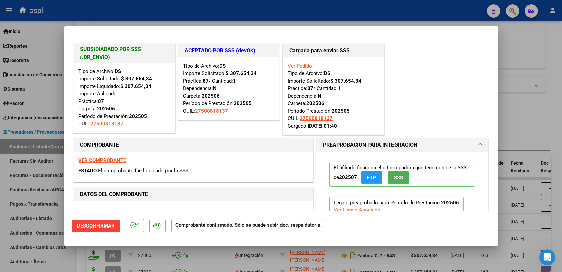
click at [217, 253] on div at bounding box center [281, 136] width 562 height 272
type input "$ 0,00"
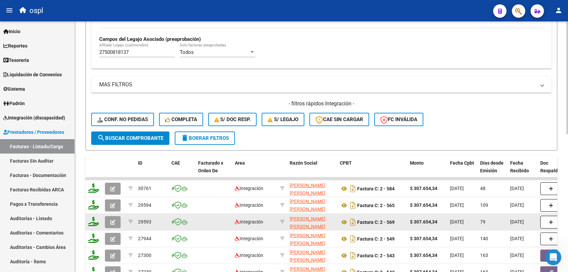
click at [114, 223] on button "button" at bounding box center [113, 222] width 16 height 12
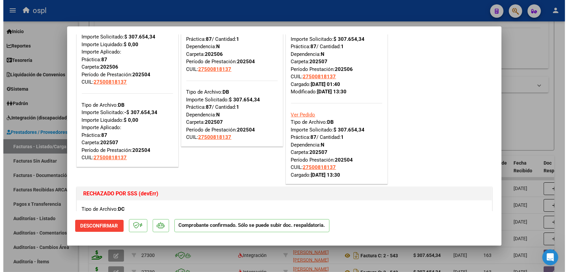
scroll to position [0, 0]
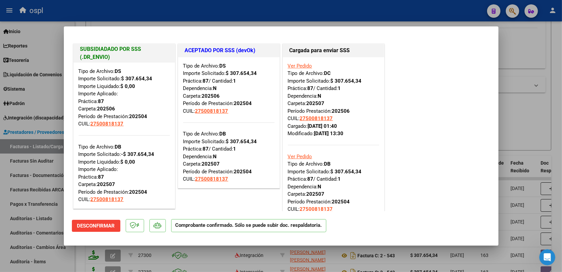
drag, startPoint x: 306, startPoint y: 179, endPoint x: 351, endPoint y: 178, distance: 45.2
click at [351, 178] on div "Ver Pedido Tipo de Archivo: DB Importe Solicitado: $ 307.654,34 Práctica: 87 / …" at bounding box center [333, 178] width 91 height 83
click at [534, 117] on div at bounding box center [281, 136] width 562 height 272
type input "$ 0,00"
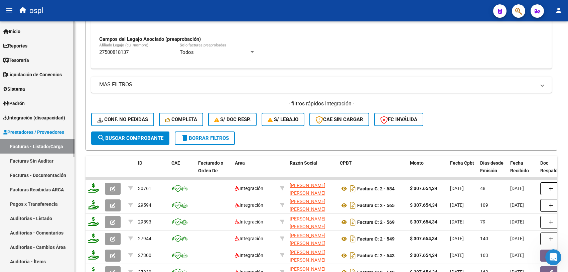
scroll to position [42, 0]
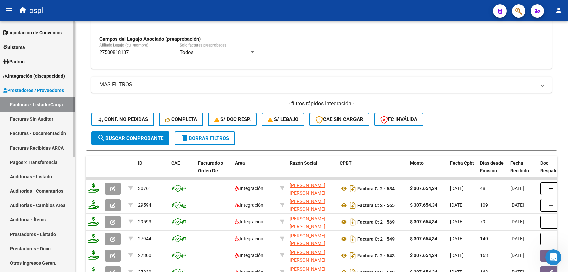
click at [40, 78] on span "Integración (discapacidad)" at bounding box center [34, 75] width 62 height 7
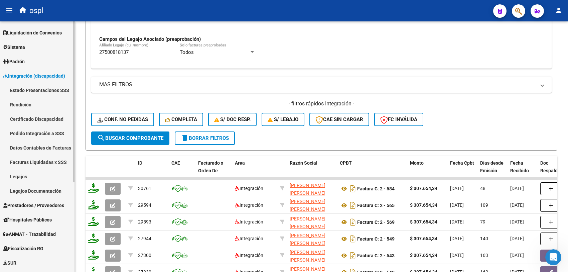
click at [37, 163] on link "Facturas Liquidadas x SSS" at bounding box center [37, 162] width 75 height 14
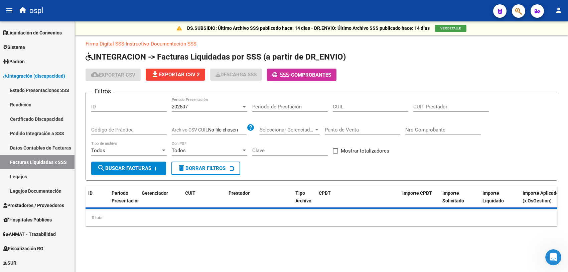
click at [336, 105] on input "CUIL" at bounding box center [371, 107] width 76 height 6
paste input "27-50081813-7"
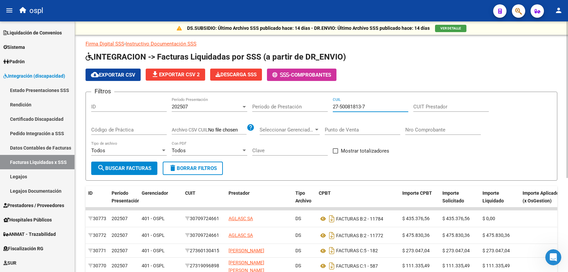
type input "27-50081813-7"
click at [117, 171] on button "search Buscar Facturas" at bounding box center [124, 168] width 66 height 13
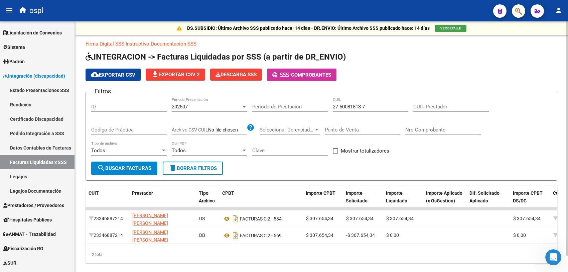
scroll to position [0, 122]
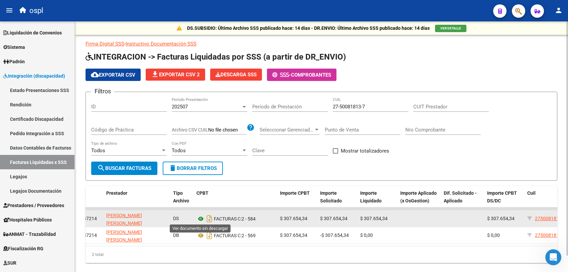
click at [201, 217] on icon at bounding box center [201, 219] width 9 height 8
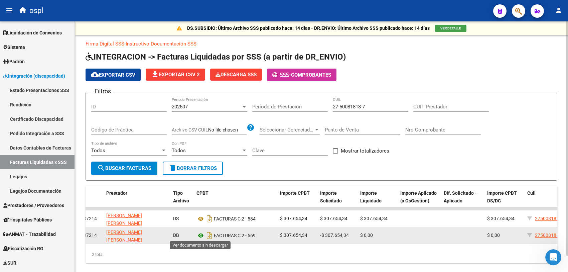
click at [199, 234] on icon at bounding box center [201, 235] width 9 height 8
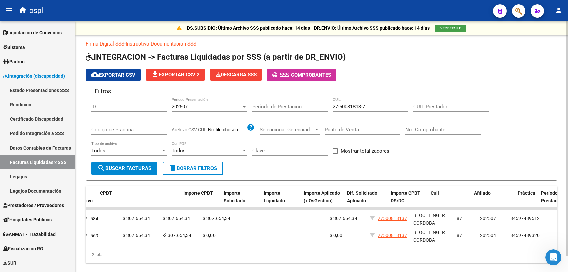
scroll to position [0, 0]
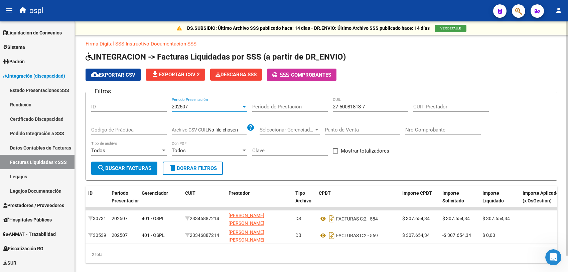
click at [221, 109] on div "202507" at bounding box center [207, 107] width 70 height 6
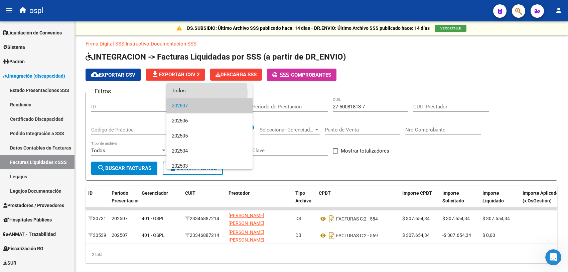
click at [201, 93] on span "Todos" at bounding box center [210, 90] width 76 height 15
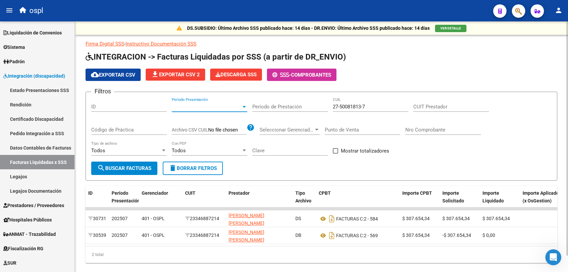
click at [126, 170] on span "search Buscar Facturas" at bounding box center [124, 168] width 54 height 6
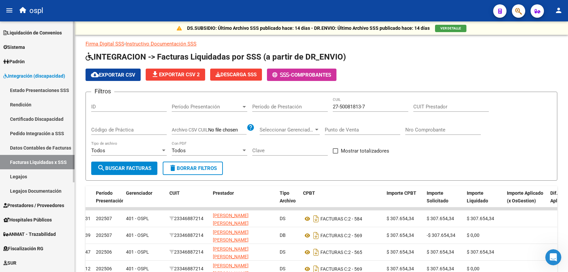
click at [45, 202] on span "Prestadores / Proveedores" at bounding box center [33, 205] width 61 height 7
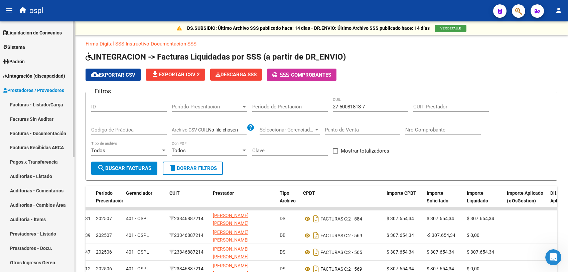
click at [45, 107] on link "Facturas - Listado/Carga" at bounding box center [37, 104] width 75 height 14
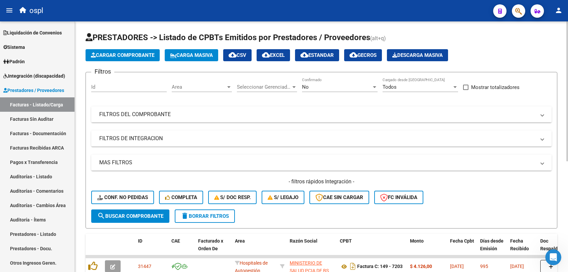
click at [181, 114] on mat-panel-title "FILTROS DEL COMPROBANTE" at bounding box center [317, 114] width 437 height 7
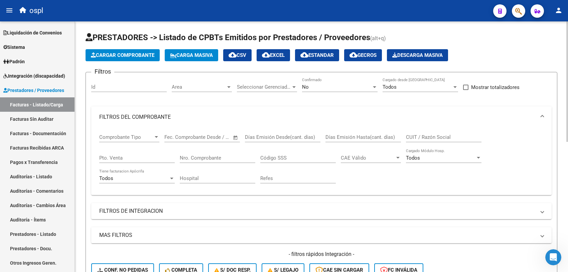
click at [409, 137] on input "CUIT / Razón Social" at bounding box center [444, 137] width 76 height 6
paste input "27500818137"
type input "27500818137"
drag, startPoint x: 410, startPoint y: 135, endPoint x: 386, endPoint y: 132, distance: 24.6
click at [386, 132] on div "Comprobante Tipo Comprobante Tipo Fecha inicio – Fecha fin Fec. Comprobante Des…" at bounding box center [321, 159] width 445 height 62
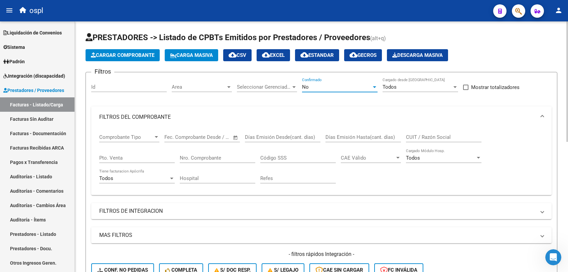
click at [333, 86] on div "No" at bounding box center [337, 87] width 70 height 6
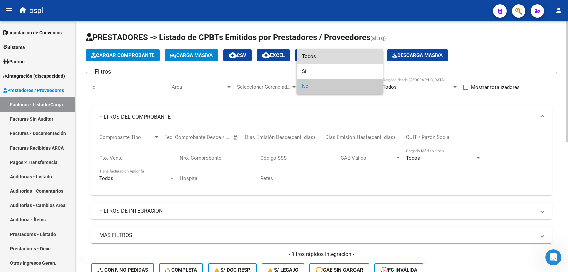
drag, startPoint x: 326, startPoint y: 57, endPoint x: 204, endPoint y: 79, distance: 124.0
click at [325, 56] on span "Todos" at bounding box center [340, 56] width 76 height 15
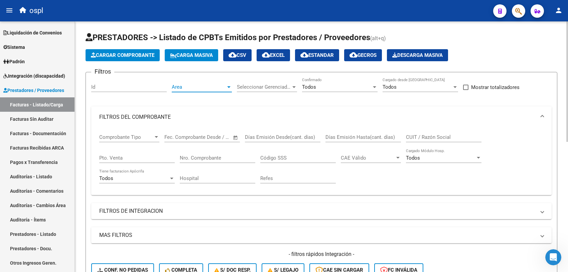
click at [179, 88] on span "Area" at bounding box center [199, 87] width 54 height 6
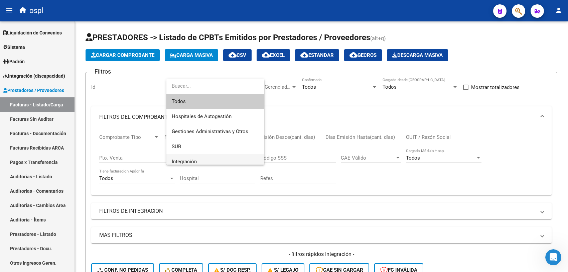
click at [181, 158] on span "Integración" at bounding box center [215, 161] width 87 height 15
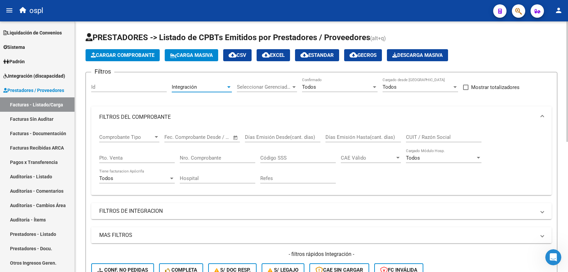
scroll to position [42, 0]
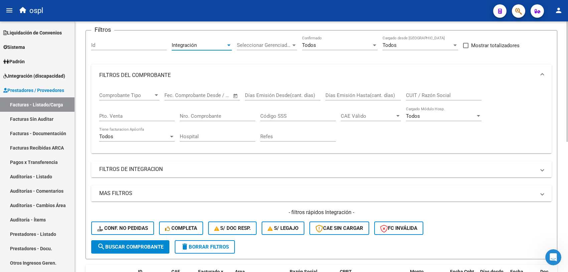
click at [169, 170] on mat-panel-title "FILTROS DE INTEGRACION" at bounding box center [317, 169] width 437 height 7
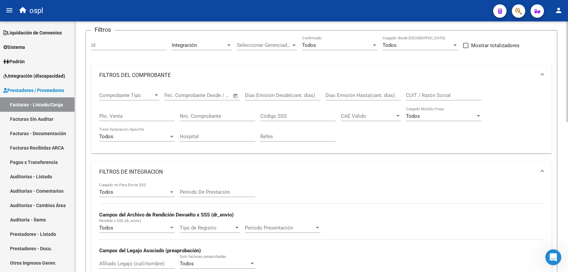
scroll to position [84, 0]
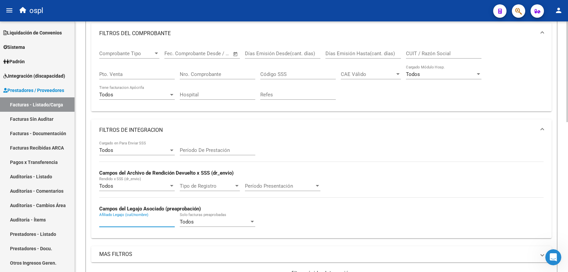
click at [124, 220] on input "Afiliado Legajo (cuil/nombre)" at bounding box center [137, 222] width 76 height 6
paste input "27500818137"
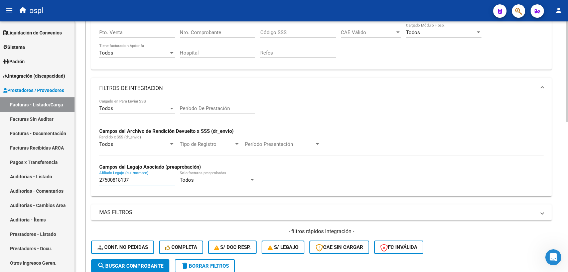
scroll to position [167, 0]
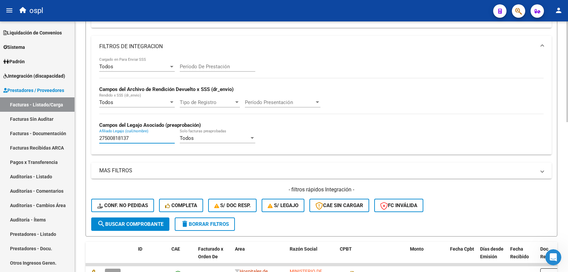
type input "27500818137"
click at [143, 221] on span "search Buscar Comprobante" at bounding box center [130, 224] width 66 height 6
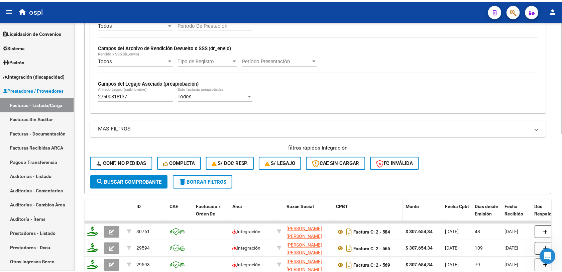
scroll to position [251, 0]
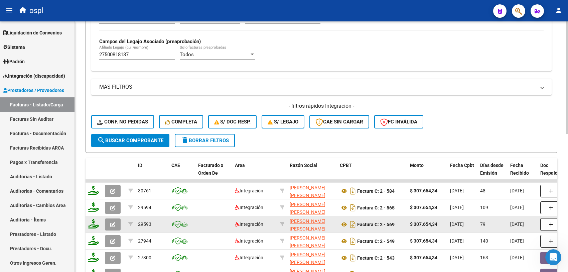
click at [111, 222] on icon "button" at bounding box center [112, 224] width 5 height 5
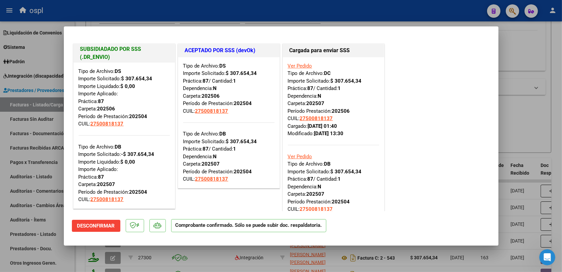
drag, startPoint x: 122, startPoint y: 86, endPoint x: 140, endPoint y: 92, distance: 19.5
click at [139, 86] on div "Tipo de Archivo: DS Importe Solicitado: $ 307.654,34 Importe Liquidado: $ 0,00 …" at bounding box center [124, 98] width 91 height 60
drag, startPoint x: 98, startPoint y: 109, endPoint x: 133, endPoint y: 109, distance: 35.1
click at [133, 109] on div "Tipo de Archivo: DS Importe Solicitado: $ 307.654,34 Importe Liquidado: $ 0,00 …" at bounding box center [124, 98] width 91 height 60
drag, startPoint x: 99, startPoint y: 183, endPoint x: 117, endPoint y: 182, distance: 18.8
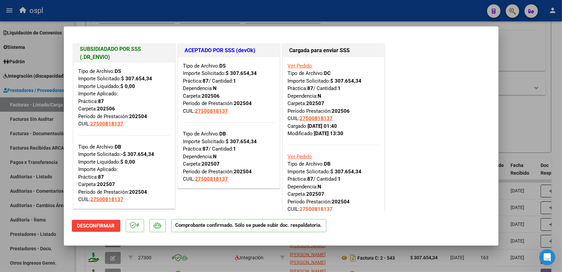
click at [117, 182] on div "Tipo de Archivo: DB Importe Solicitado: -$ 307.654,34 Importe Liquidado: $ 0,00…" at bounding box center [124, 166] width 91 height 76
click at [513, 124] on div at bounding box center [281, 136] width 562 height 272
type input "$ 0,00"
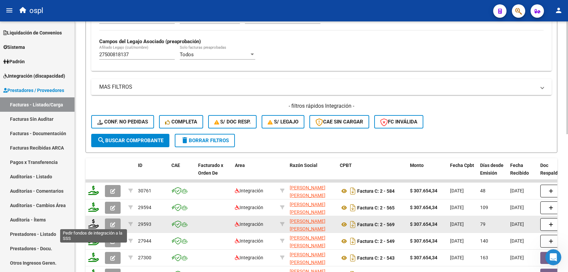
click at [94, 222] on icon at bounding box center [93, 223] width 11 height 9
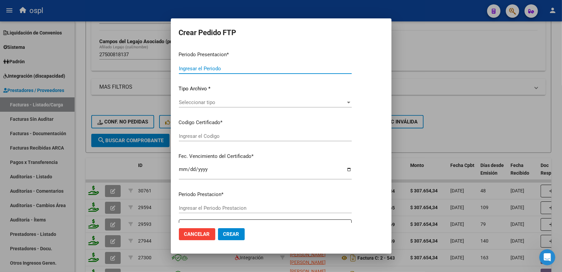
type input "202508"
type input "202504"
type input "$ 307.654,34"
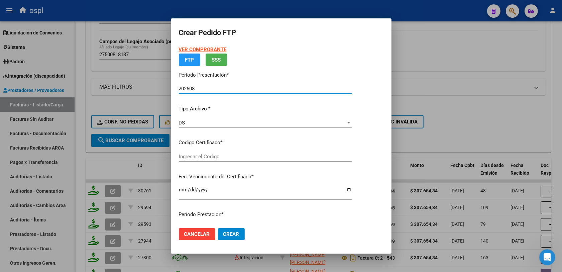
type input "ARG01000500818132023081620330816COR540"
type input "2033-08-16"
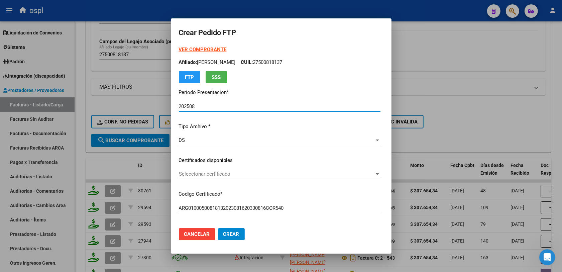
click at [183, 177] on span "Seleccionar certificado" at bounding box center [277, 174] width 196 height 6
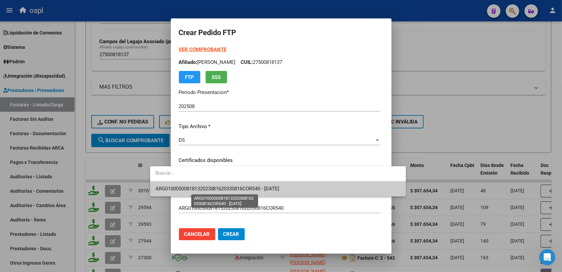
click at [218, 186] on span "ARG01000500818132023081620330816COR540 - 2033-08-16" at bounding box center [217, 189] width 124 height 6
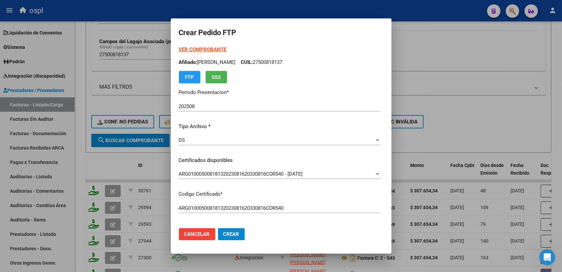
click at [309, 223] on div "VER COMPROBANTE ARCA Padrón Afiliado: BLOCHLINGER CORDOBA MARTINA CUIL: 2750081…" at bounding box center [280, 155] width 202 height 219
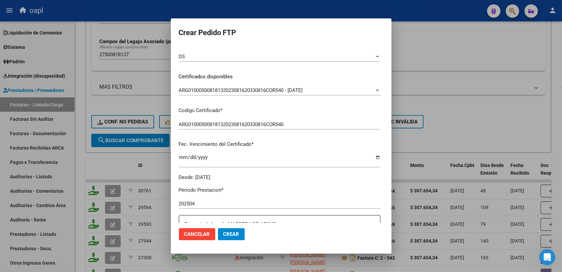
scroll to position [125, 0]
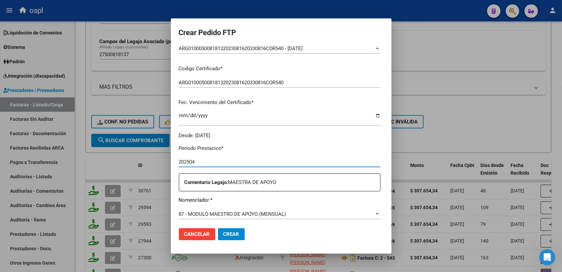
click at [179, 161] on input "202504" at bounding box center [280, 162] width 202 height 6
type input "202506"
click at [219, 201] on p "Nomenclador *" at bounding box center [280, 200] width 202 height 8
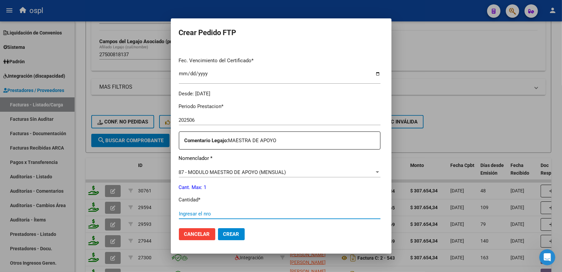
click at [179, 213] on input "Ingresar el nro" at bounding box center [280, 214] width 202 height 6
type input "1"
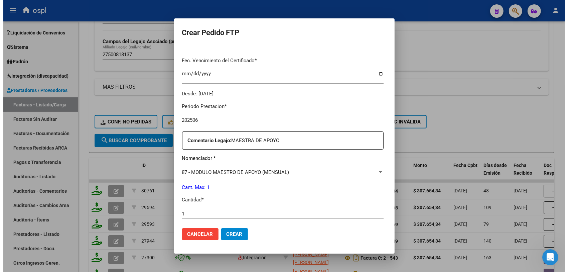
scroll to position [271, 0]
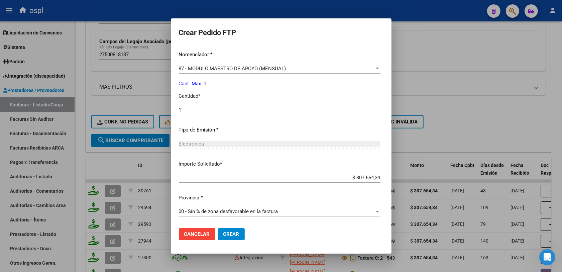
click at [223, 233] on span "Crear" at bounding box center [231, 234] width 16 height 6
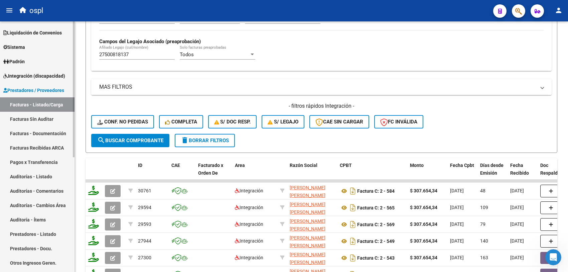
click at [43, 75] on span "Integración (discapacidad)" at bounding box center [34, 75] width 62 height 7
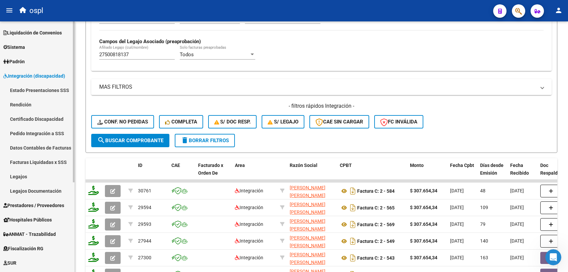
click at [28, 133] on link "Pedido Integración a SSS" at bounding box center [37, 133] width 75 height 14
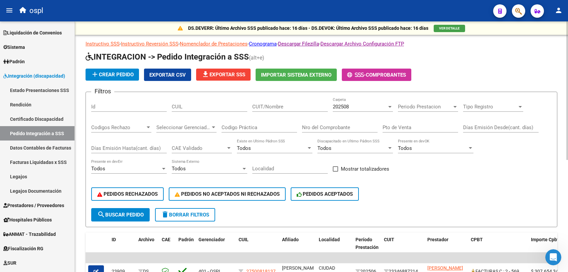
click at [191, 109] on div "CUIL" at bounding box center [210, 104] width 76 height 14
paste input "27500818137"
type input "27500818137"
click at [125, 208] on button "search Buscar Pedido" at bounding box center [120, 214] width 59 height 13
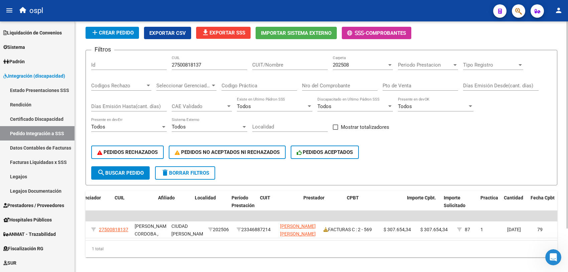
scroll to position [0, 124]
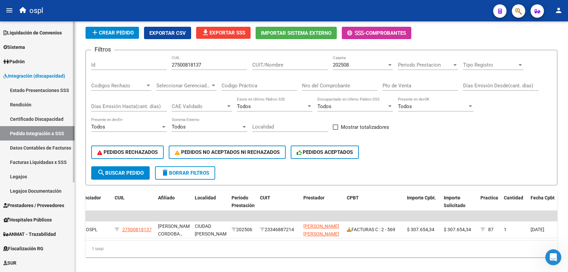
click at [31, 76] on span "Integración (discapacidad)" at bounding box center [34, 75] width 62 height 7
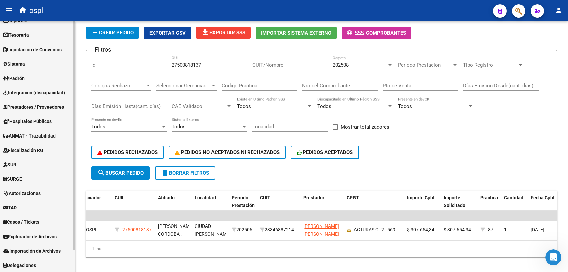
scroll to position [25, 0]
click at [33, 109] on span "Prestadores / Proveedores" at bounding box center [33, 106] width 61 height 7
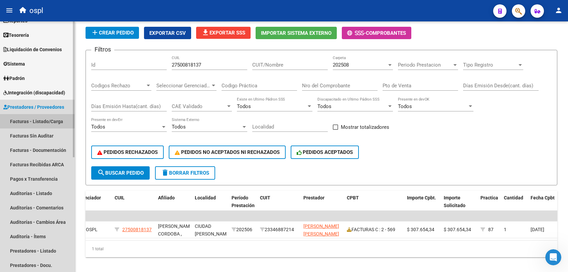
click at [36, 119] on link "Facturas - Listado/Carga" at bounding box center [37, 121] width 75 height 14
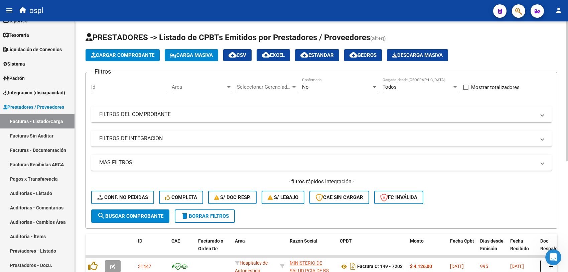
click at [231, 111] on mat-panel-title "FILTROS DEL COMPROBANTE" at bounding box center [317, 114] width 437 height 7
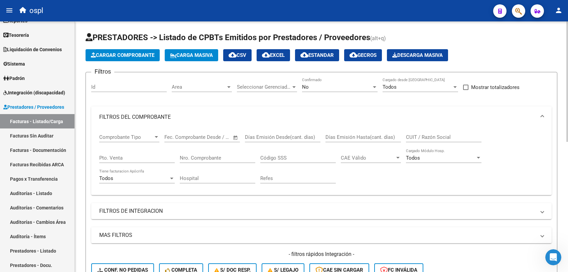
scroll to position [42, 0]
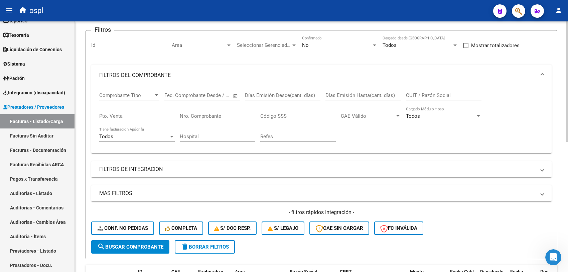
click at [138, 174] on mat-expansion-panel-header "FILTROS DE INTEGRACION" at bounding box center [321, 169] width 461 height 16
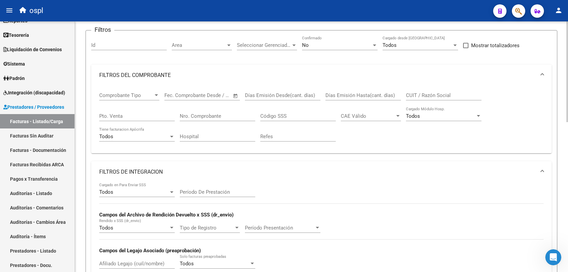
scroll to position [125, 0]
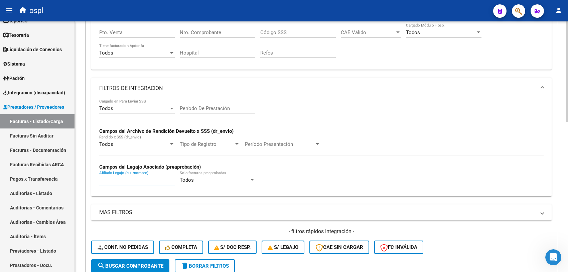
click at [115, 177] on input "Afiliado Legajo (cuil/nombre)" at bounding box center [137, 180] width 76 height 6
paste input "Abril: Factura C 0002-00000549 Mayo: Factura C 0002-00000565 Junio: Factura C 0…"
type input "Abril: Factura C 0002-00000549 Mayo: Factura C 0002-00000565 Junio: Factura C 0…"
click at [150, 178] on input "Abril: Factura C 0002-00000549 Mayo: Factura C 0002-00000565 Junio: Factura C 0…" at bounding box center [137, 180] width 76 height 6
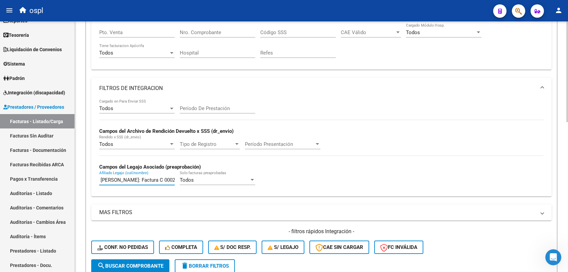
click at [150, 178] on input "Abril: Factura C 0002-00000549 Mayo: Factura C 0002-00000565 Junio: Factura C 0…" at bounding box center [137, 180] width 76 height 6
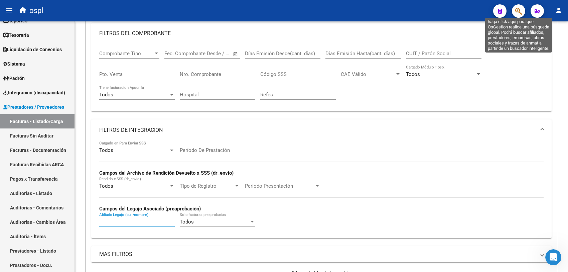
click at [519, 11] on icon "button" at bounding box center [519, 11] width 7 height 8
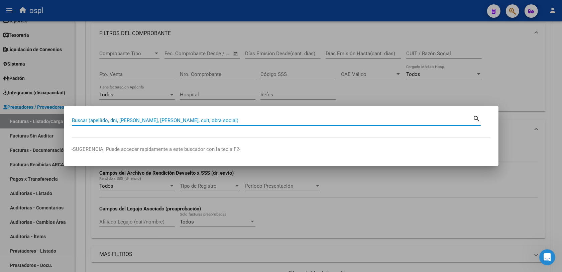
paste input "Abril: Factura C 0002-00000549 Mayo: Factura C 0002-00000565 Junio: Factura C 0…"
type input "Abril: Factura C 0002-00000549 Mayo: Factura C 0002-00000565 Junio: Factura C 0…"
click at [187, 119] on input "Abril: Factura C 0002-00000549 Mayo: Factura C 0002-00000565 Junio: Factura C 0…" at bounding box center [272, 120] width 401 height 6
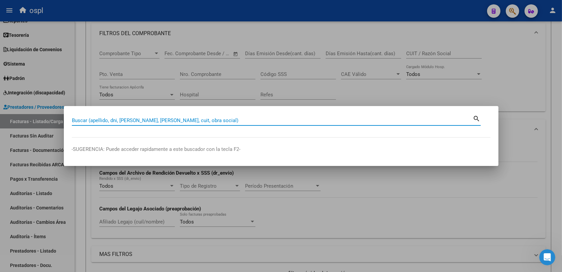
paste input "50.081.813"
click at [79, 119] on input "50.081.813" at bounding box center [272, 120] width 401 height 6
click at [87, 119] on input "50081.813" at bounding box center [272, 120] width 401 height 6
type input "50081813"
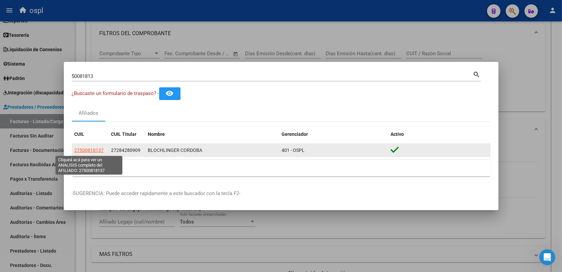
drag, startPoint x: 104, startPoint y: 149, endPoint x: 75, endPoint y: 149, distance: 29.4
click at [75, 149] on div "27500818137" at bounding box center [90, 150] width 31 height 8
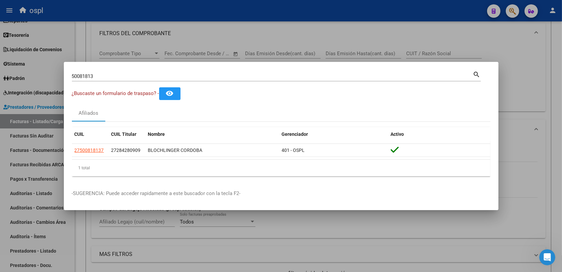
copy span "27500818137"
drag, startPoint x: 170, startPoint y: 245, endPoint x: 144, endPoint y: 225, distance: 32.7
click at [170, 244] on div at bounding box center [281, 136] width 562 height 272
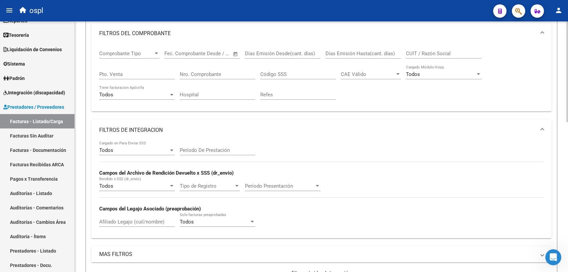
click at [128, 219] on input "Afiliado Legajo (cuil/nombre)" at bounding box center [137, 222] width 76 height 6
paste input "27500818137"
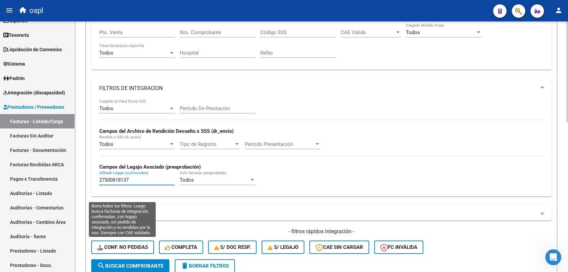
type input "27500818137"
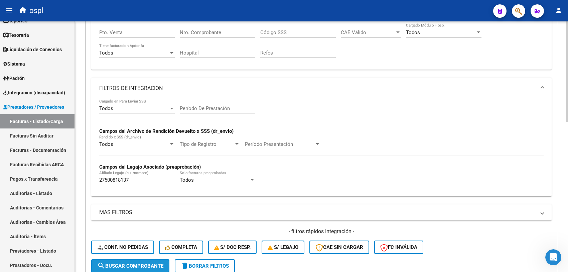
drag, startPoint x: 134, startPoint y: 263, endPoint x: 160, endPoint y: 241, distance: 34.1
click at [134, 263] on span "search Buscar Comprobante" at bounding box center [130, 266] width 66 height 6
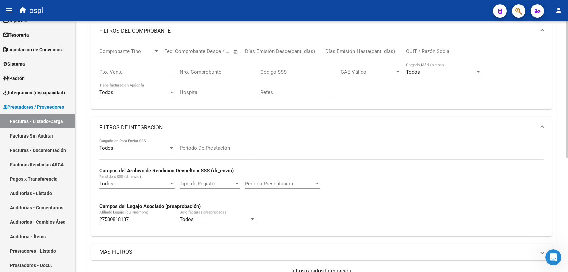
scroll to position [0, 0]
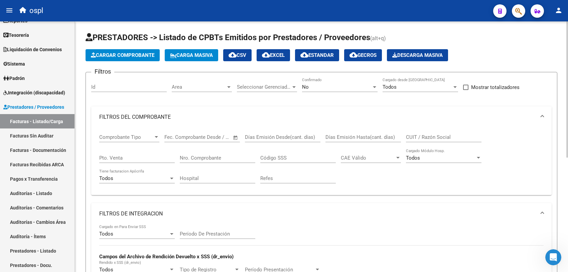
click at [206, 90] on div "Area Area" at bounding box center [202, 85] width 60 height 14
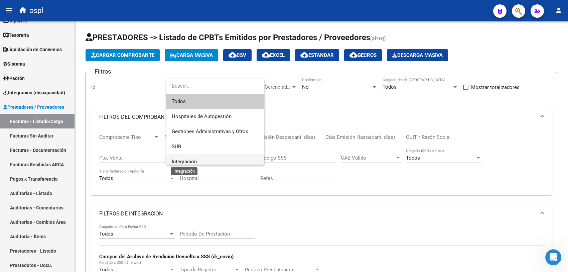
click at [186, 162] on span "Integración" at bounding box center [184, 161] width 25 height 6
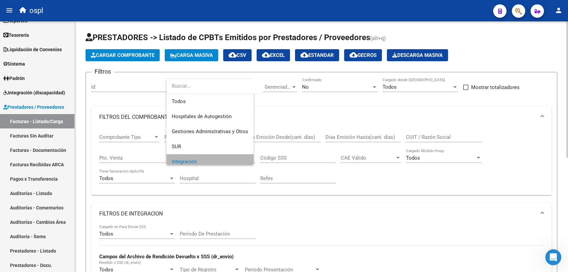
scroll to position [4, 0]
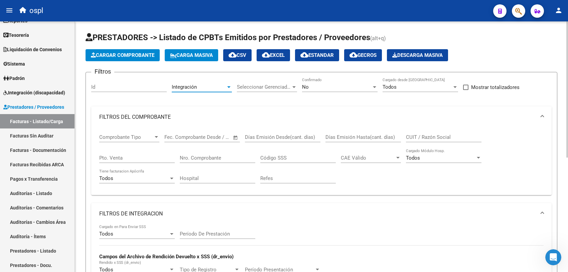
click at [318, 83] on div "No Confirmado" at bounding box center [340, 85] width 76 height 14
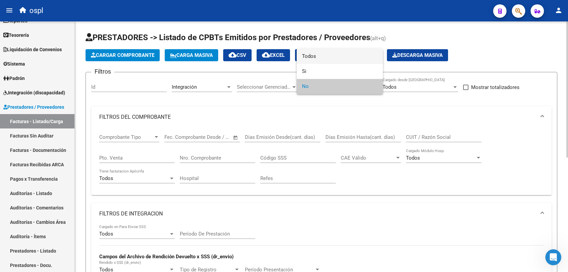
click at [318, 55] on span "Todos" at bounding box center [340, 56] width 76 height 15
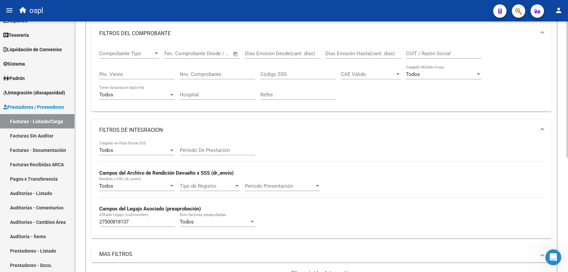
scroll to position [125, 0]
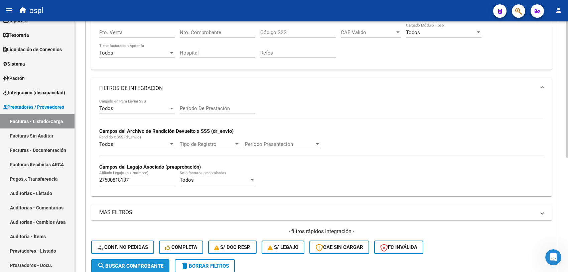
click at [133, 265] on span "search Buscar Comprobante" at bounding box center [130, 266] width 66 height 6
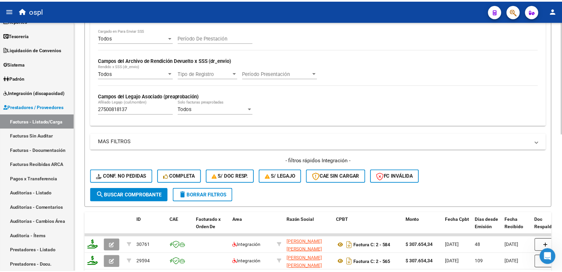
scroll to position [280, 0]
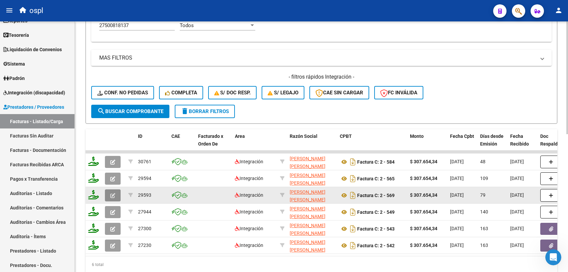
click at [114, 193] on icon "button" at bounding box center [112, 195] width 5 height 5
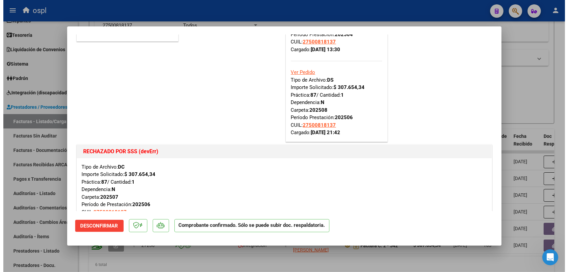
scroll to position [42, 0]
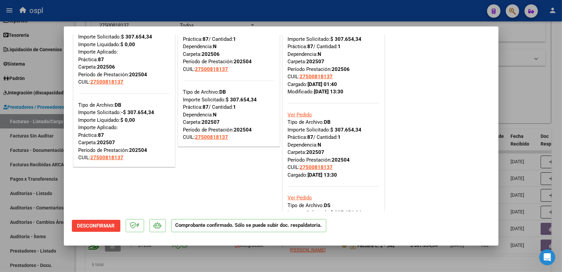
click at [518, 92] on div at bounding box center [281, 136] width 562 height 272
type input "$ 0,00"
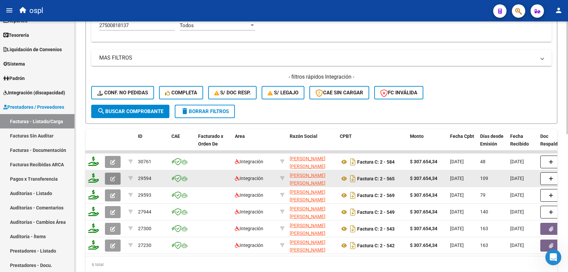
click at [107, 174] on button "button" at bounding box center [113, 179] width 16 height 12
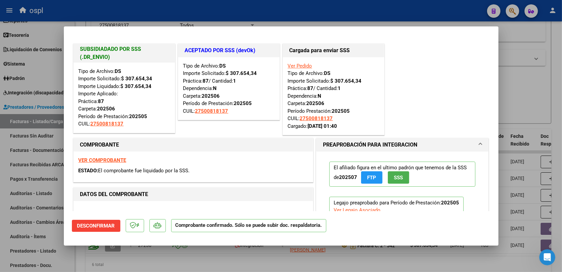
click at [512, 99] on div at bounding box center [281, 136] width 562 height 272
type input "$ 0,00"
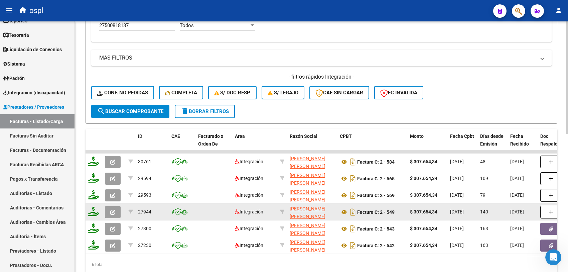
click at [117, 209] on button "button" at bounding box center [113, 212] width 16 height 12
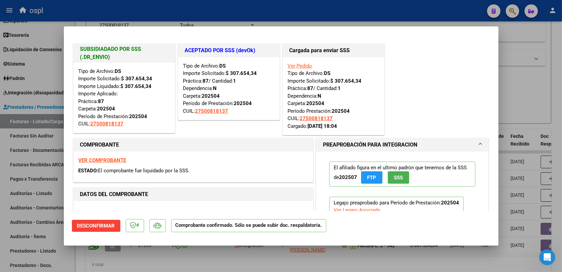
click at [542, 87] on div at bounding box center [281, 136] width 562 height 272
type input "$ 0,00"
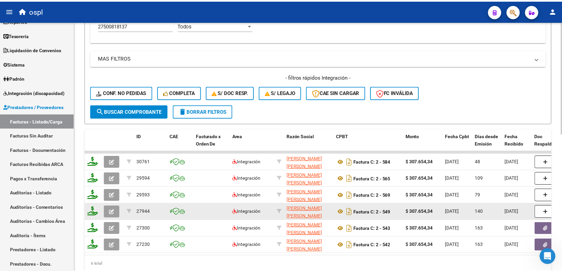
scroll to position [307, 0]
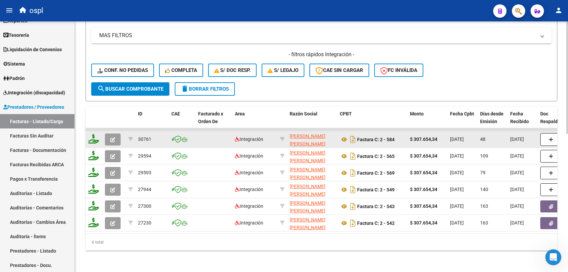
click at [111, 133] on button "button" at bounding box center [113, 139] width 16 height 12
